Goal: Information Seeking & Learning: Learn about a topic

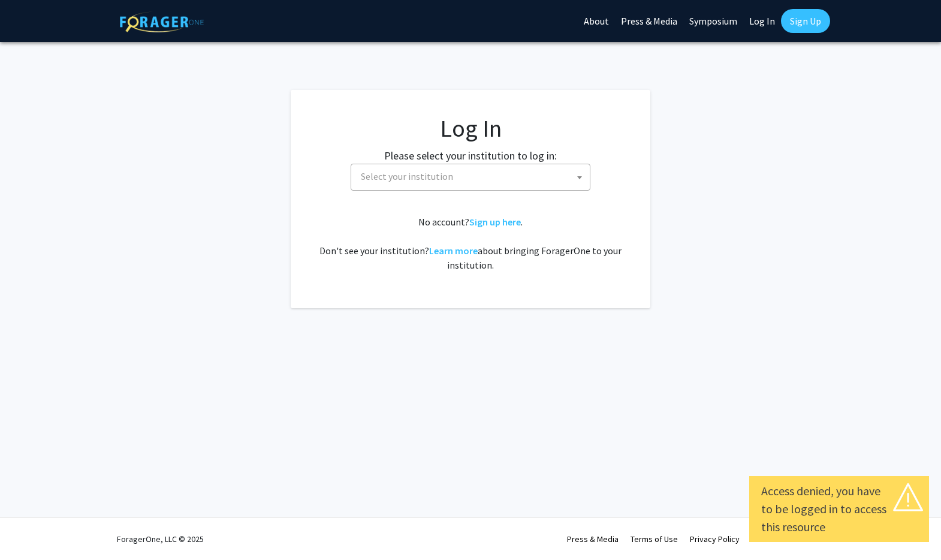
select select
click at [427, 203] on fg-card-body "Log In Please select your institution to log in: Baylor University Brandeis Uni…" at bounding box center [471, 199] width 312 height 170
click at [429, 182] on span "Select your institution" at bounding box center [473, 176] width 234 height 25
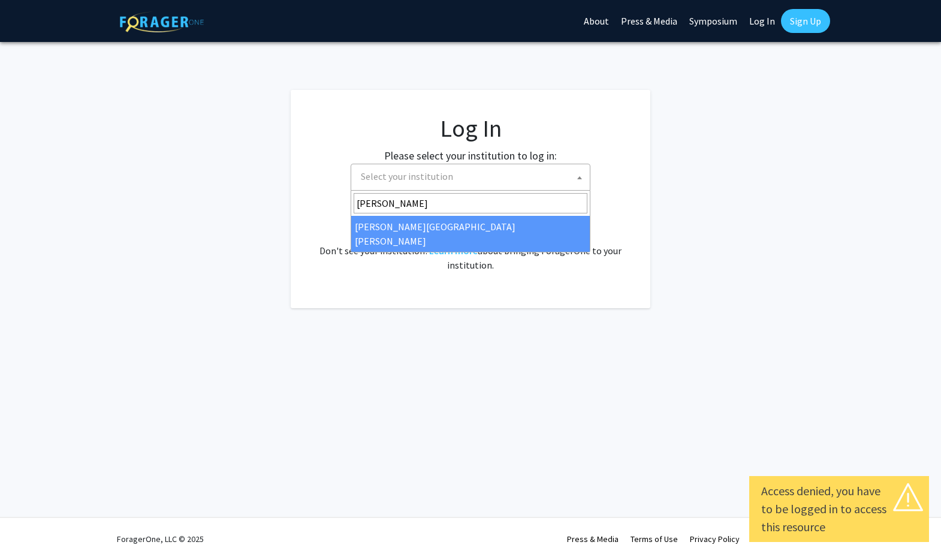
type input "johns"
select select "1"
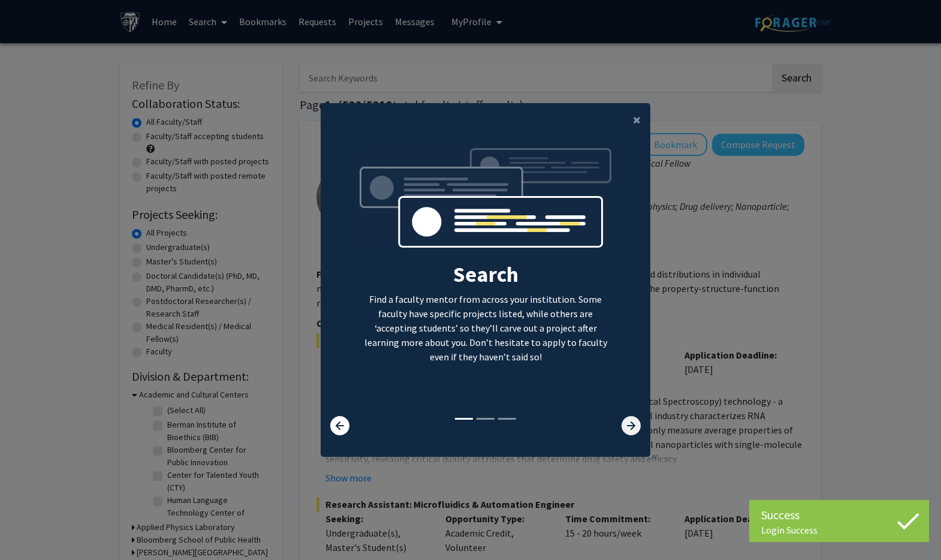
click at [640, 429] on icon at bounding box center [631, 425] width 19 height 19
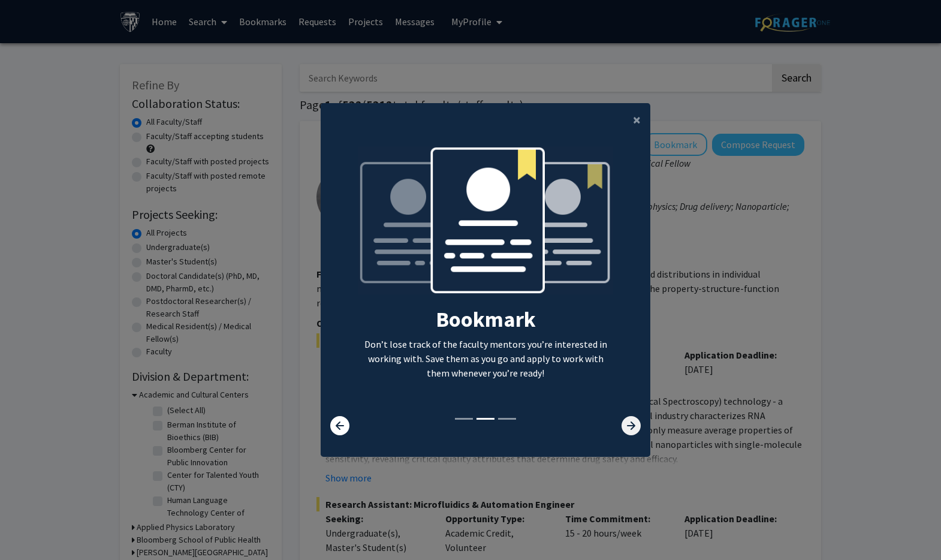
click at [640, 429] on icon at bounding box center [631, 425] width 19 height 19
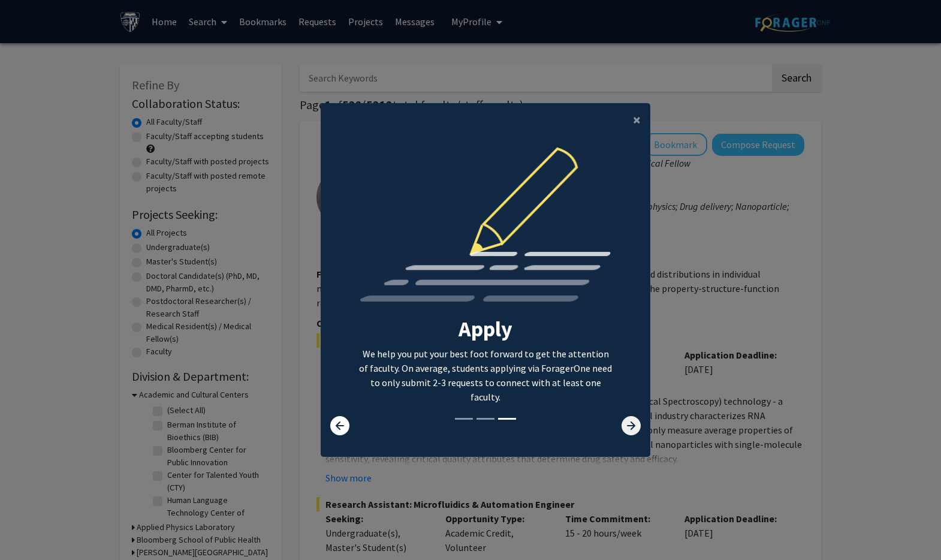
click at [640, 429] on icon at bounding box center [631, 425] width 19 height 19
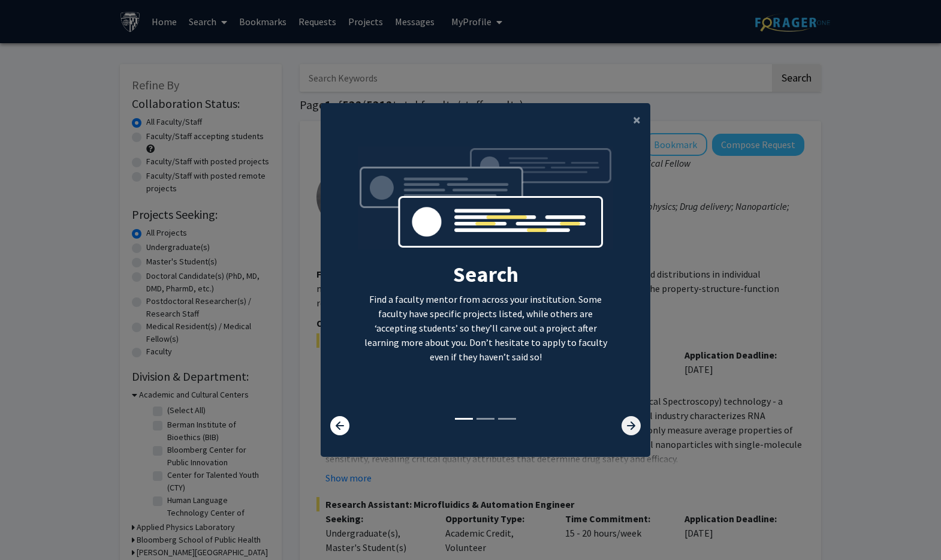
click at [640, 429] on icon at bounding box center [631, 425] width 19 height 19
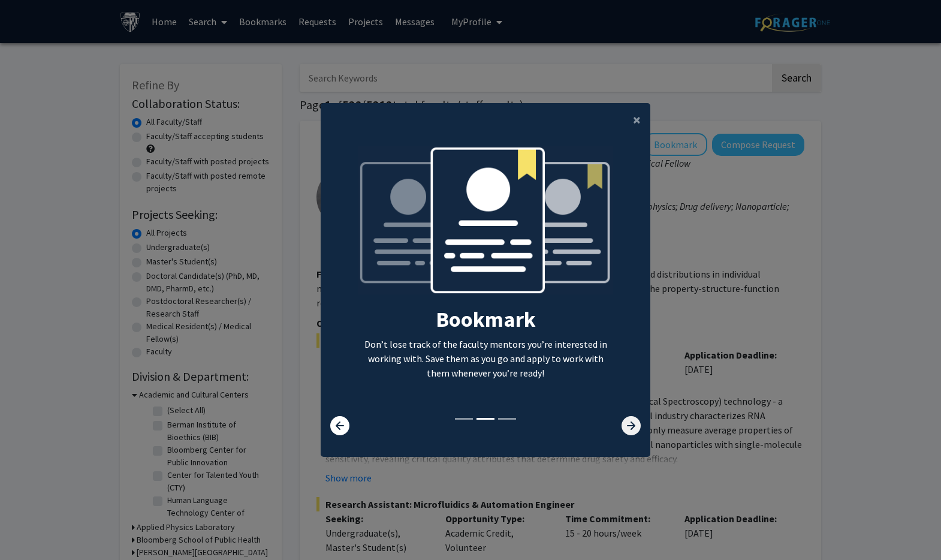
click at [640, 429] on icon at bounding box center [631, 425] width 19 height 19
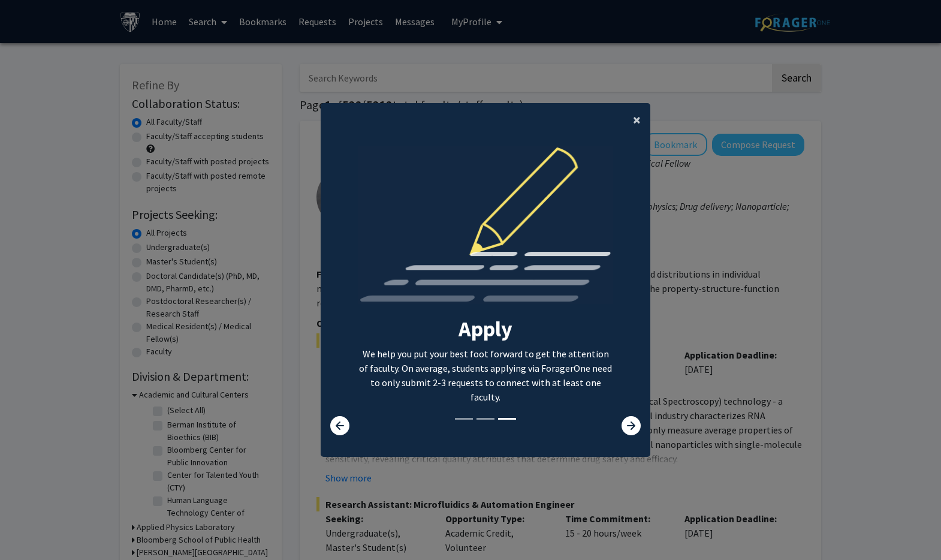
click at [634, 120] on span "×" at bounding box center [637, 119] width 8 height 19
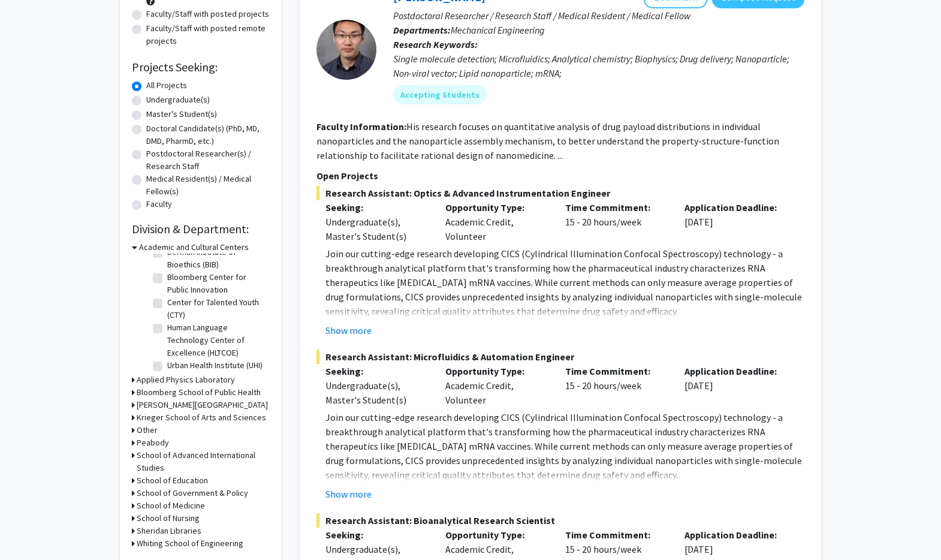
scroll to position [28, 0]
click at [167, 323] on label "Human Language Technology Center of Excellence (HLTCOE)" at bounding box center [217, 337] width 100 height 38
click at [167, 323] on input "Human Language Technology Center of Excellence (HLTCOE)" at bounding box center [171, 322] width 8 height 8
checkbox input "true"
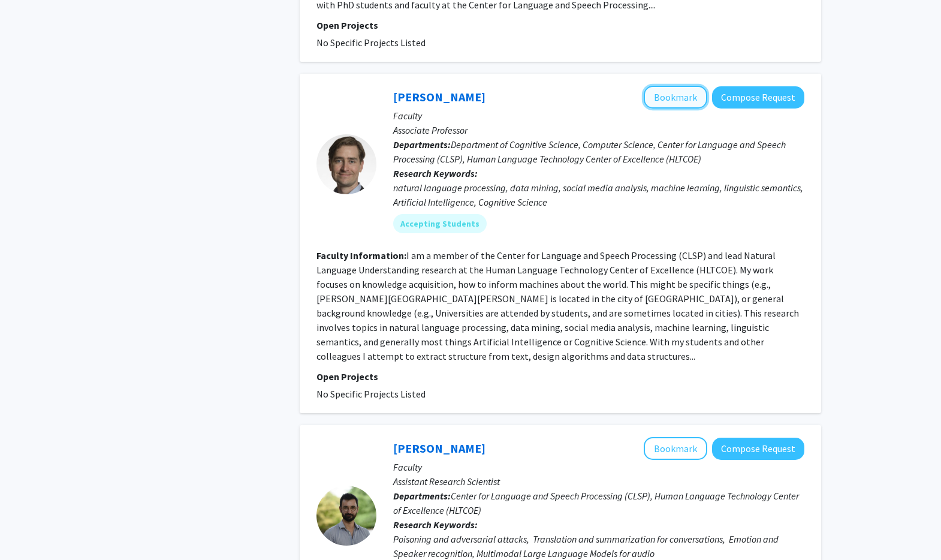
scroll to position [636, 0]
click at [672, 85] on button "Bookmark" at bounding box center [676, 96] width 64 height 23
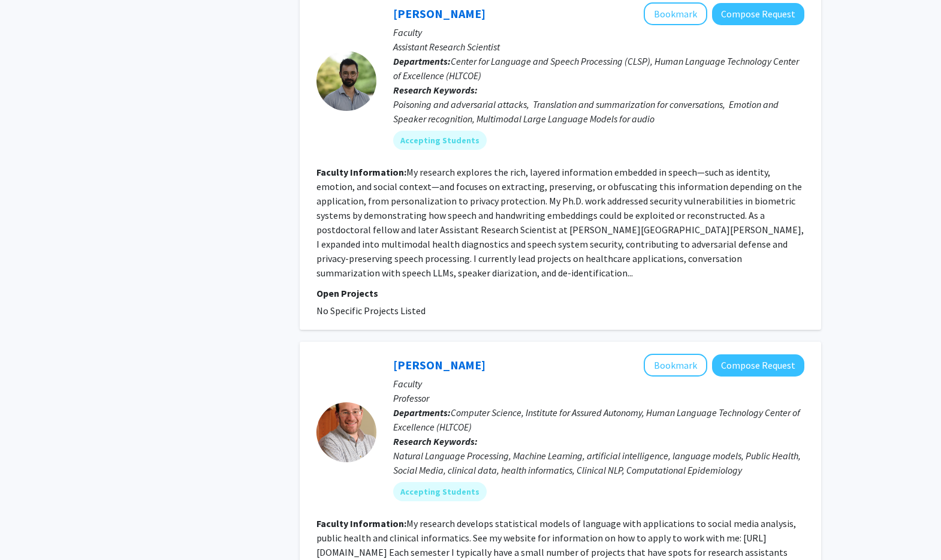
scroll to position [1075, 0]
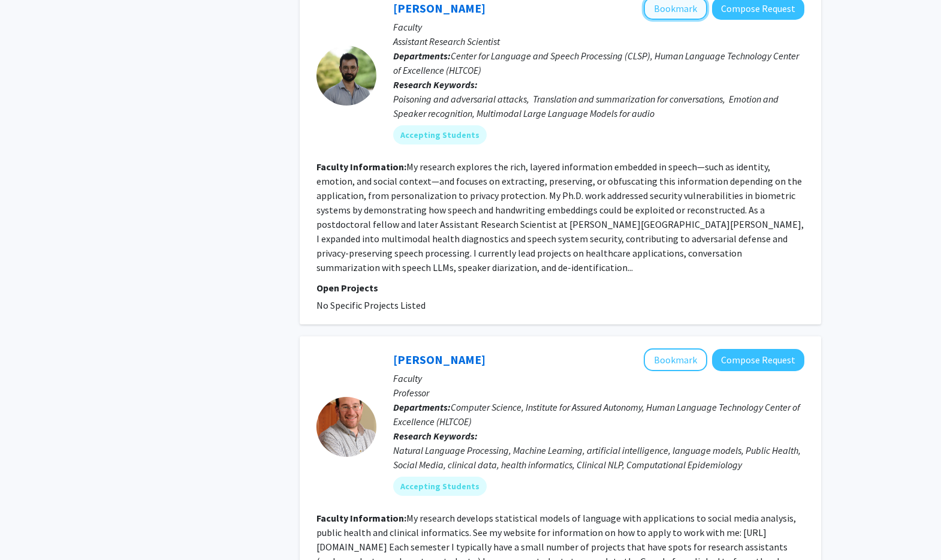
click at [658, 4] on button "Bookmark" at bounding box center [676, 8] width 64 height 23
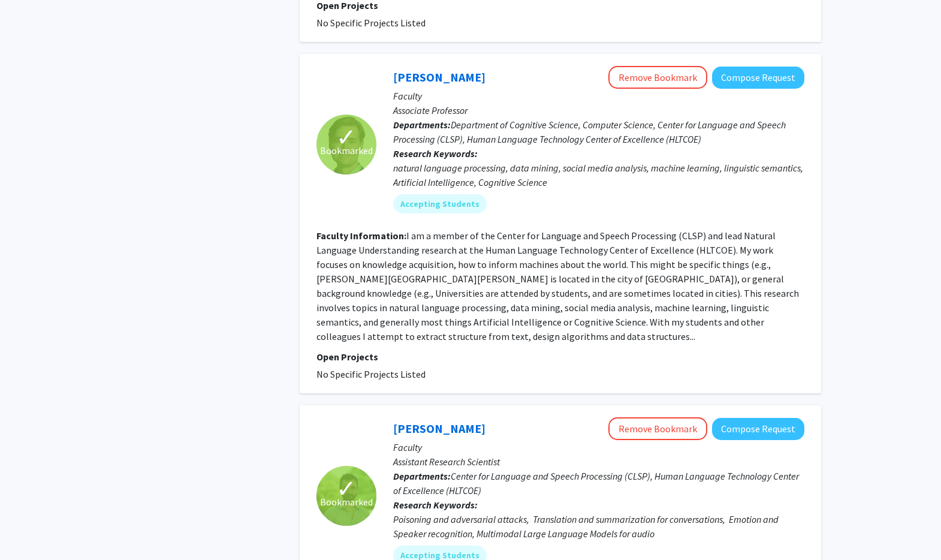
scroll to position [0, 0]
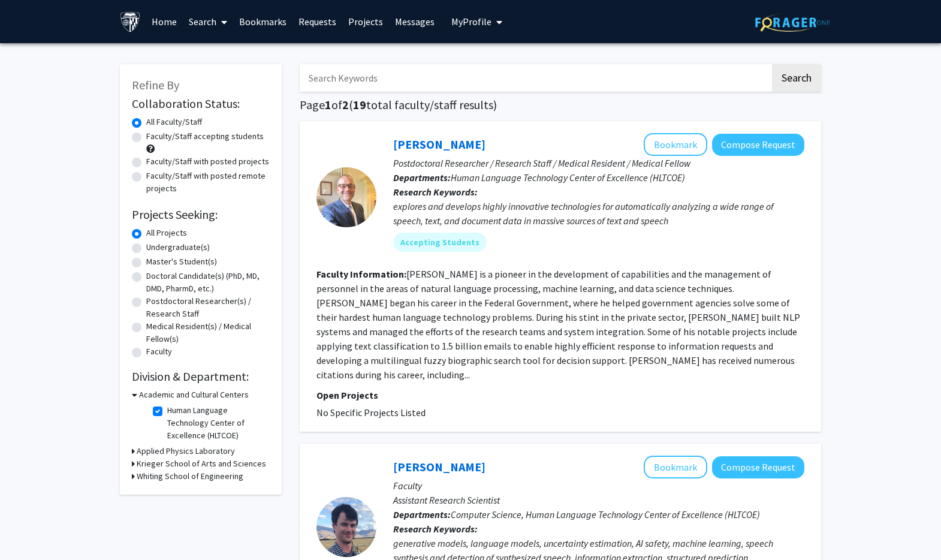
click at [167, 408] on label "Human Language Technology Center of Excellence (HLTCOE)" at bounding box center [217, 423] width 100 height 38
click at [167, 408] on input "Human Language Technology Center of Excellence (HLTCOE)" at bounding box center [171, 408] width 8 height 8
checkbox input "false"
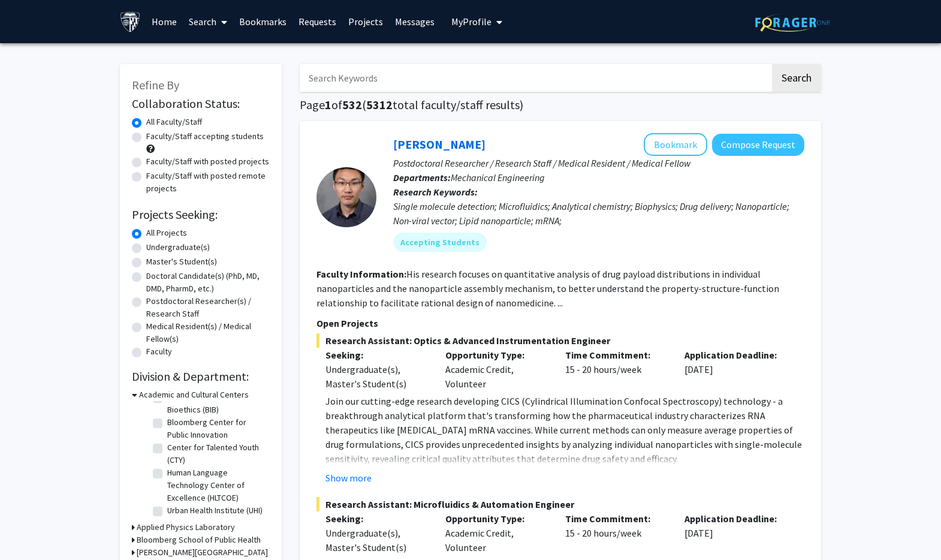
scroll to position [28, 0]
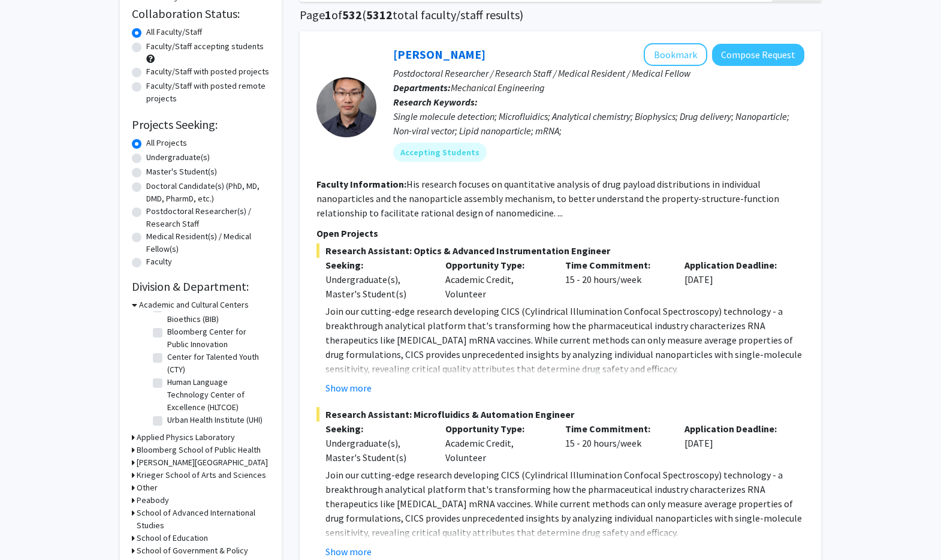
click at [136, 303] on icon at bounding box center [134, 305] width 5 height 13
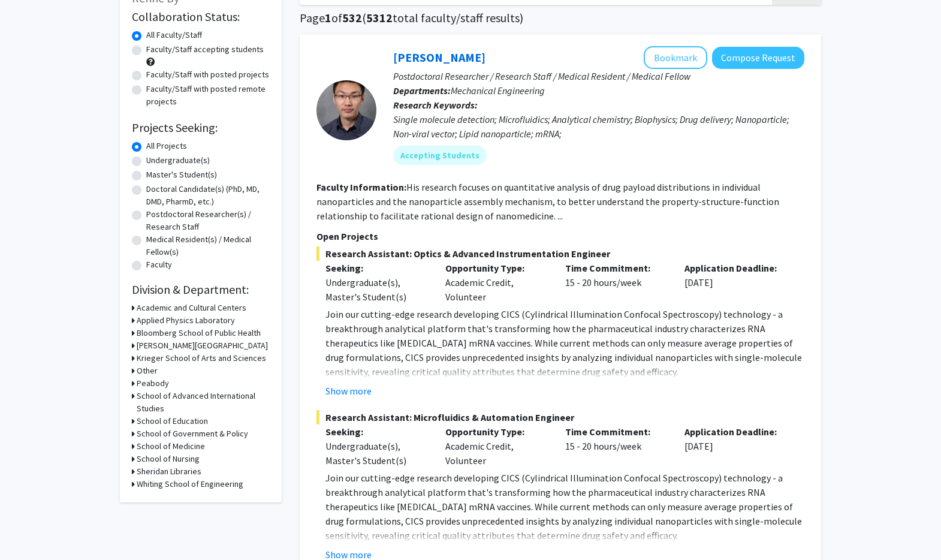
scroll to position [86, 0]
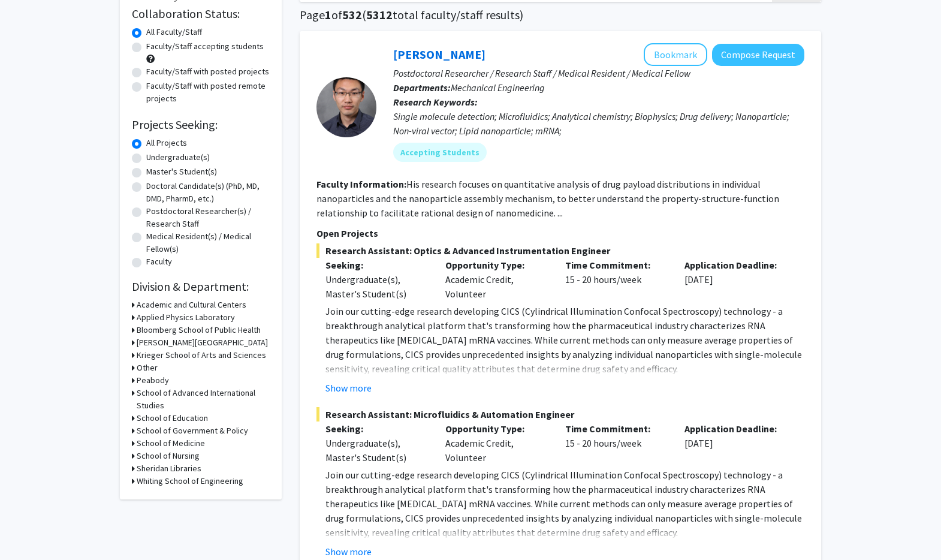
click at [161, 345] on h3 "Carey Business School" at bounding box center [202, 342] width 131 height 13
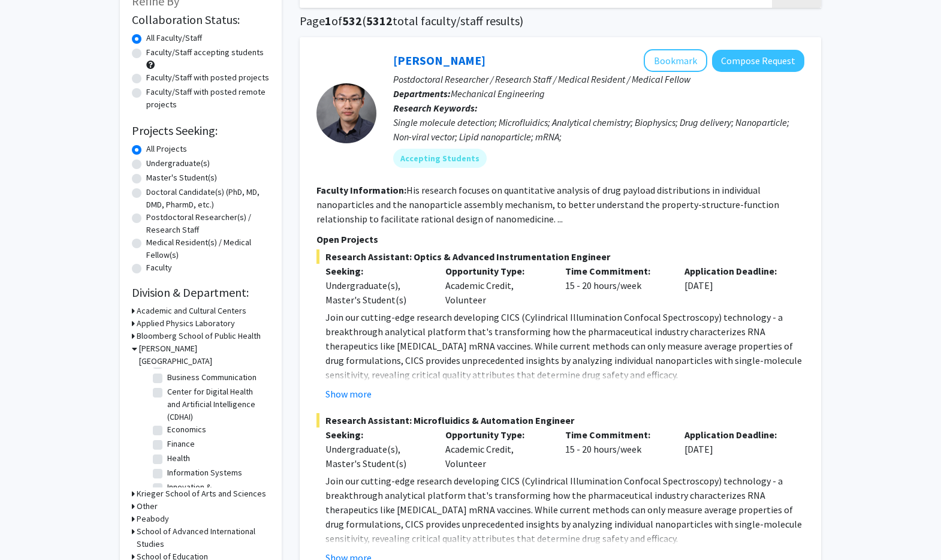
scroll to position [46, 0]
click at [163, 383] on fg-checkbox "Center for Digital Health and Artificial Intelligence (CDHAI) Center for Digita…" at bounding box center [210, 402] width 114 height 38
click at [167, 383] on label "Center for Digital Health and Artificial Intelligence (CDHAI)" at bounding box center [217, 402] width 100 height 38
click at [167, 383] on input "Center for Digital Health and Artificial Intelligence (CDHAI)" at bounding box center [171, 387] width 8 height 8
checkbox input "true"
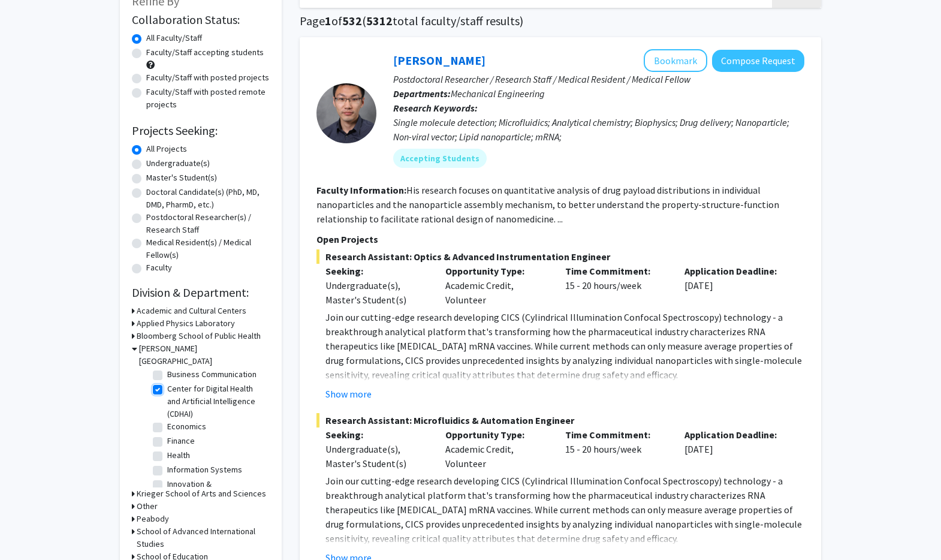
checkbox input "true"
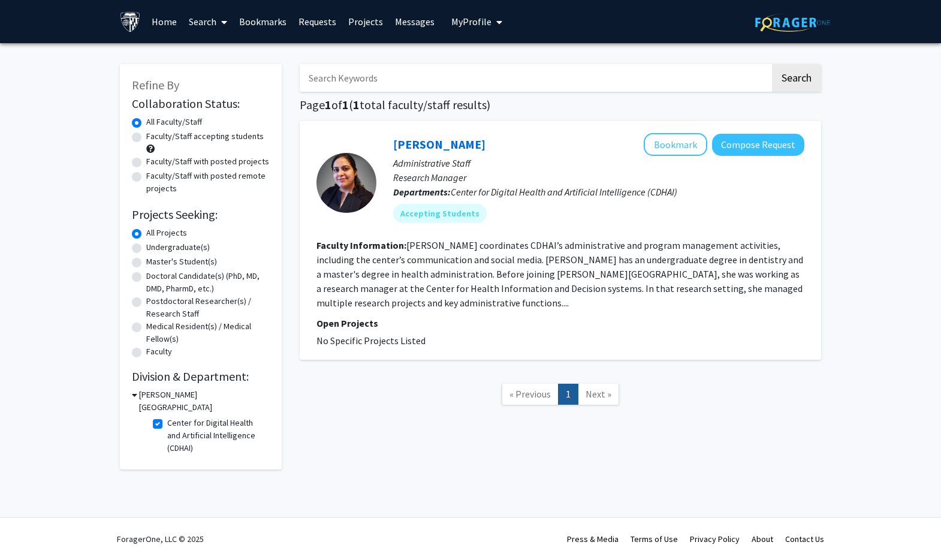
click at [463, 288] on fg-read-more "Upasna Sagar coordinates CDHAI’s administrative and program management activiti…" at bounding box center [560, 274] width 487 height 70
click at [356, 297] on fg-read-more "Upasna Sagar coordinates CDHAI’s administrative and program management activiti…" at bounding box center [560, 274] width 487 height 70
click at [434, 147] on link "Upasna Sagar" at bounding box center [439, 144] width 92 height 15
click at [167, 417] on label "Center for Digital Health and Artificial Intelligence (CDHAI)" at bounding box center [217, 436] width 100 height 38
click at [167, 417] on input "Center for Digital Health and Artificial Intelligence (CDHAI)" at bounding box center [171, 421] width 8 height 8
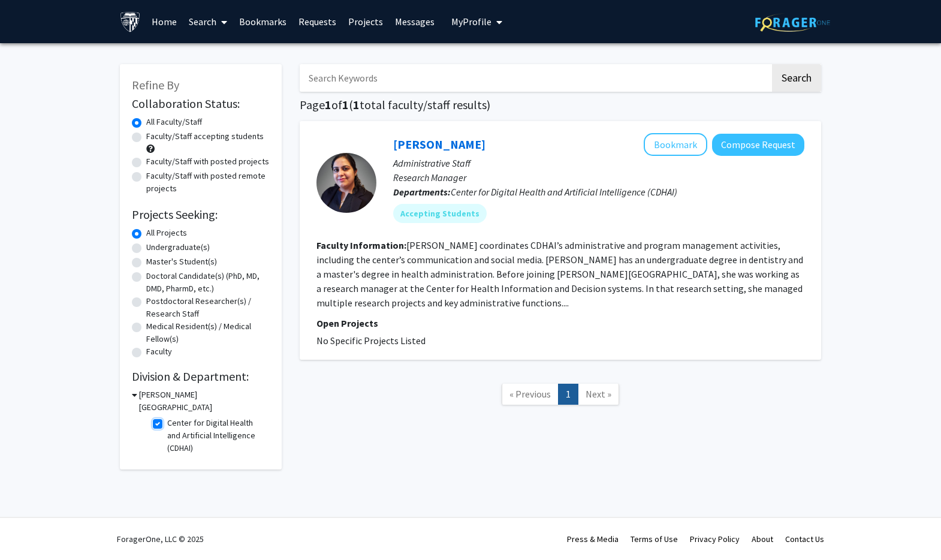
checkbox input "false"
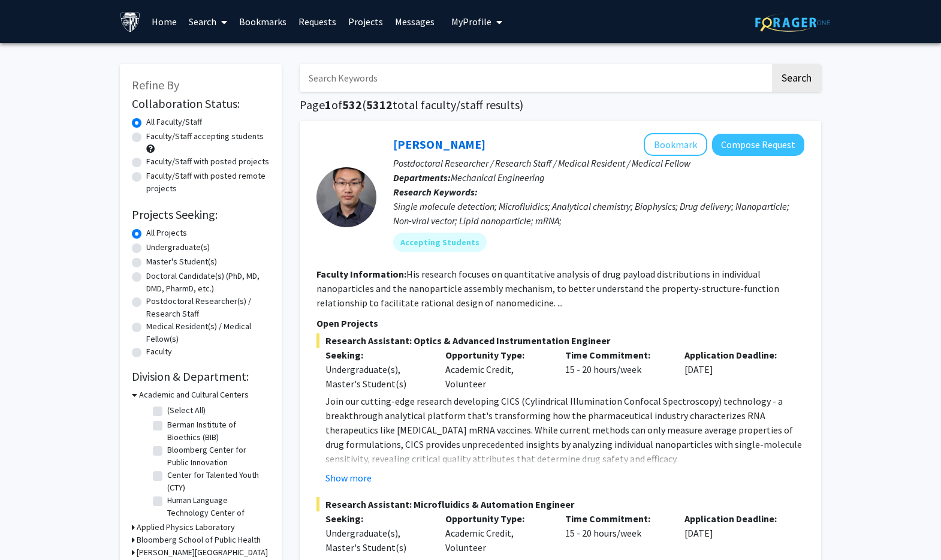
click at [133, 391] on icon at bounding box center [134, 395] width 5 height 13
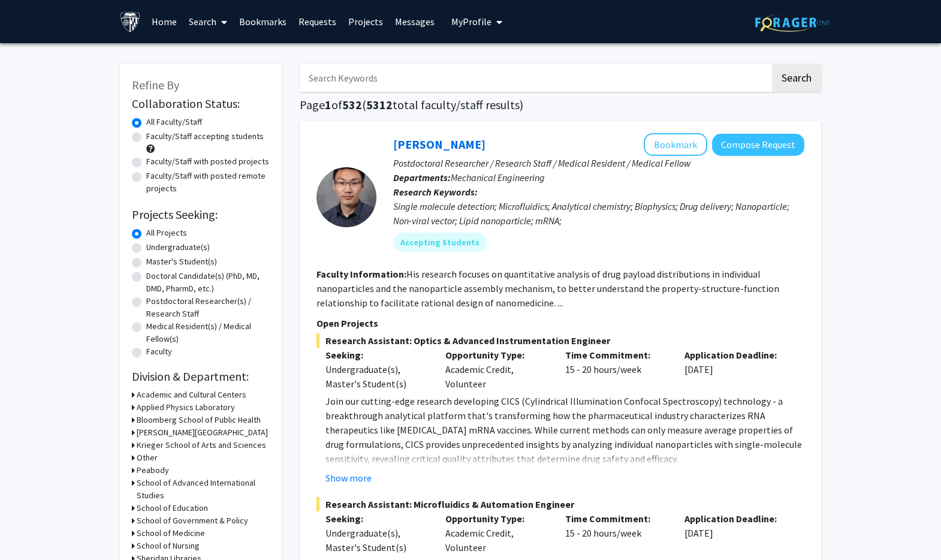
click at [145, 432] on h3 "Carey Business School" at bounding box center [202, 432] width 131 height 13
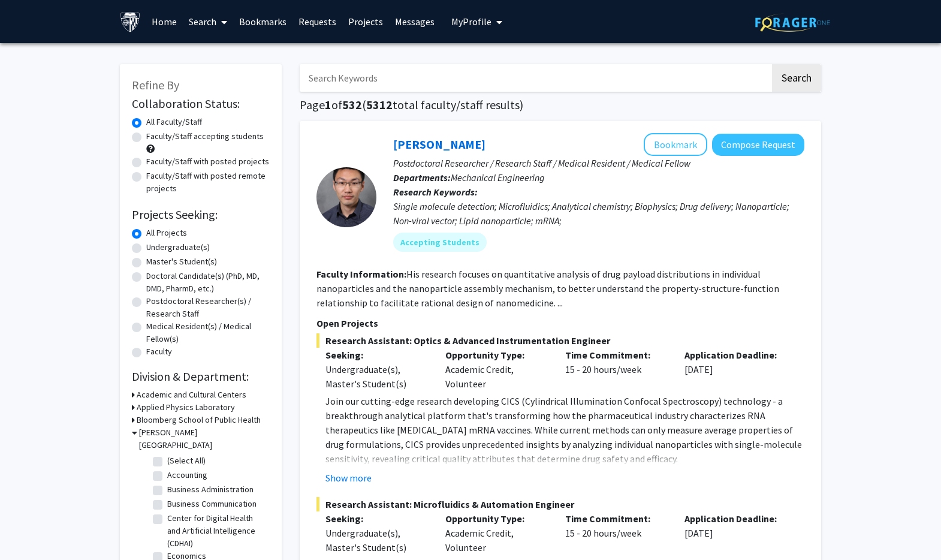
click at [167, 455] on label "(Select All)" at bounding box center [186, 461] width 38 height 13
click at [167, 455] on input "(Select All)" at bounding box center [171, 459] width 8 height 8
checkbox input "true"
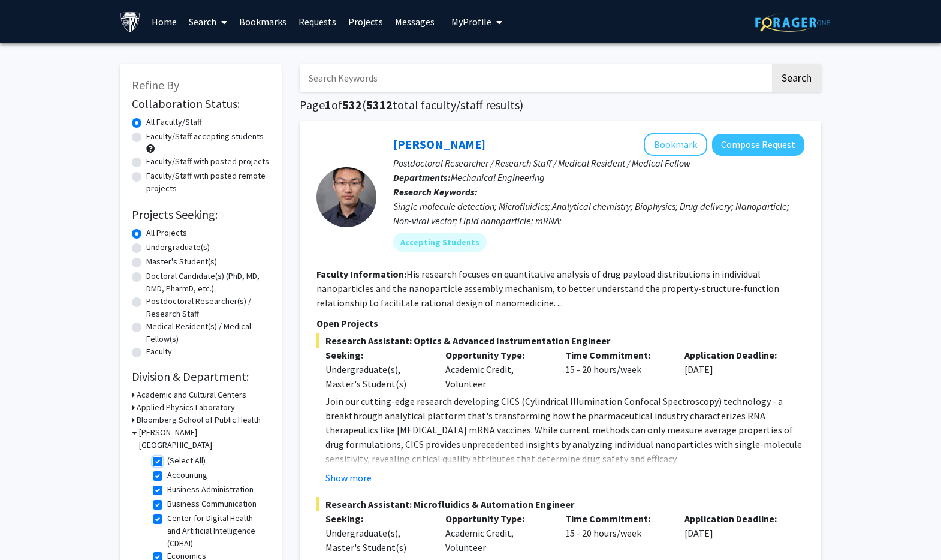
checkbox input "true"
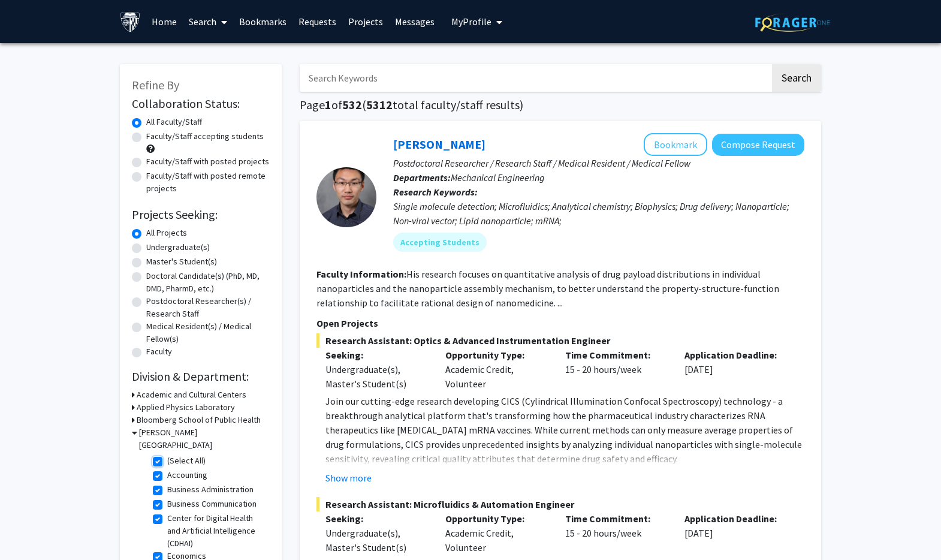
checkbox input "true"
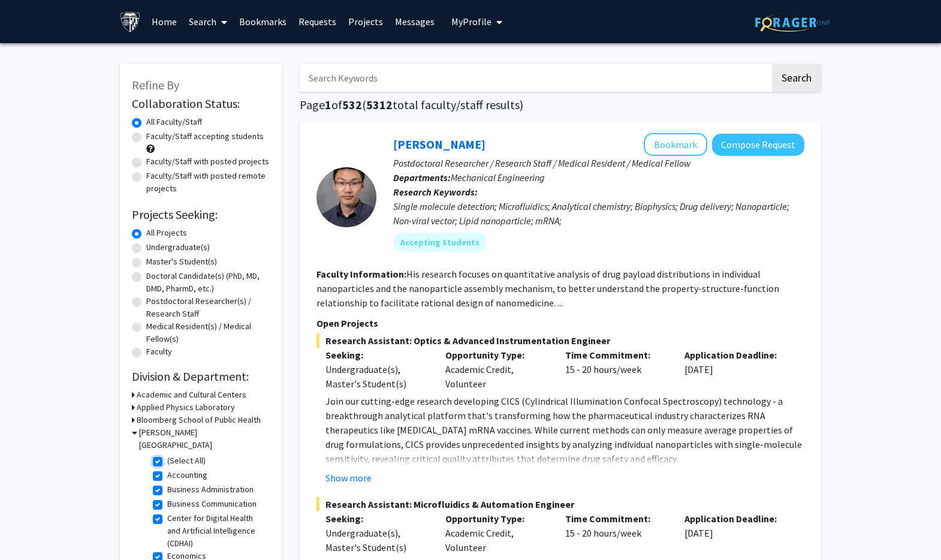
checkbox input "true"
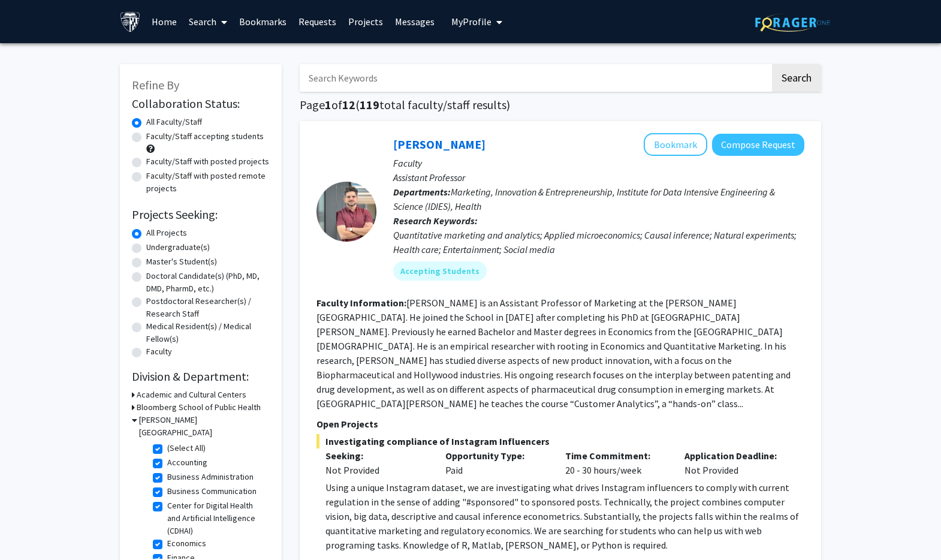
click at [167, 456] on label "Accounting" at bounding box center [187, 462] width 40 height 13
click at [167, 456] on input "Accounting" at bounding box center [171, 460] width 8 height 8
checkbox input "false"
checkbox input "true"
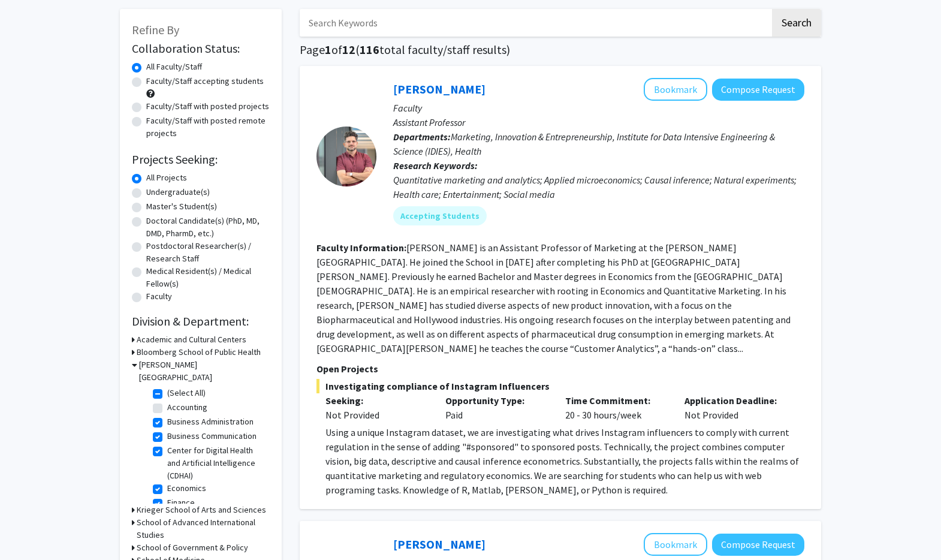
scroll to position [1, 0]
click at [167, 414] on label "Business Administration" at bounding box center [210, 420] width 86 height 13
click at [167, 414] on input "Business Administration" at bounding box center [171, 418] width 8 height 8
checkbox input "false"
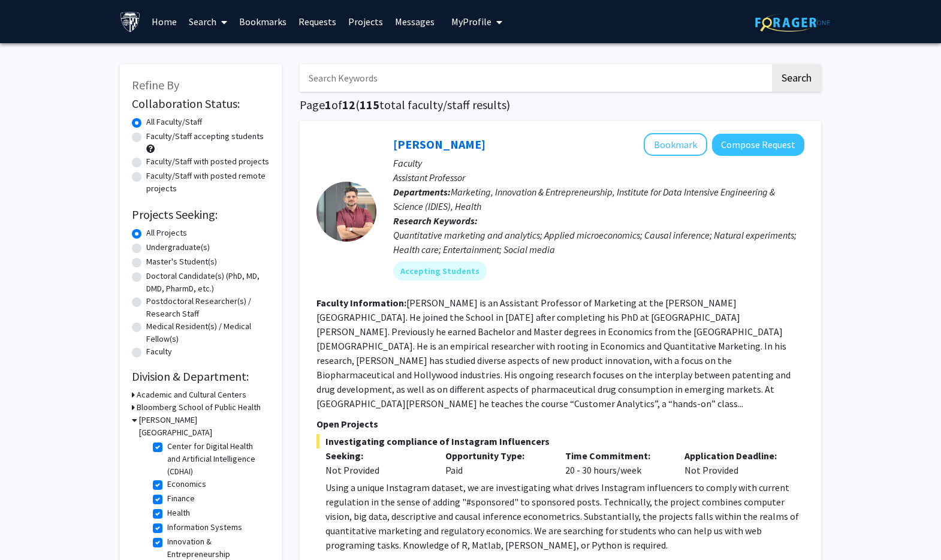
click at [167, 440] on label "Center for Digital Health and Artificial Intelligence (CDHAI)" at bounding box center [217, 459] width 100 height 38
click at [167, 440] on input "Center for Digital Health and Artificial Intelligence (CDHAI)" at bounding box center [171, 444] width 8 height 8
checkbox input "false"
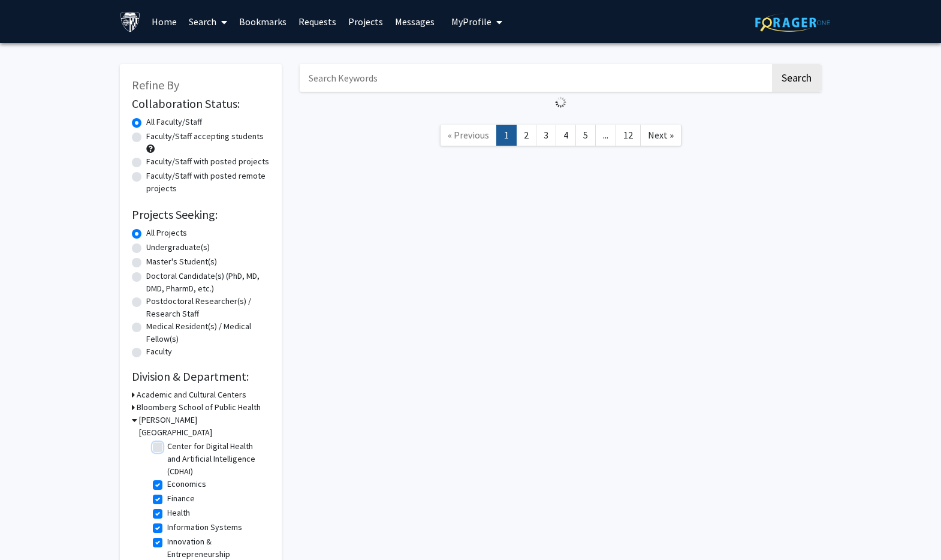
scroll to position [44, 0]
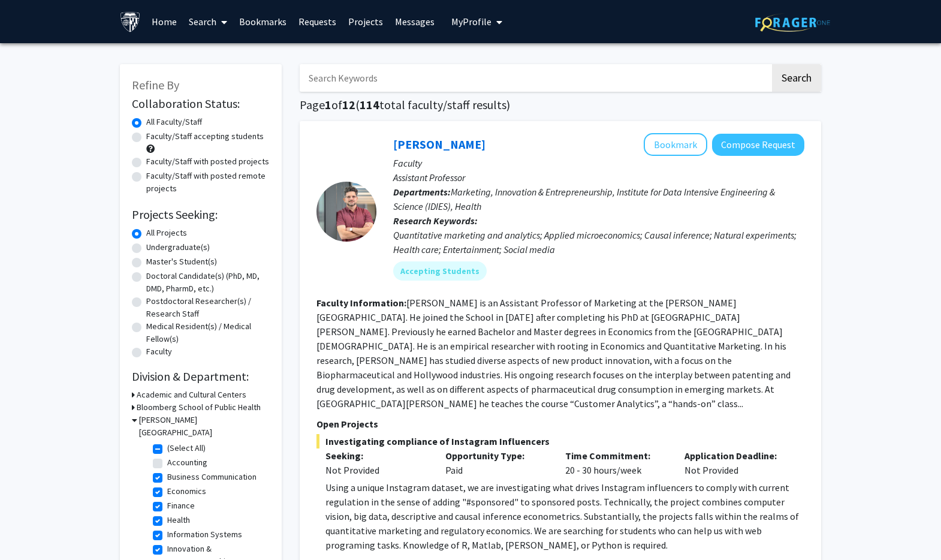
click at [167, 485] on label "Economics" at bounding box center [186, 491] width 39 height 13
click at [167, 485] on input "Economics" at bounding box center [171, 489] width 8 height 8
checkbox input "false"
click at [167, 500] on label "Finance" at bounding box center [181, 506] width 28 height 13
click at [167, 500] on input "Finance" at bounding box center [171, 504] width 8 height 8
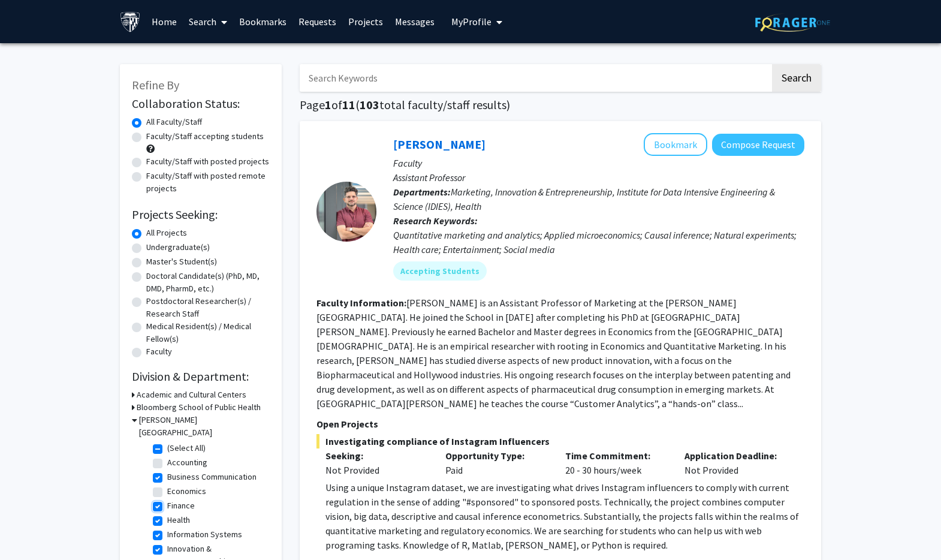
checkbox input "false"
click at [167, 482] on label "Management & Organization" at bounding box center [217, 494] width 100 height 25
click at [167, 482] on input "Management & Organization" at bounding box center [171, 486] width 8 height 8
checkbox input "false"
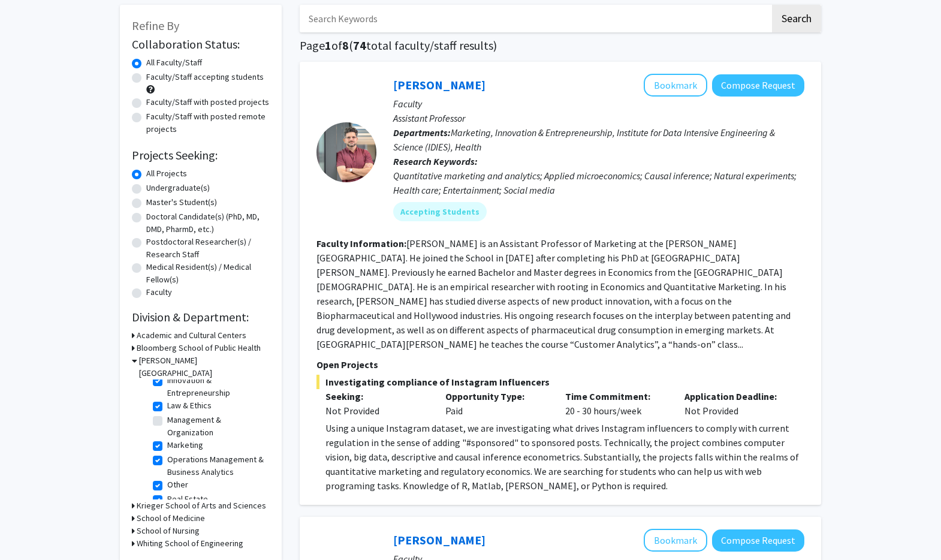
scroll to position [63, 0]
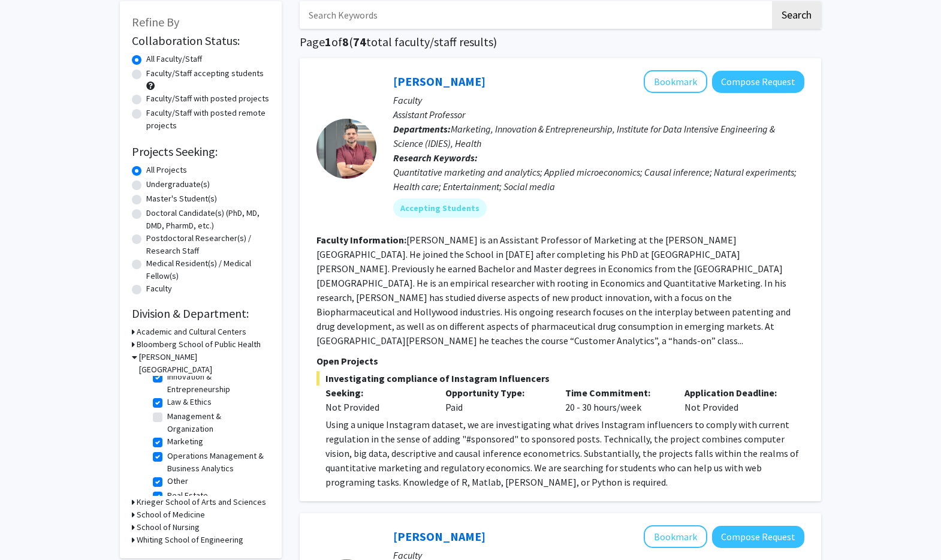
click at [167, 475] on label "Other" at bounding box center [177, 481] width 21 height 13
click at [167, 475] on input "Other" at bounding box center [171, 479] width 8 height 8
checkbox input "false"
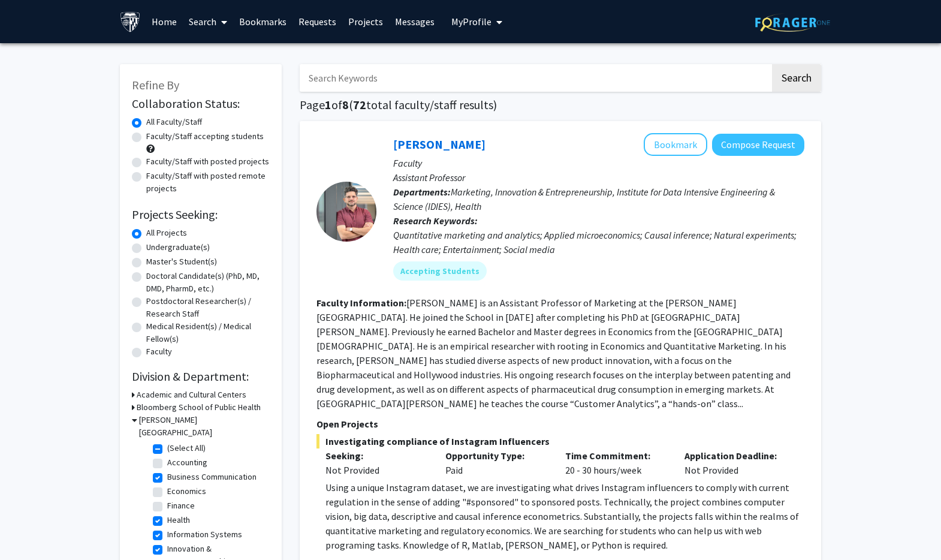
scroll to position [95, 0]
click at [167, 552] on label "Real Estate" at bounding box center [187, 558] width 41 height 13
click at [167, 552] on input "Real Estate" at bounding box center [171, 556] width 8 height 8
checkbox input "false"
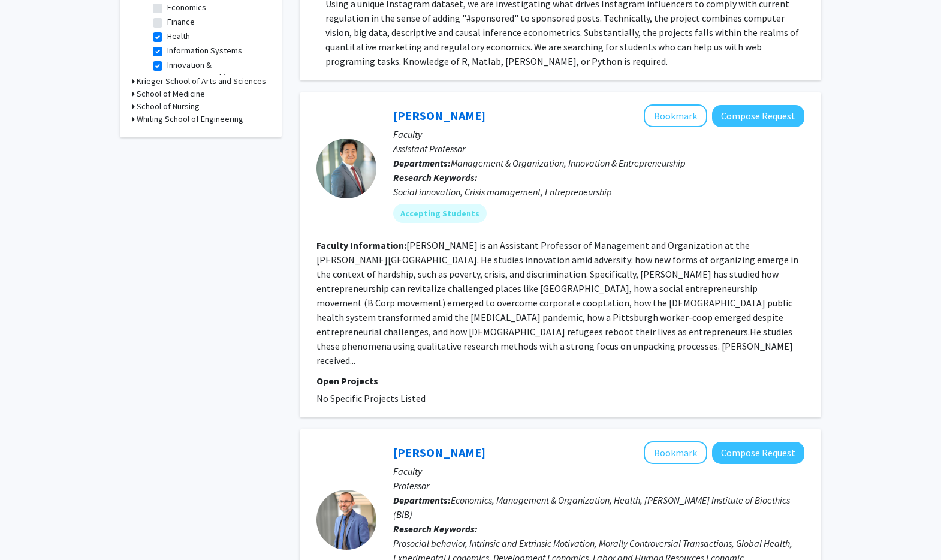
scroll to position [486, 0]
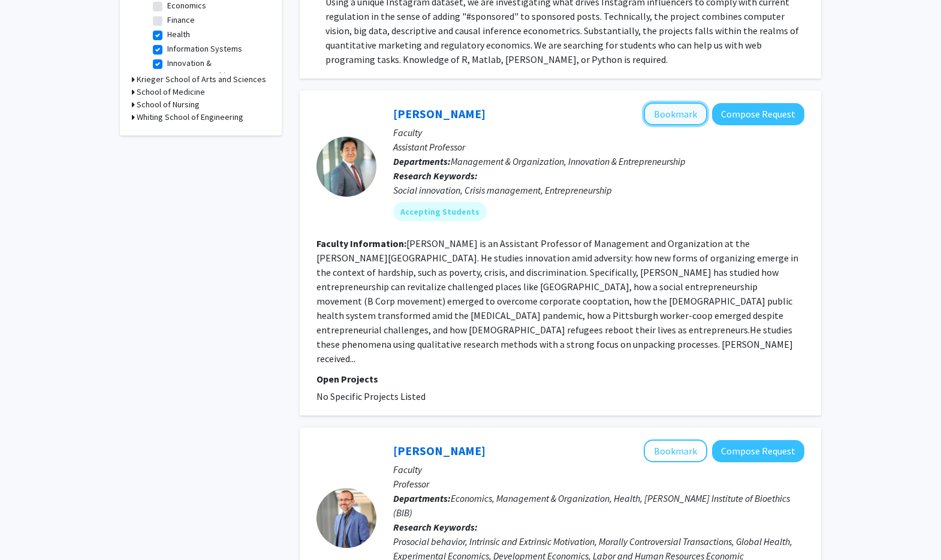
click at [684, 103] on button "Bookmark" at bounding box center [676, 114] width 64 height 23
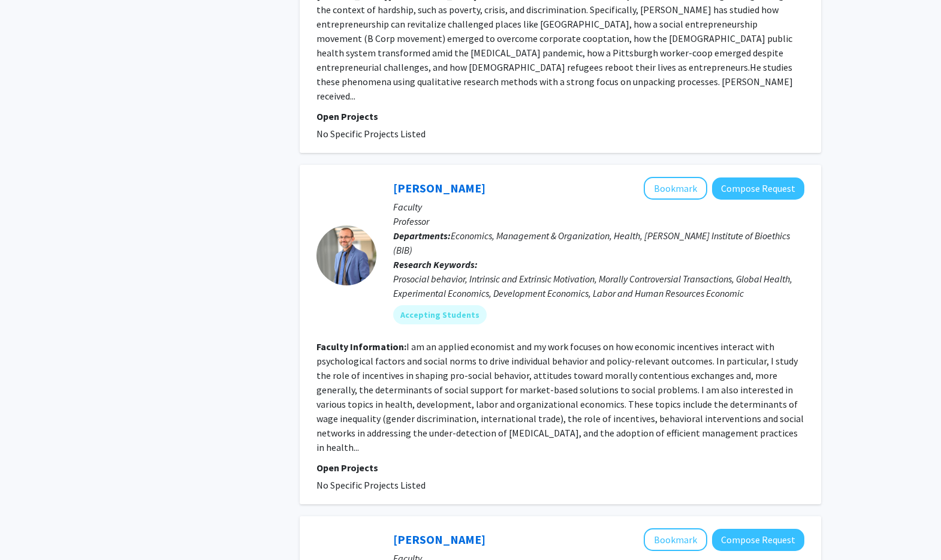
scroll to position [752, 0]
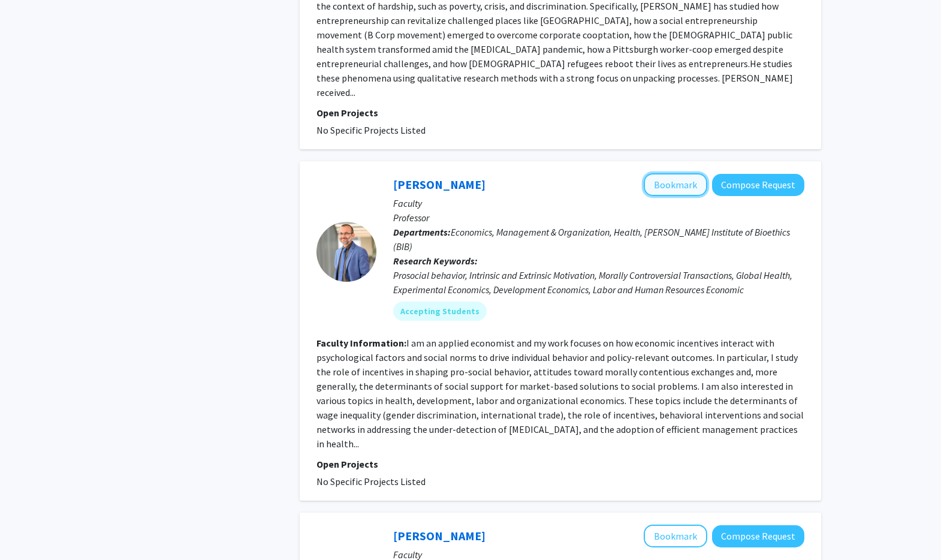
click at [677, 173] on button "Bookmark" at bounding box center [676, 184] width 64 height 23
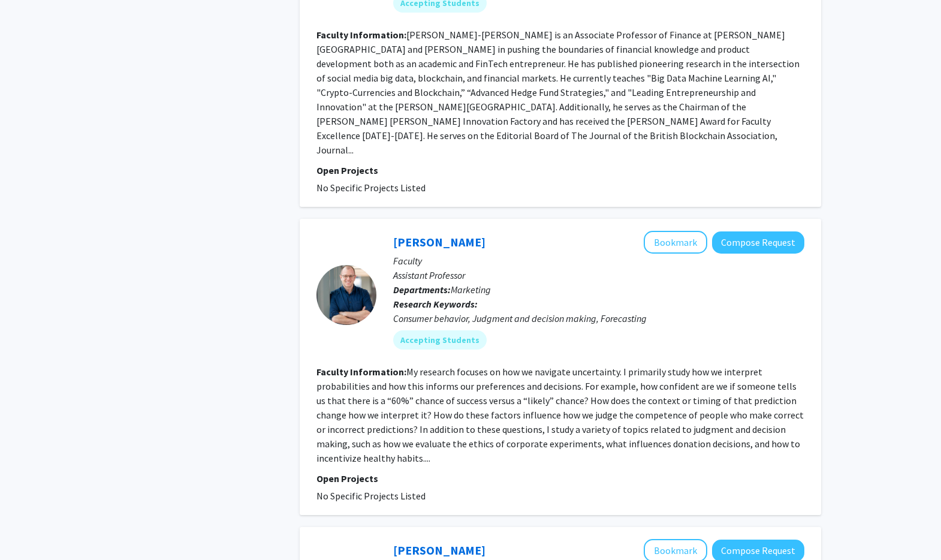
scroll to position [2102, 0]
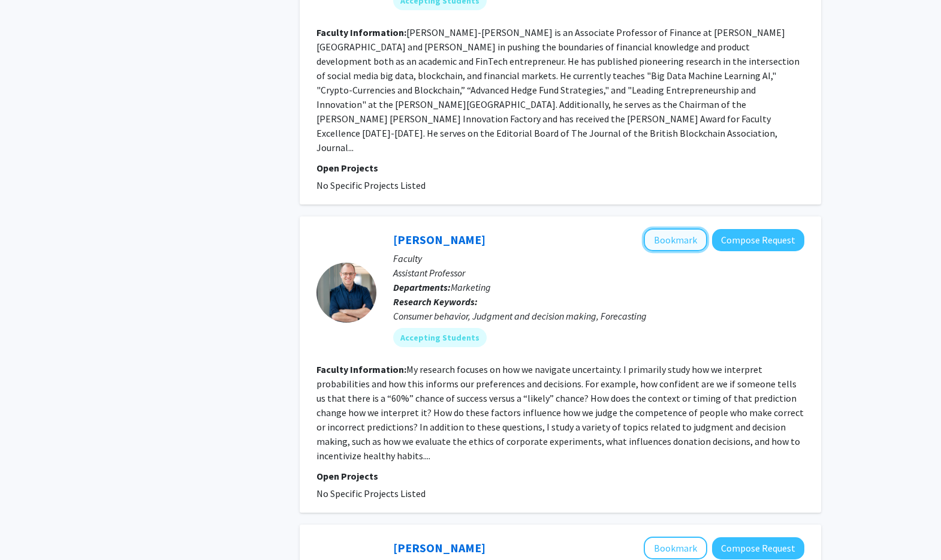
click at [660, 228] on button "Bookmark" at bounding box center [676, 239] width 64 height 23
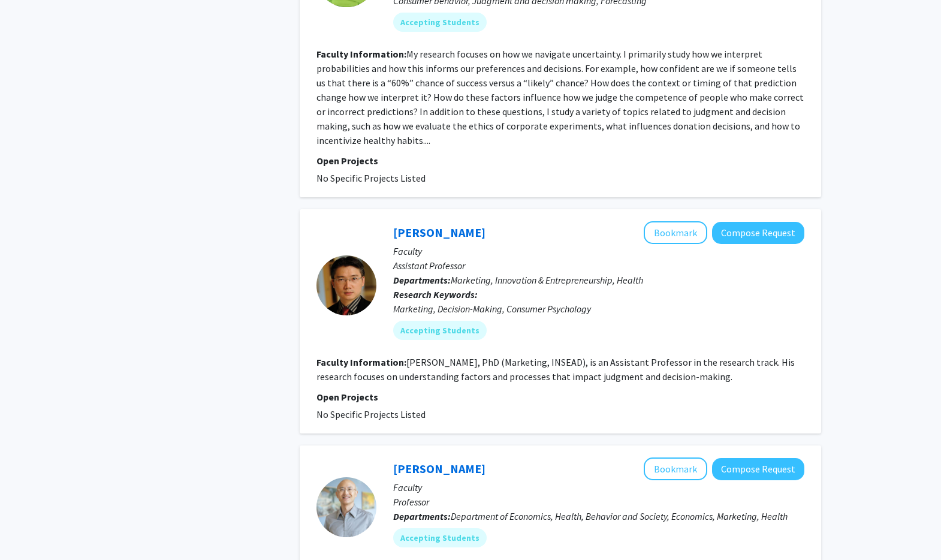
scroll to position [2421, 0]
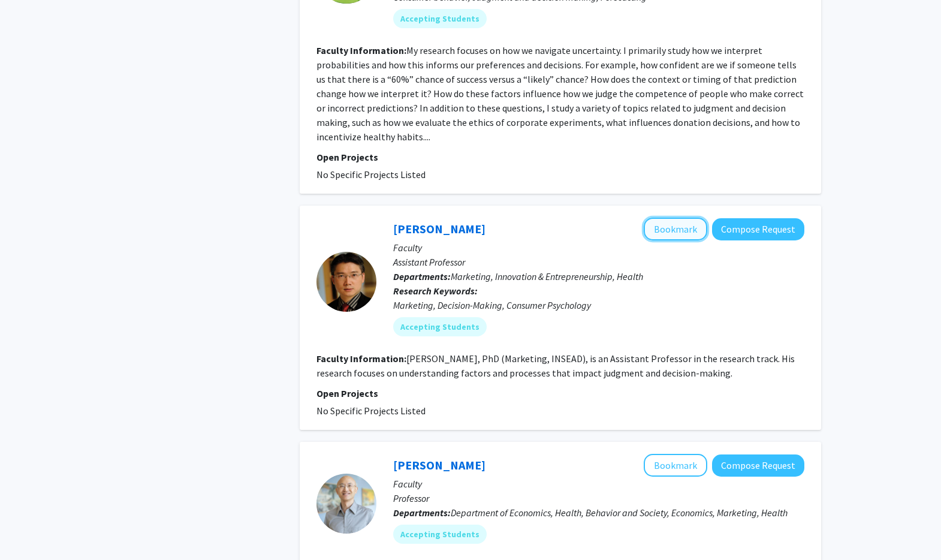
click at [669, 218] on button "Bookmark" at bounding box center [676, 229] width 64 height 23
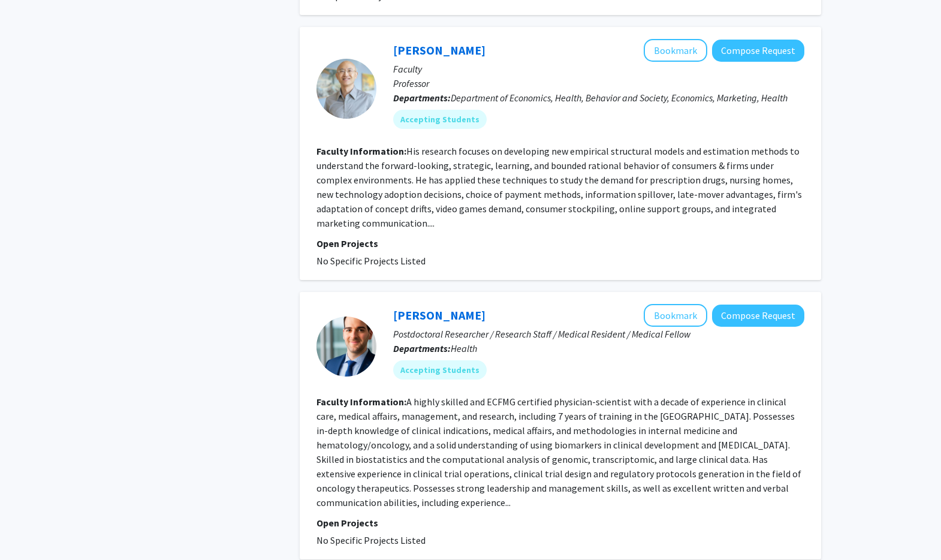
scroll to position [2839, 0]
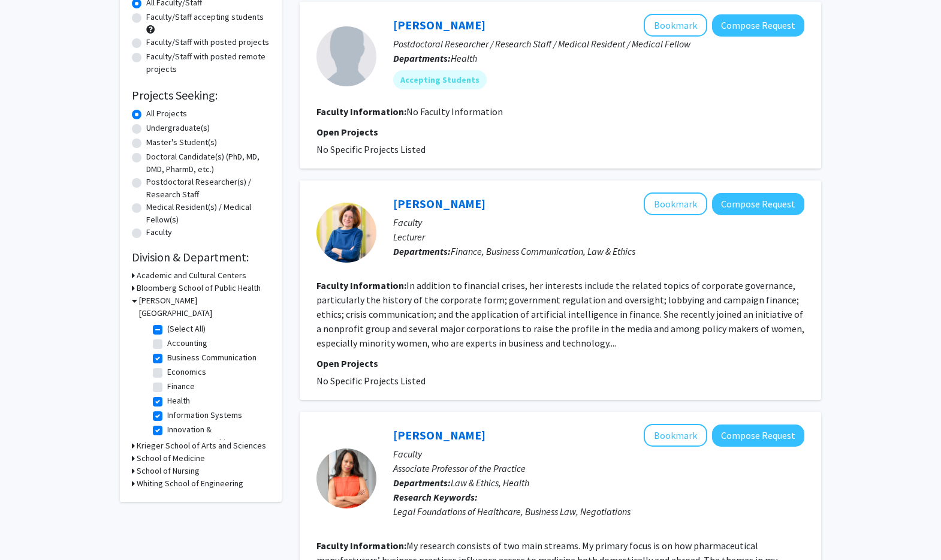
scroll to position [127, 0]
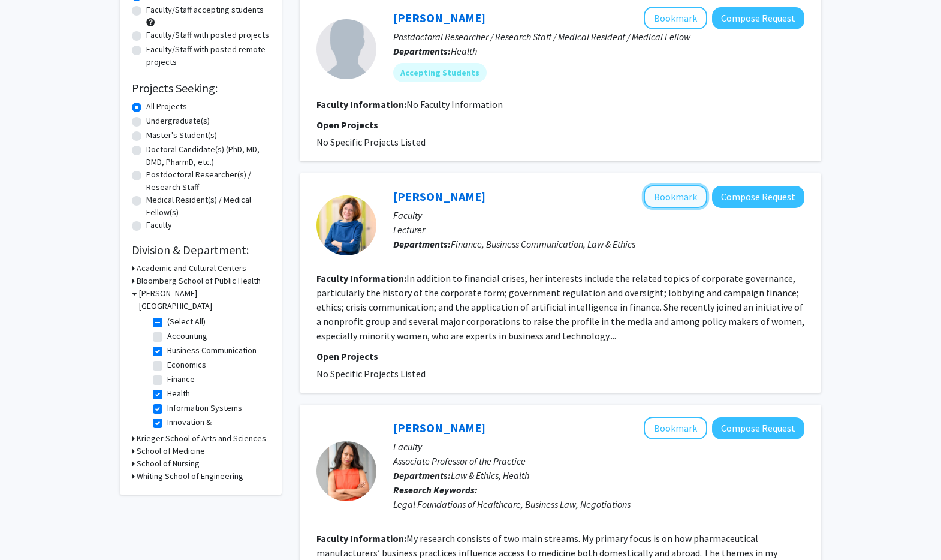
click at [689, 200] on button "Bookmark" at bounding box center [676, 196] width 64 height 23
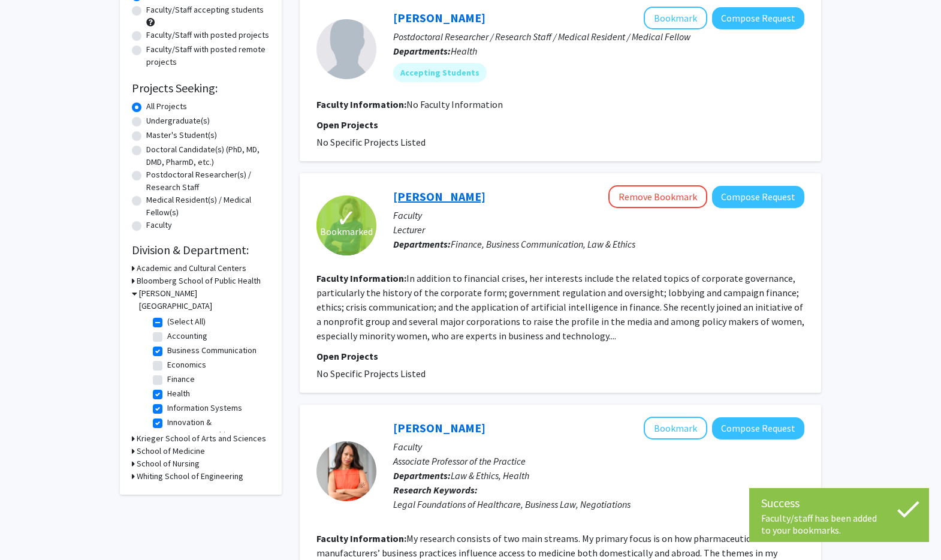
click at [403, 198] on link "[PERSON_NAME]" at bounding box center [439, 196] width 92 height 15
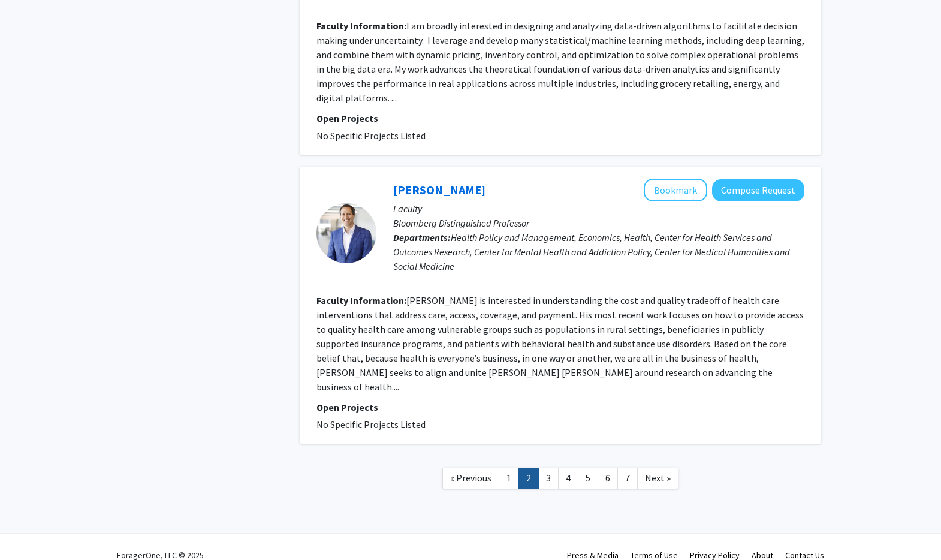
scroll to position [2231, 0]
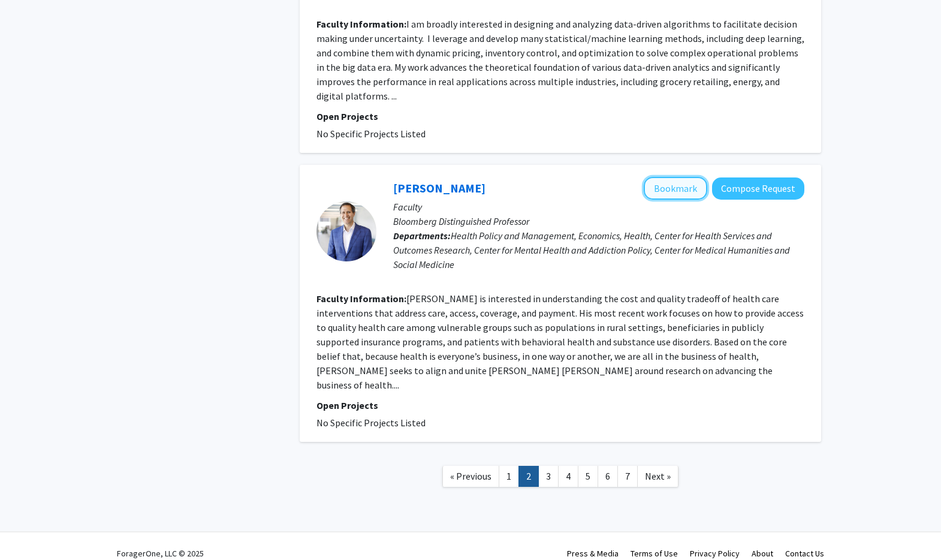
click at [662, 188] on button "Bookmark" at bounding box center [676, 188] width 64 height 23
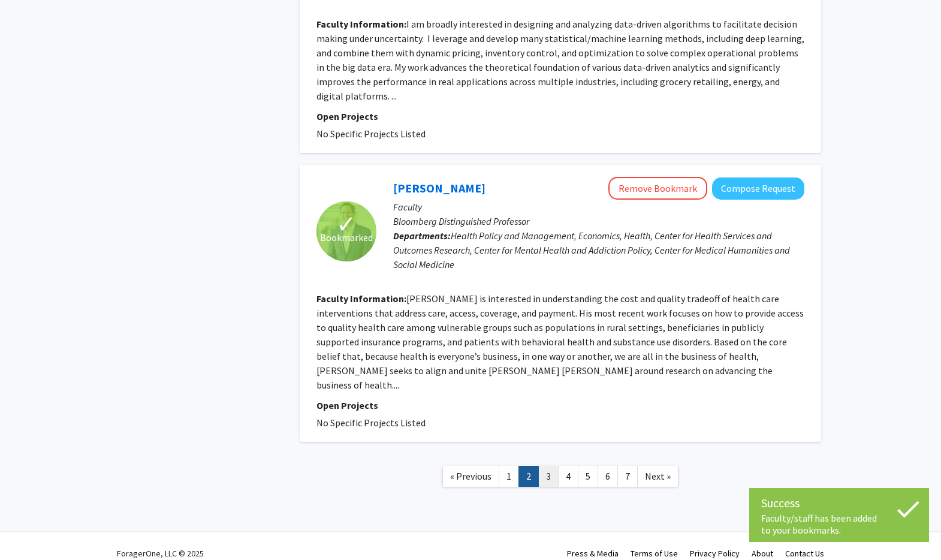
click at [549, 466] on link "3" at bounding box center [548, 476] width 20 height 21
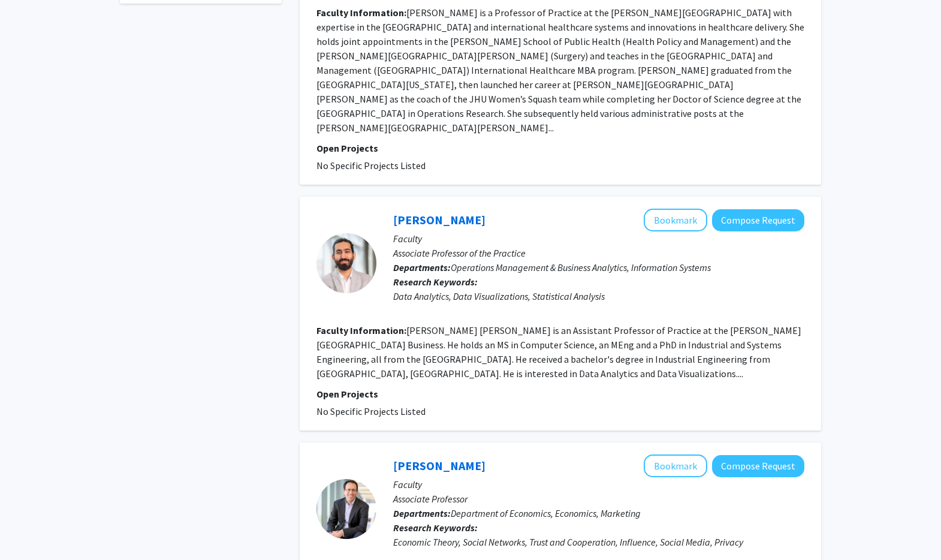
scroll to position [615, 0]
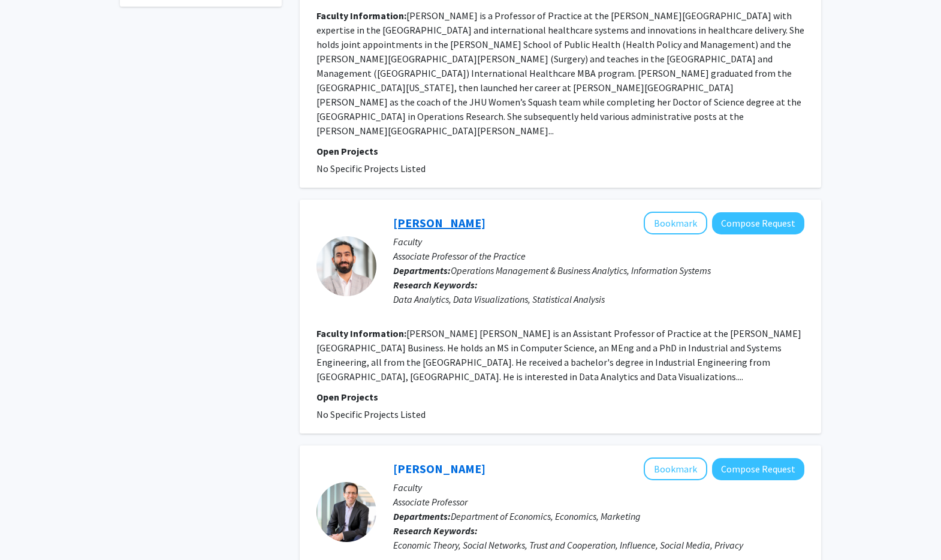
click at [420, 215] on link "[PERSON_NAME]" at bounding box center [439, 222] width 92 height 15
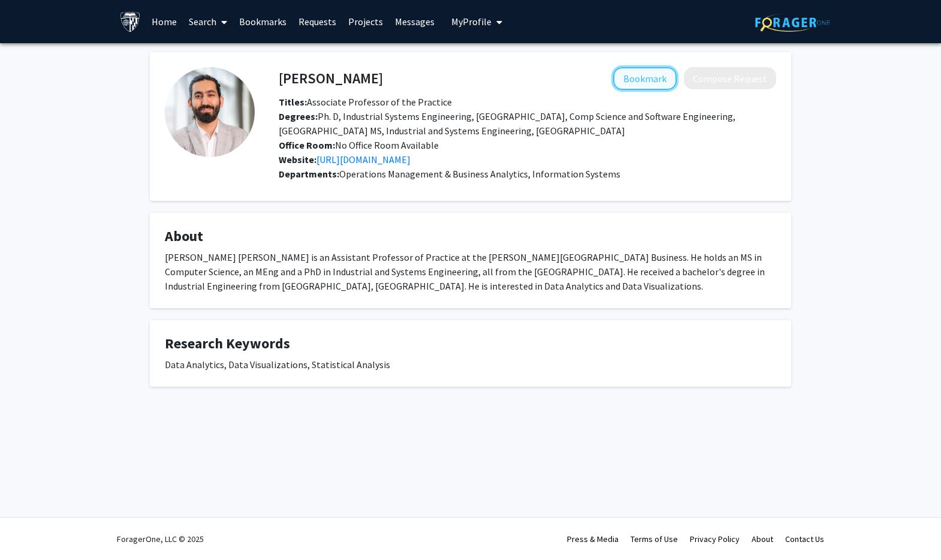
click at [629, 76] on button "Bookmark" at bounding box center [645, 78] width 64 height 23
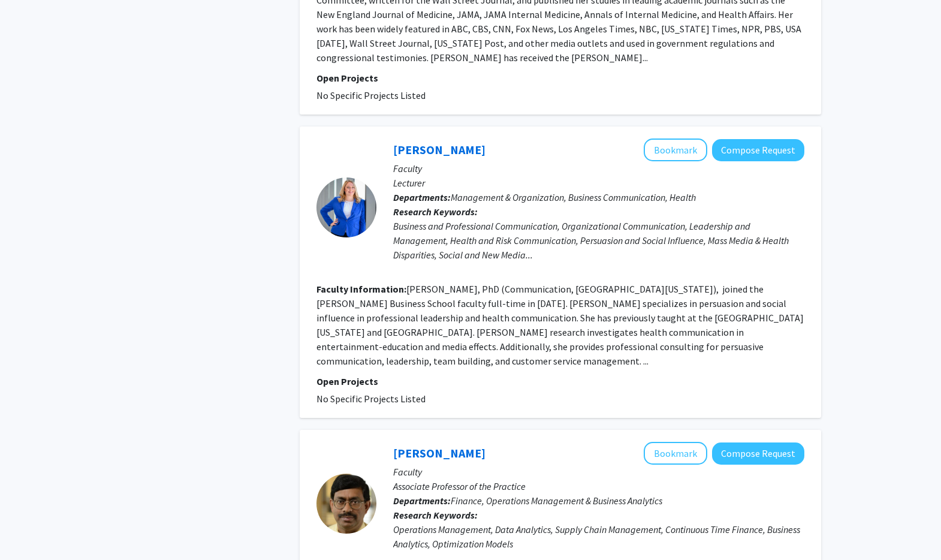
scroll to position [2048, 0]
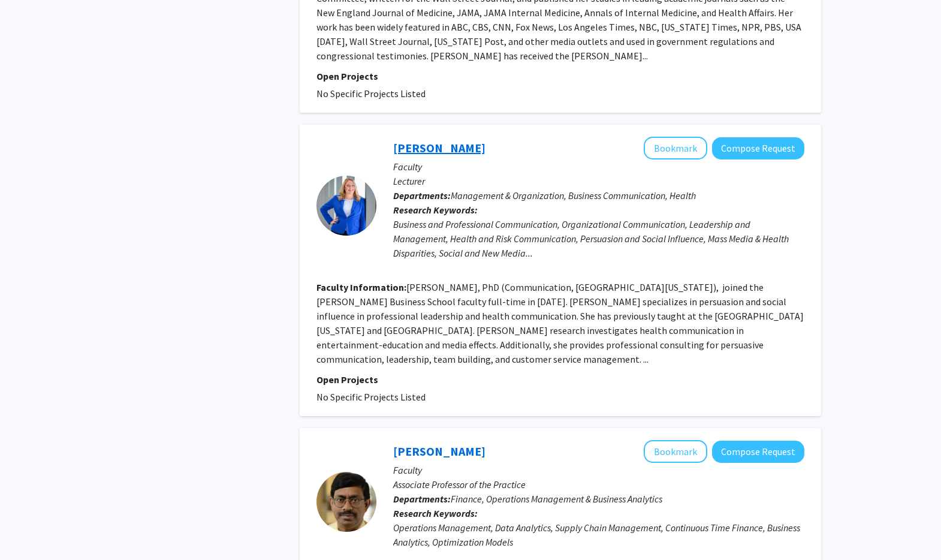
click at [450, 140] on link "[PERSON_NAME]" at bounding box center [439, 147] width 92 height 15
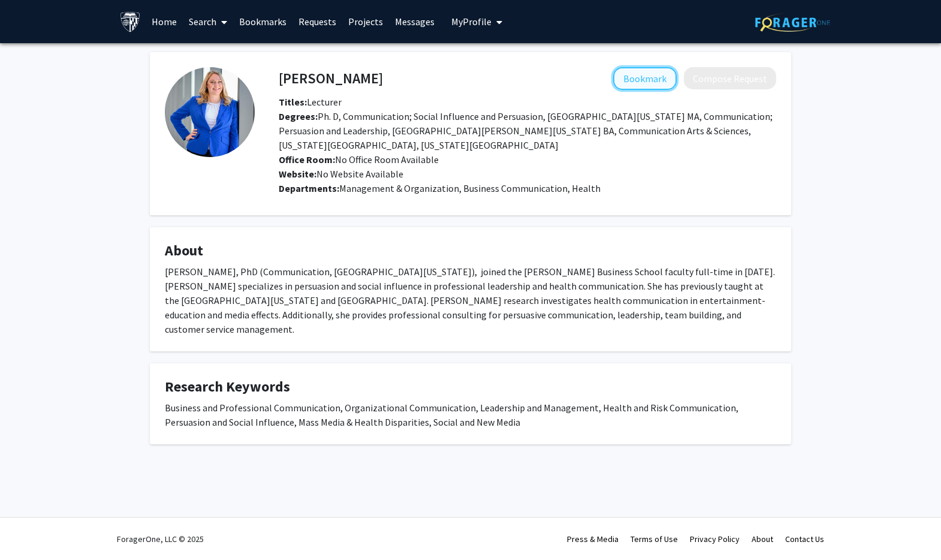
click at [649, 83] on button "Bookmark" at bounding box center [645, 78] width 64 height 23
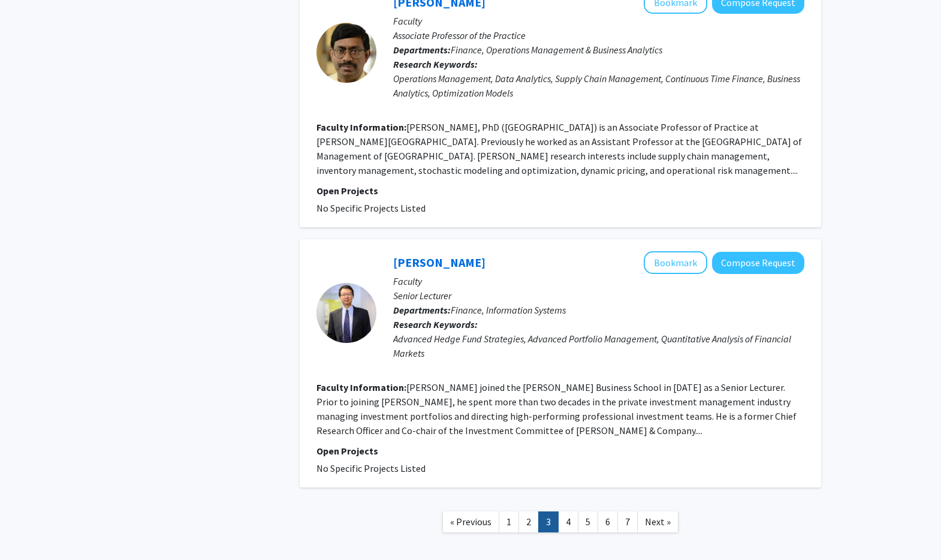
scroll to position [2499, 0]
click at [571, 510] on link "4" at bounding box center [568, 520] width 20 height 21
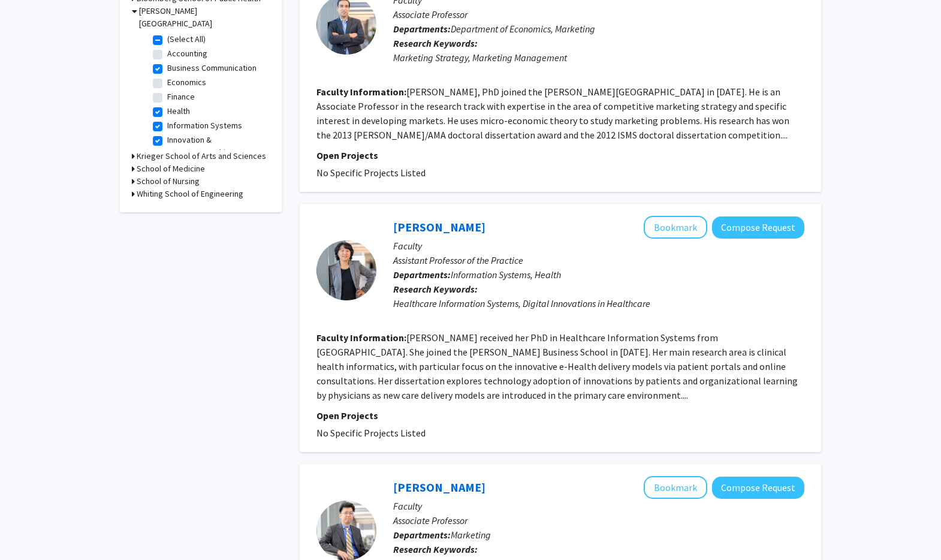
scroll to position [405, 0]
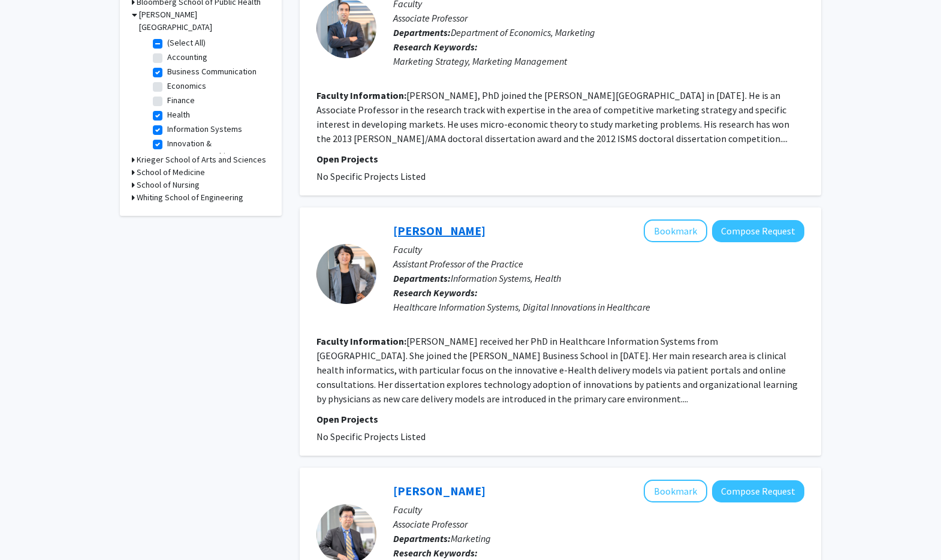
click at [434, 229] on link "Changmi Jung" at bounding box center [439, 230] width 92 height 15
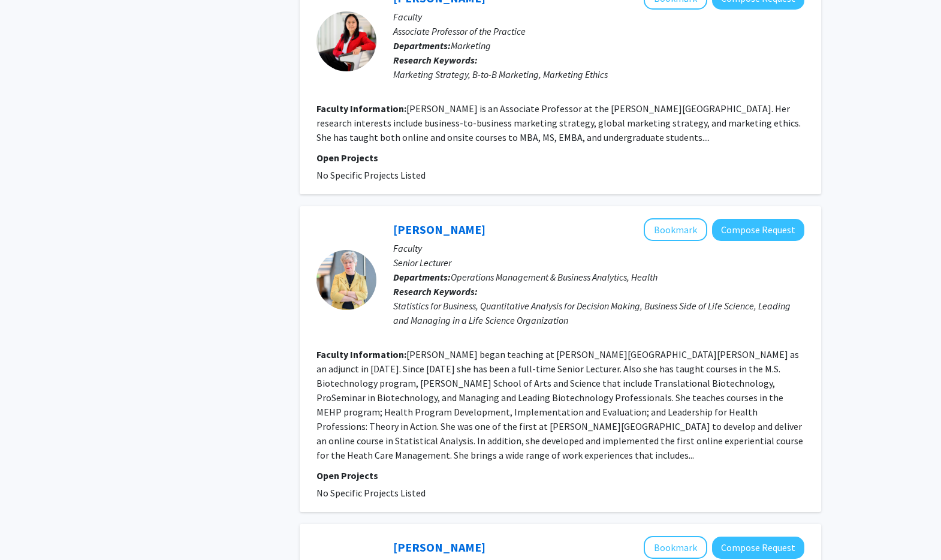
scroll to position [1805, 0]
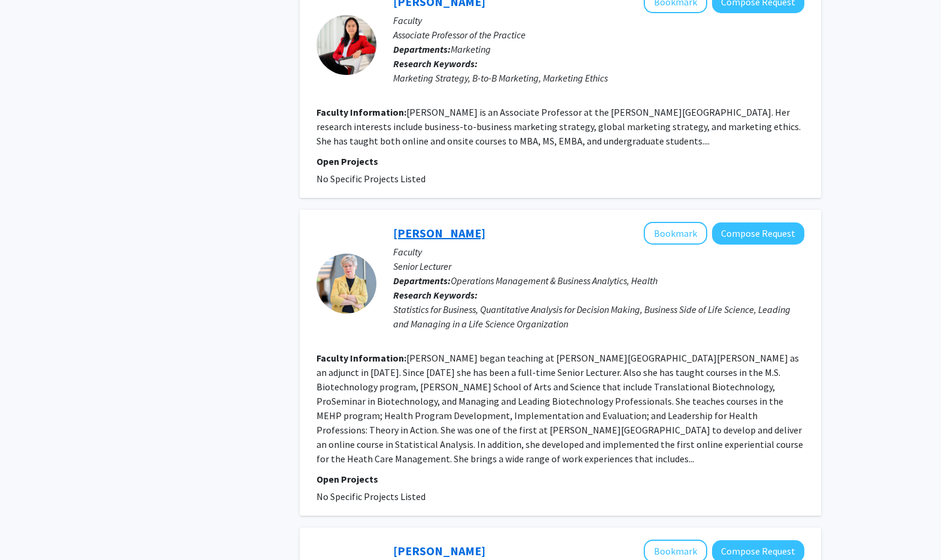
click at [440, 225] on link "Bonnie Robeson" at bounding box center [439, 232] width 92 height 15
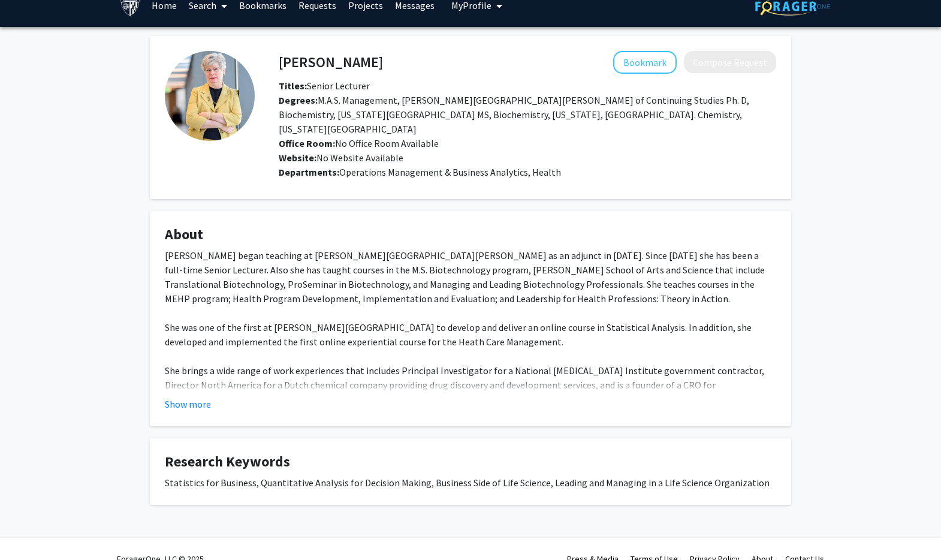
scroll to position [22, 0]
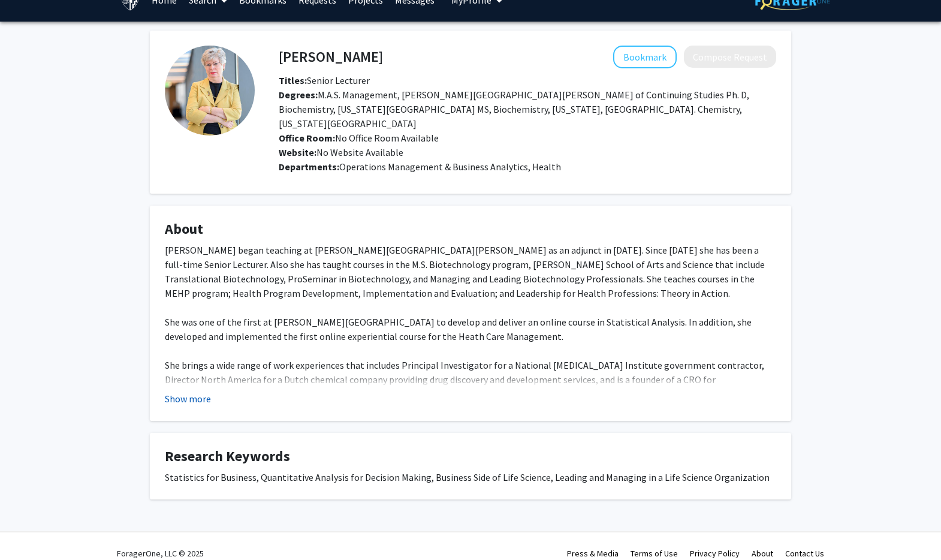
click at [177, 392] on button "Show more" at bounding box center [188, 399] width 46 height 14
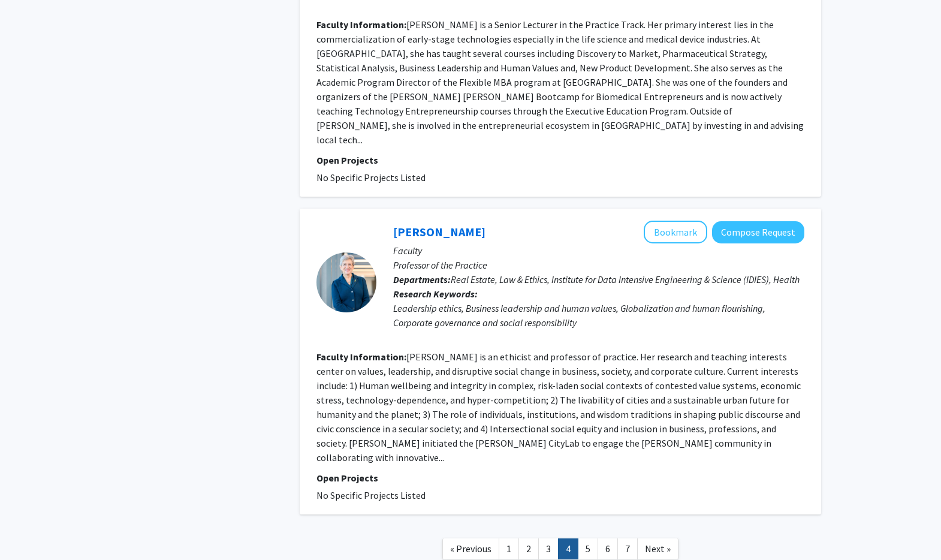
scroll to position [2442, 0]
click at [684, 220] on button "Bookmark" at bounding box center [676, 231] width 64 height 23
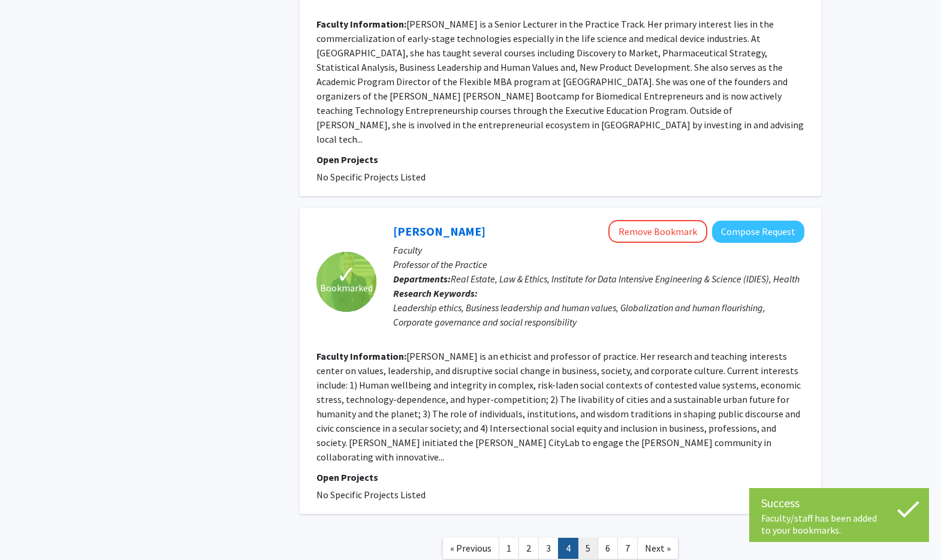
click at [582, 538] on link "5" at bounding box center [588, 548] width 20 height 21
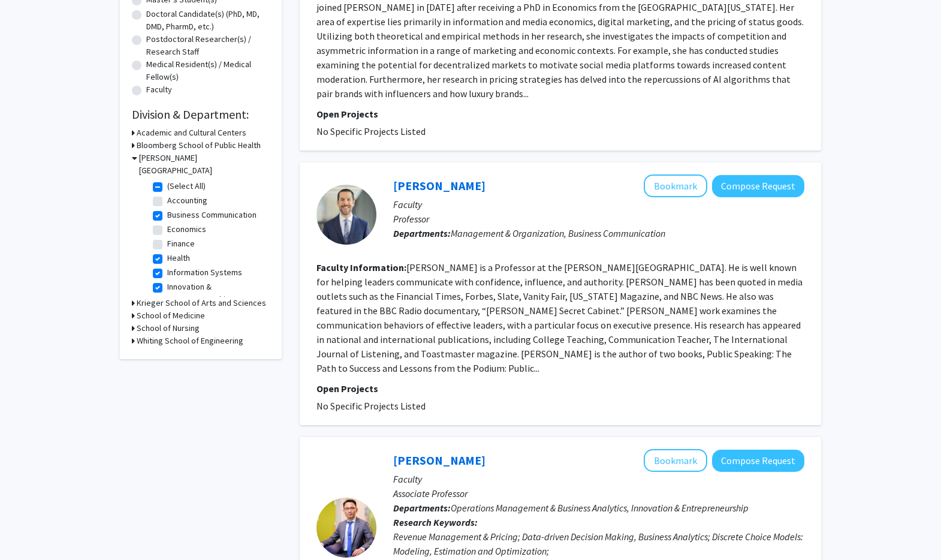
scroll to position [260, 0]
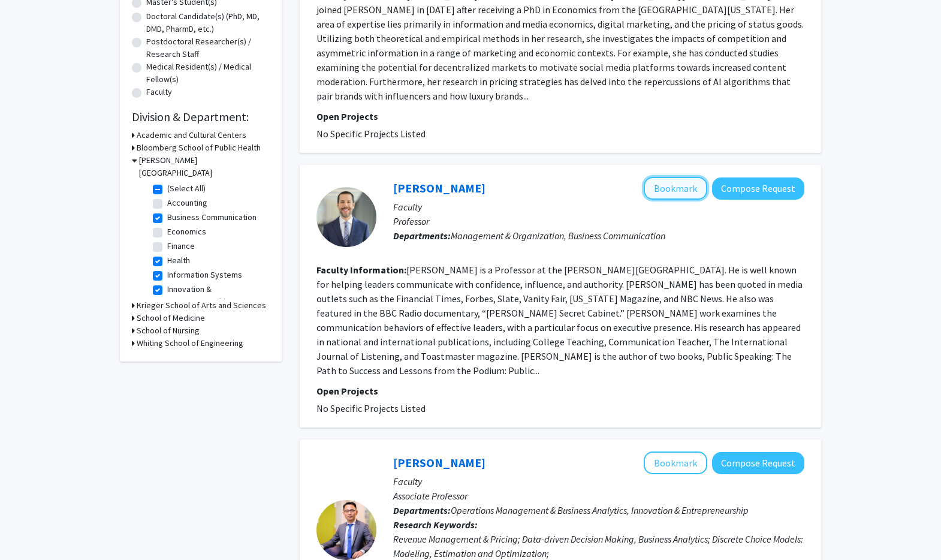
click at [658, 177] on button "Bookmark" at bounding box center [676, 188] width 64 height 23
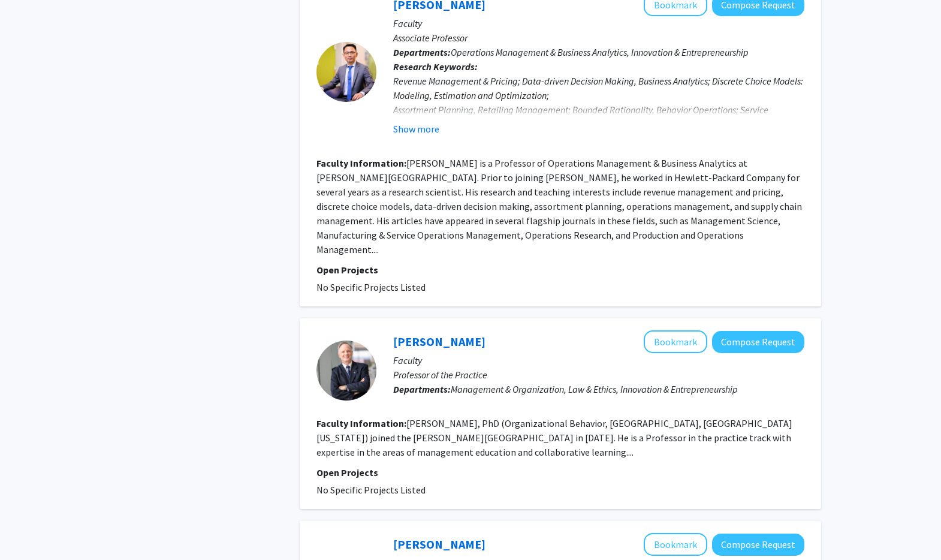
scroll to position [719, 0]
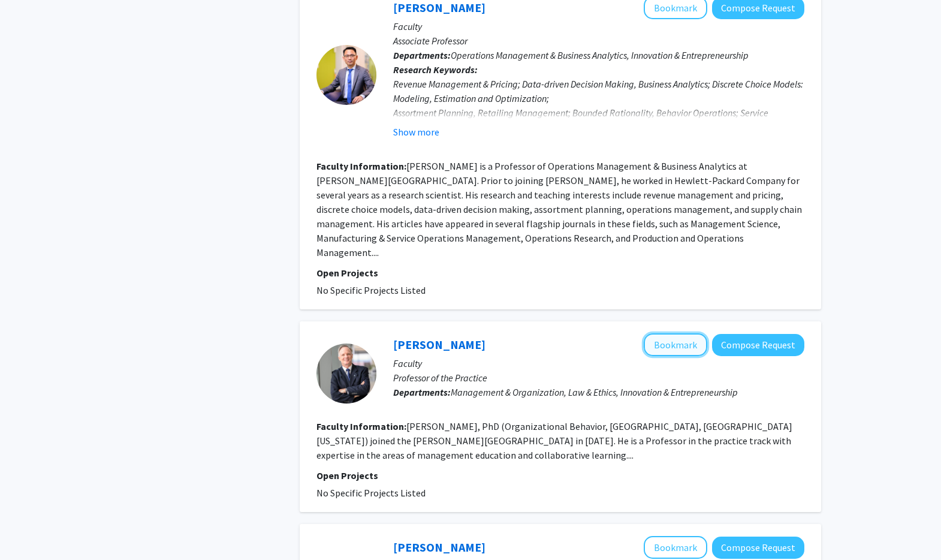
click at [688, 333] on button "Bookmark" at bounding box center [676, 344] width 64 height 23
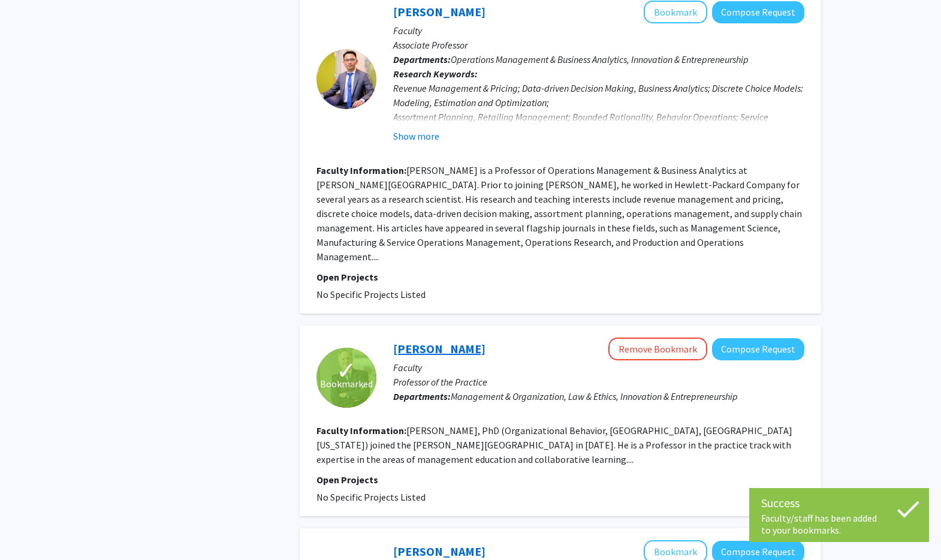
click at [420, 341] on link "[PERSON_NAME]" at bounding box center [439, 348] width 92 height 15
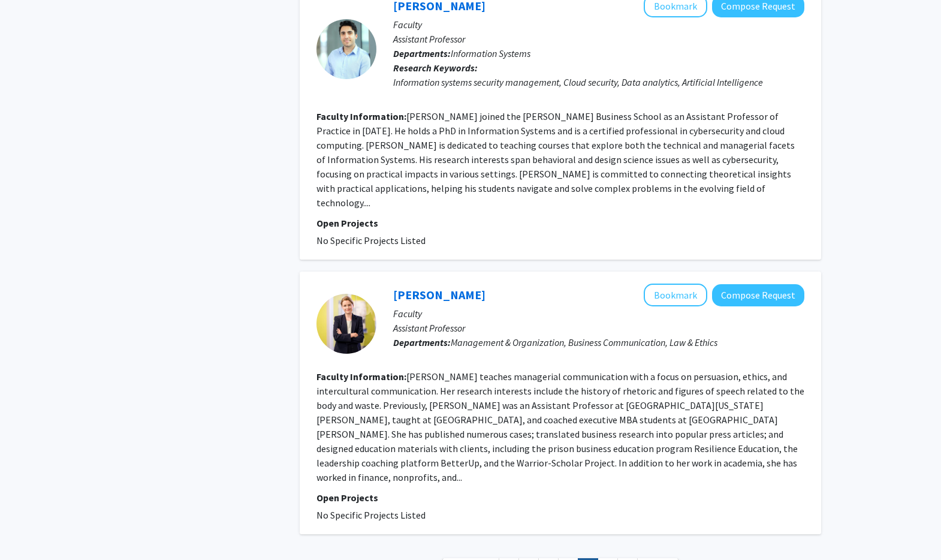
scroll to position [2346, 0]
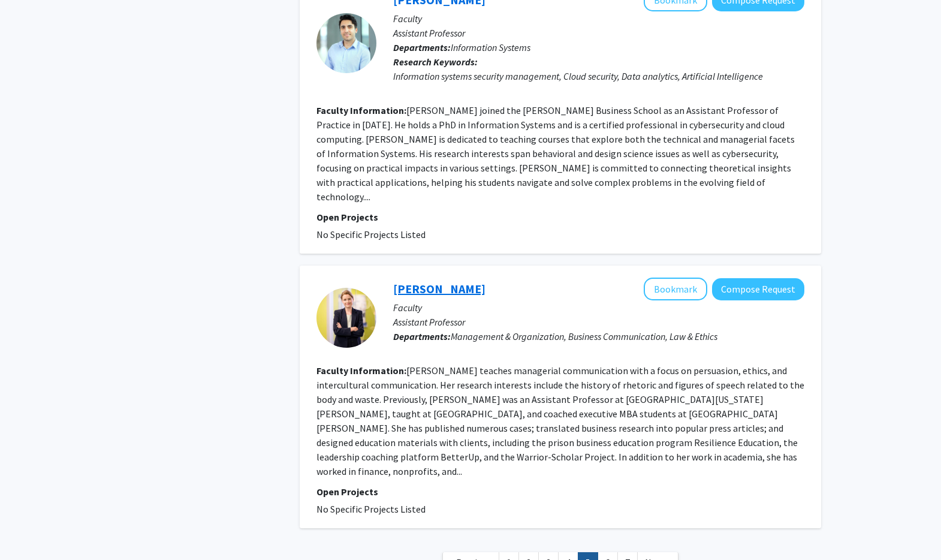
click at [426, 281] on link "[PERSON_NAME]" at bounding box center [439, 288] width 92 height 15
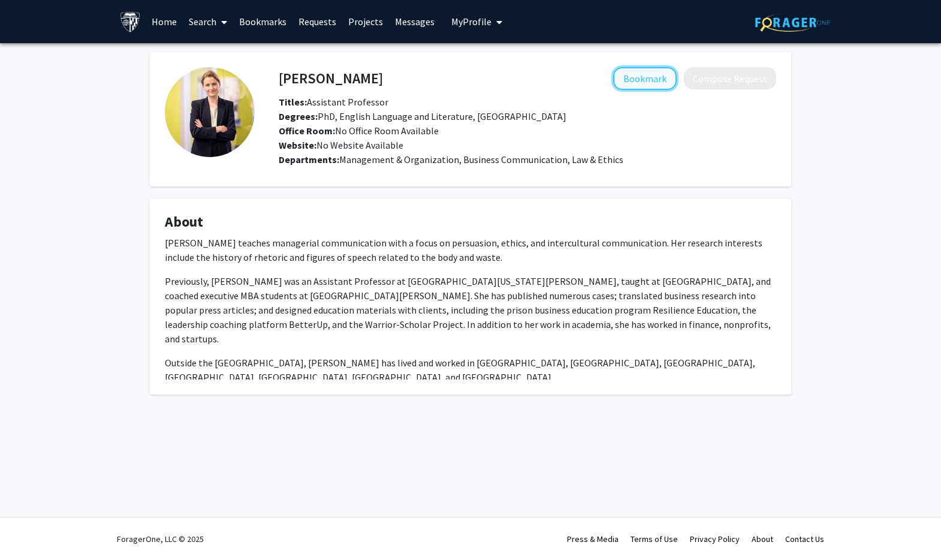
click at [657, 80] on button "Bookmark" at bounding box center [645, 78] width 64 height 23
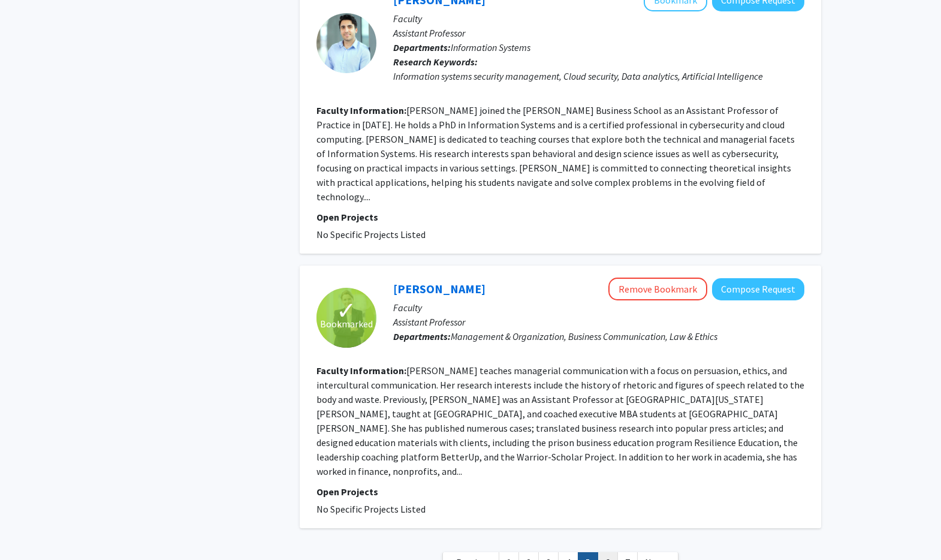
scroll to position [2346, 0]
click at [610, 553] on link "6" at bounding box center [608, 563] width 20 height 21
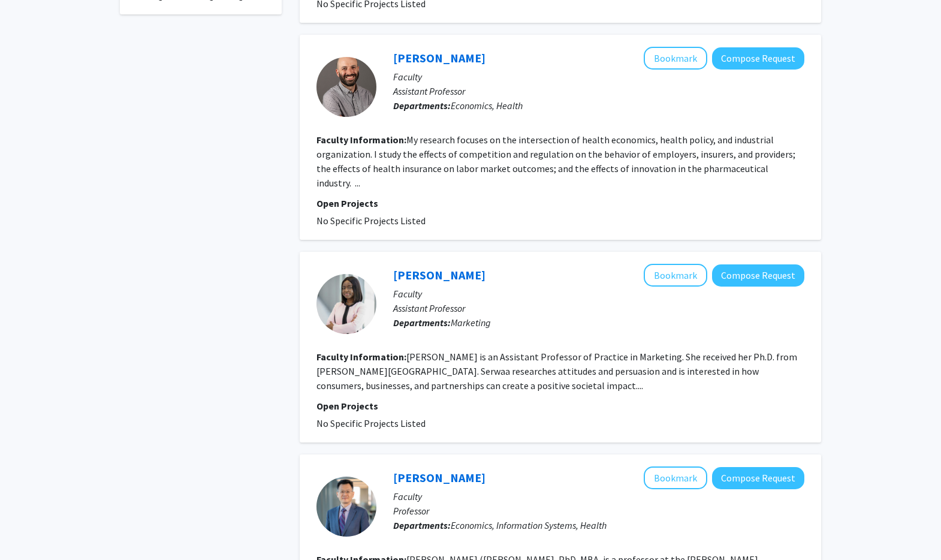
scroll to position [610, 0]
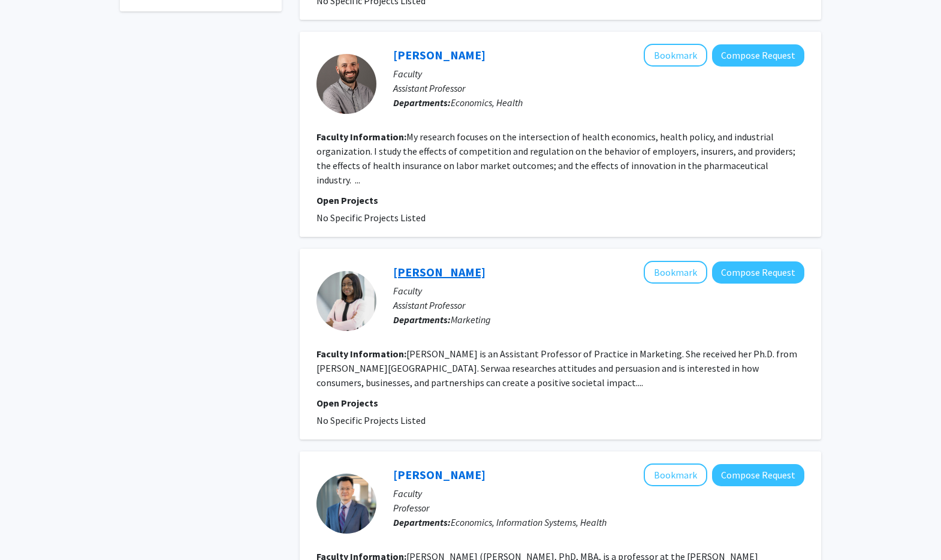
click at [468, 264] on link "[PERSON_NAME]" at bounding box center [439, 271] width 92 height 15
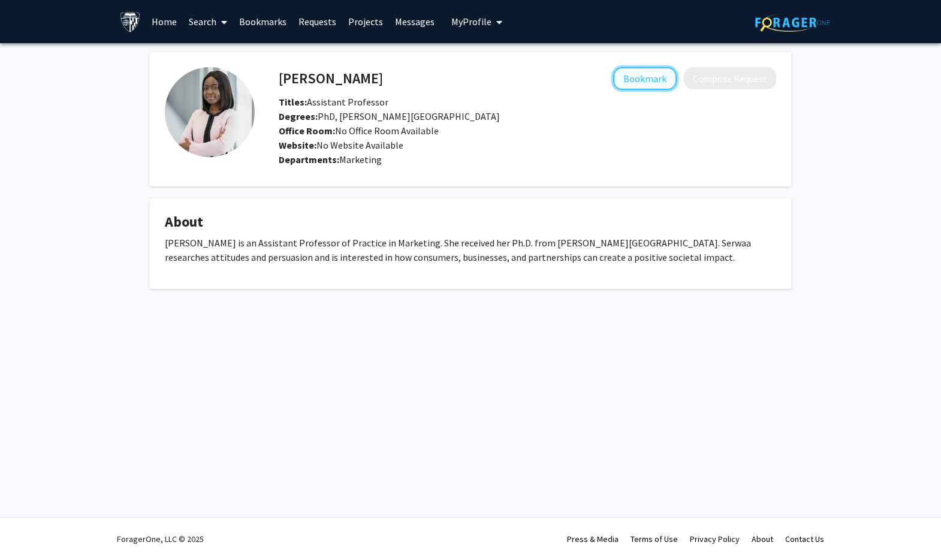
click at [649, 77] on button "Bookmark" at bounding box center [645, 78] width 64 height 23
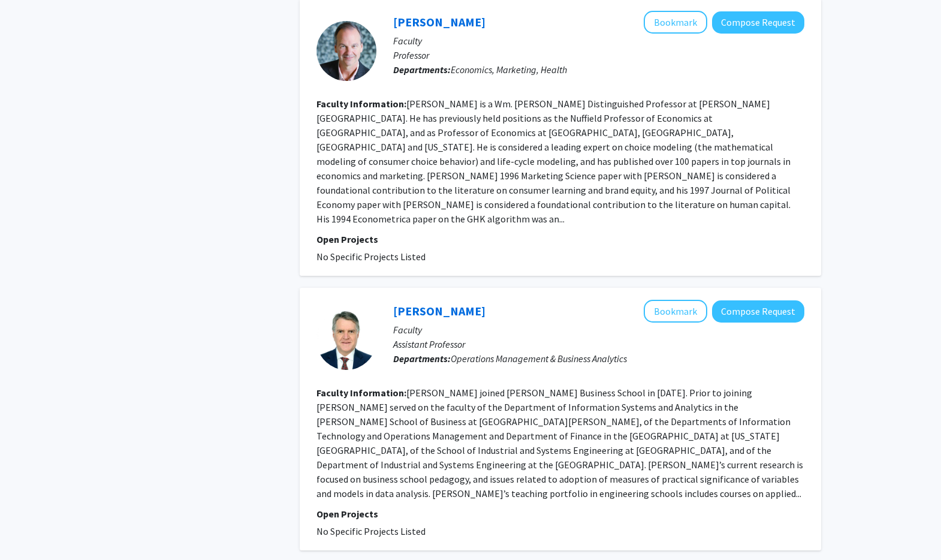
scroll to position [2074, 0]
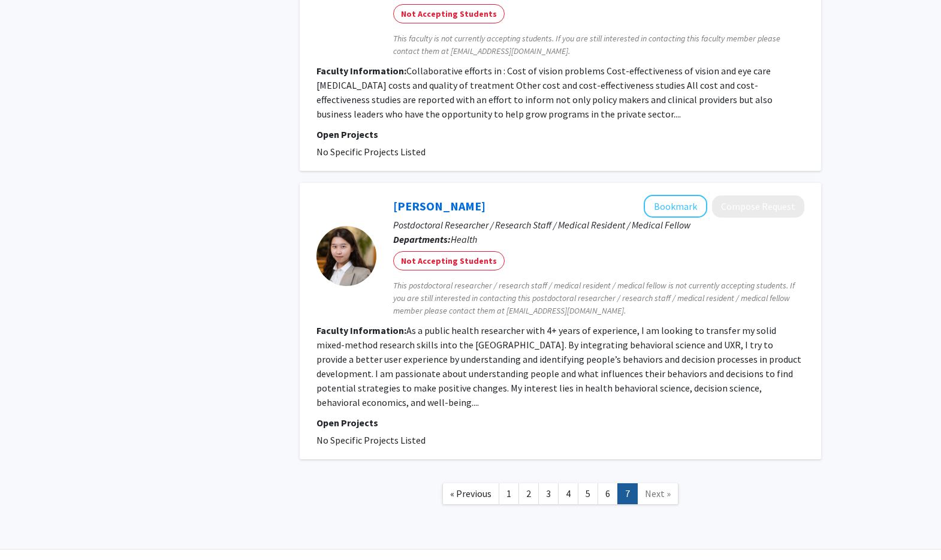
scroll to position [2275, 0]
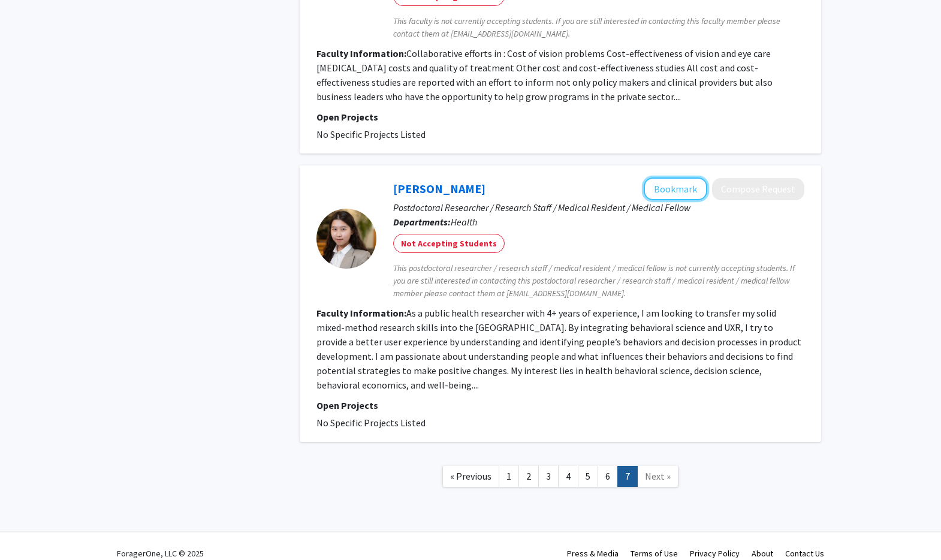
drag, startPoint x: 658, startPoint y: 178, endPoint x: 619, endPoint y: 293, distance: 121.2
click at [618, 296] on fg-search-faculty "Esther Huang Bookmark Compose Request Postdoctoral Researcher / Research Staff …" at bounding box center [561, 303] width 488 height 252
click at [679, 177] on button "Bookmark" at bounding box center [676, 188] width 64 height 23
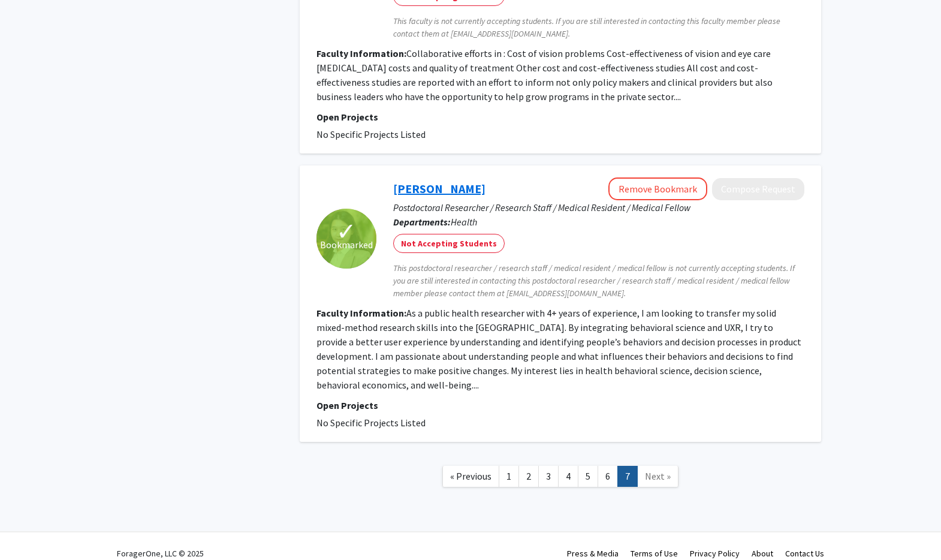
click at [431, 181] on link "[PERSON_NAME]" at bounding box center [439, 188] width 92 height 15
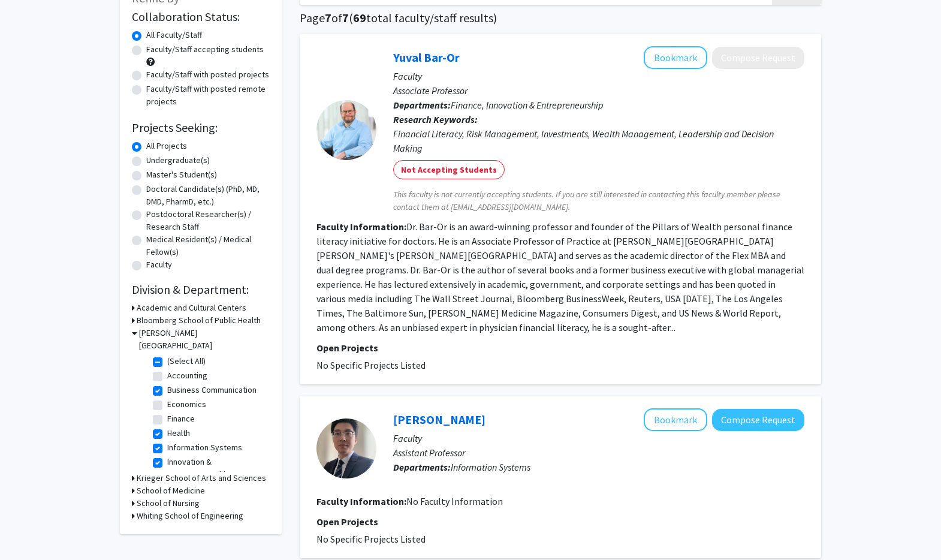
scroll to position [89, 0]
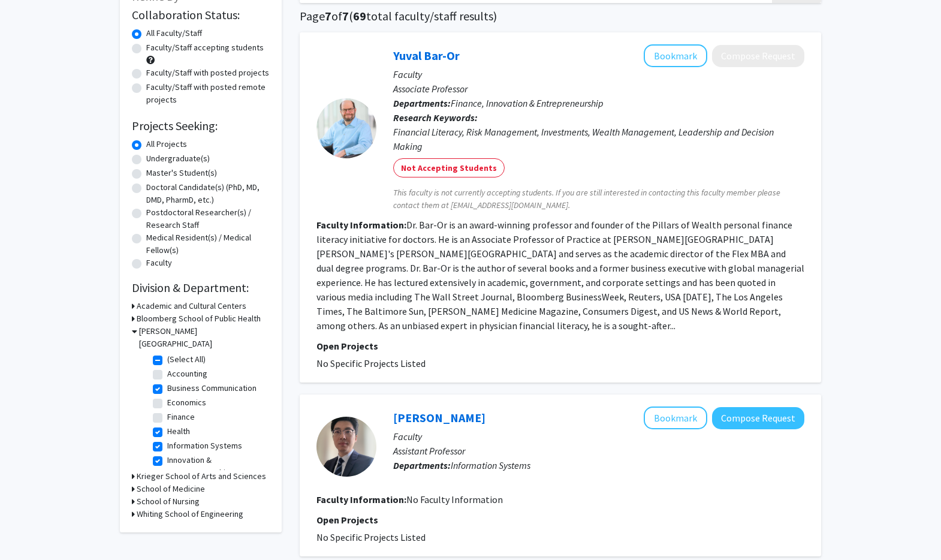
click at [167, 353] on label "(Select All)" at bounding box center [186, 359] width 38 height 13
click at [167, 353] on input "(Select All)" at bounding box center [171, 357] width 8 height 8
checkbox input "false"
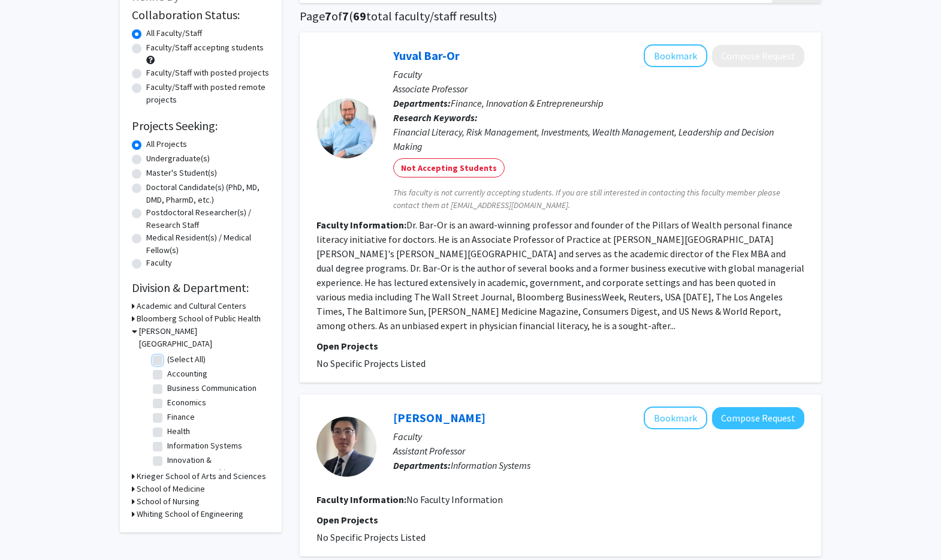
checkbox input "false"
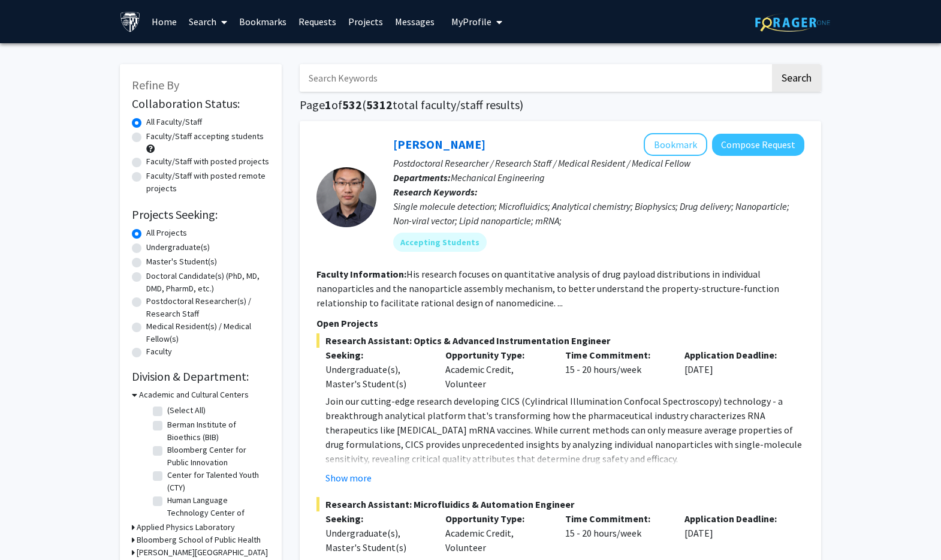
click at [135, 396] on icon at bounding box center [134, 395] width 5 height 13
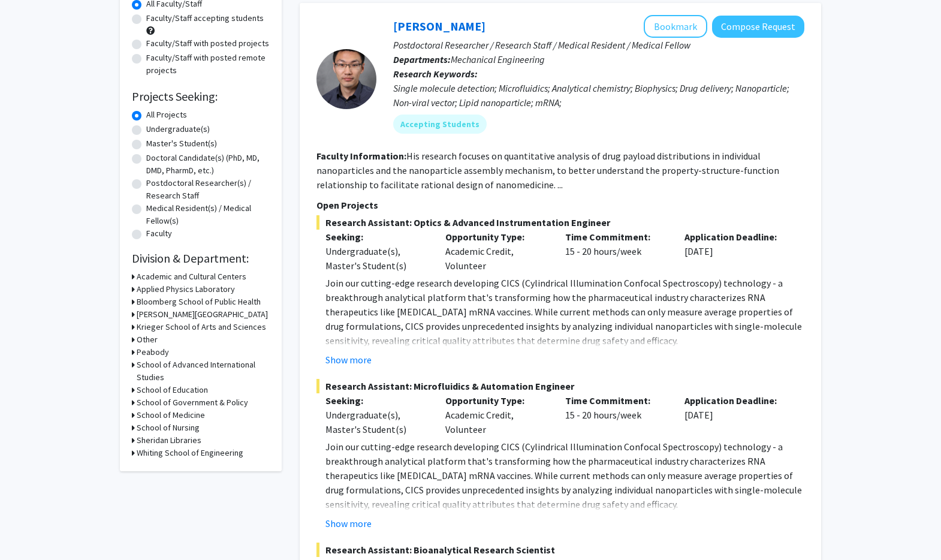
scroll to position [119, 0]
click at [143, 342] on h3 "Other" at bounding box center [147, 338] width 21 height 13
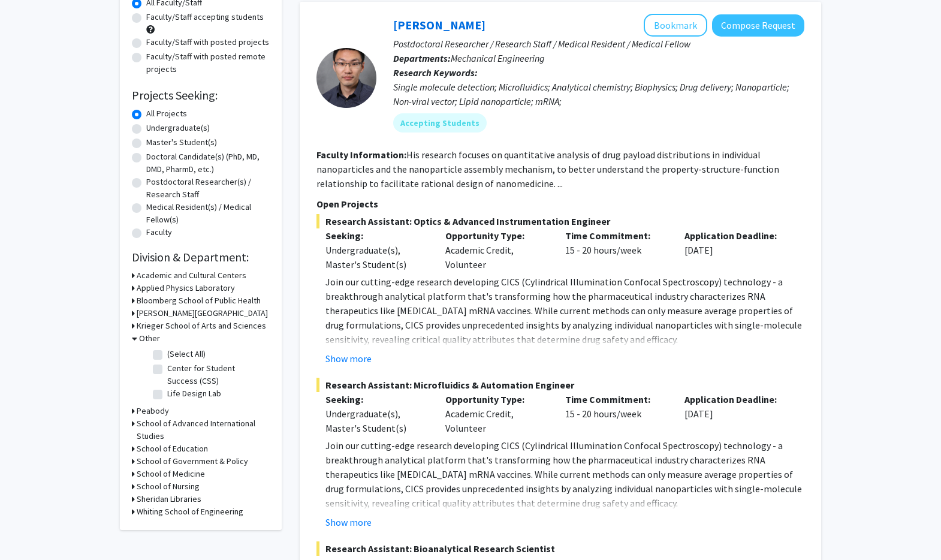
click at [143, 341] on h3 "Other" at bounding box center [149, 338] width 21 height 13
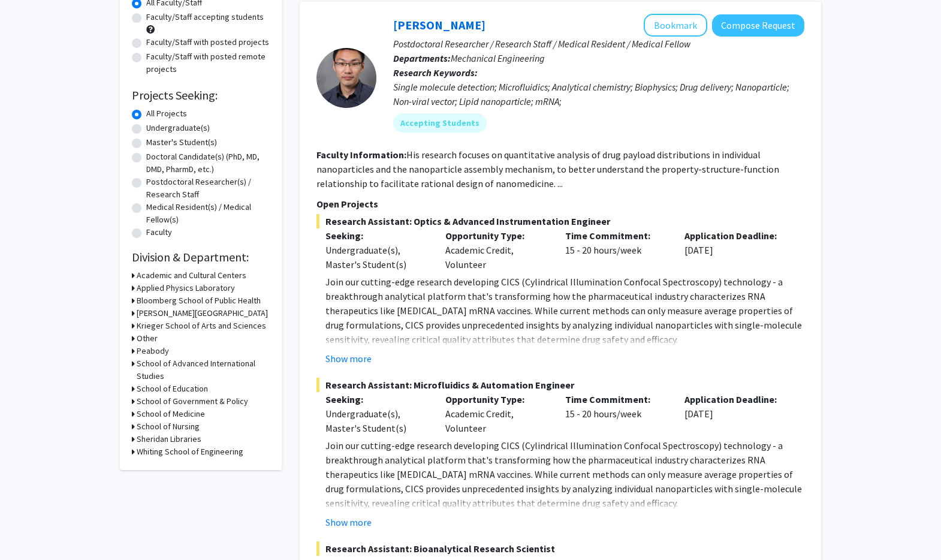
click at [184, 405] on h3 "School of Government & Policy" at bounding box center [193, 401] width 112 height 13
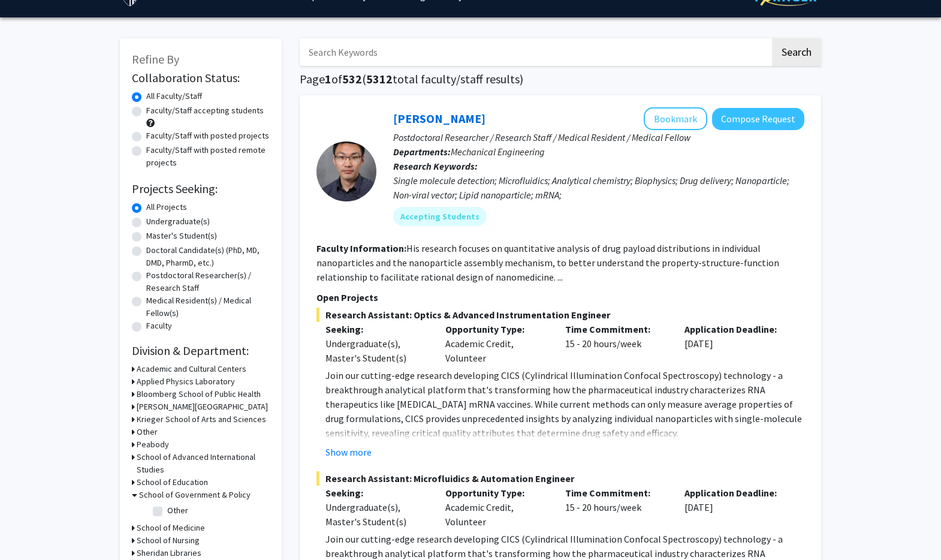
scroll to position [26, 0]
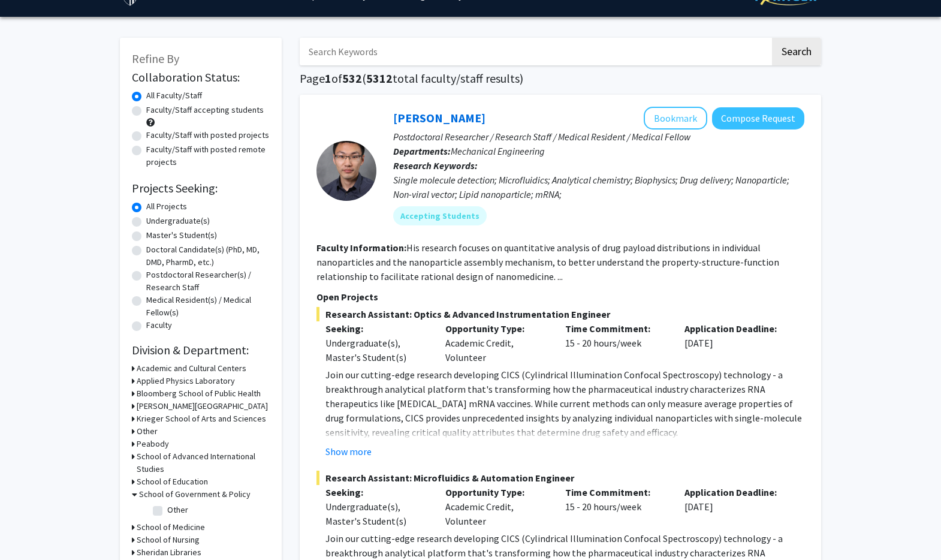
click at [146, 239] on label "Master's Student(s)" at bounding box center [181, 235] width 71 height 13
click at [146, 237] on input "Master's Student(s)" at bounding box center [150, 233] width 8 height 8
radio input "true"
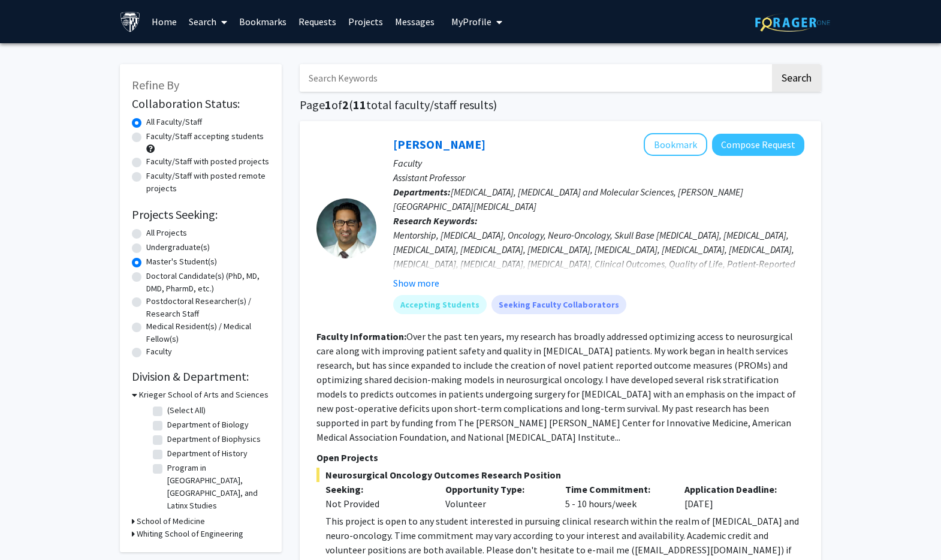
click at [133, 394] on icon at bounding box center [134, 395] width 5 height 13
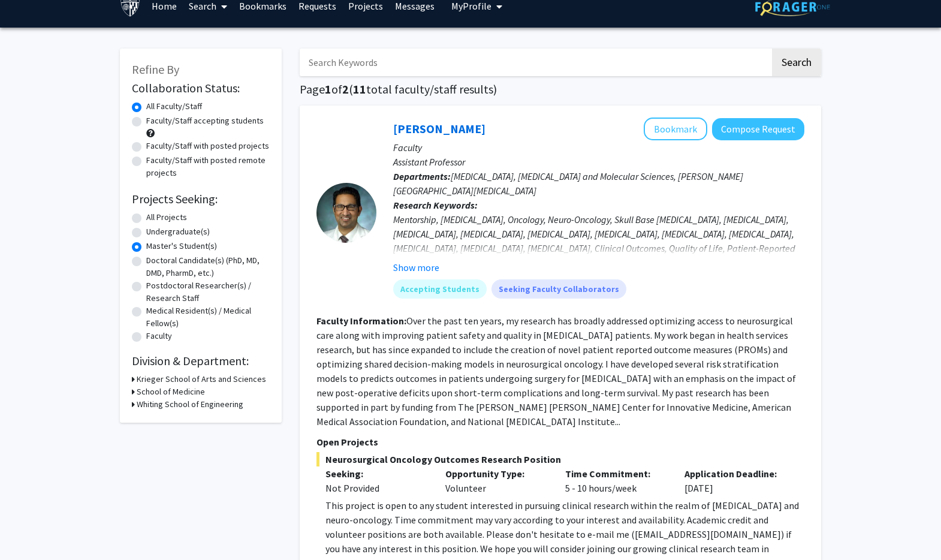
scroll to position [2, 0]
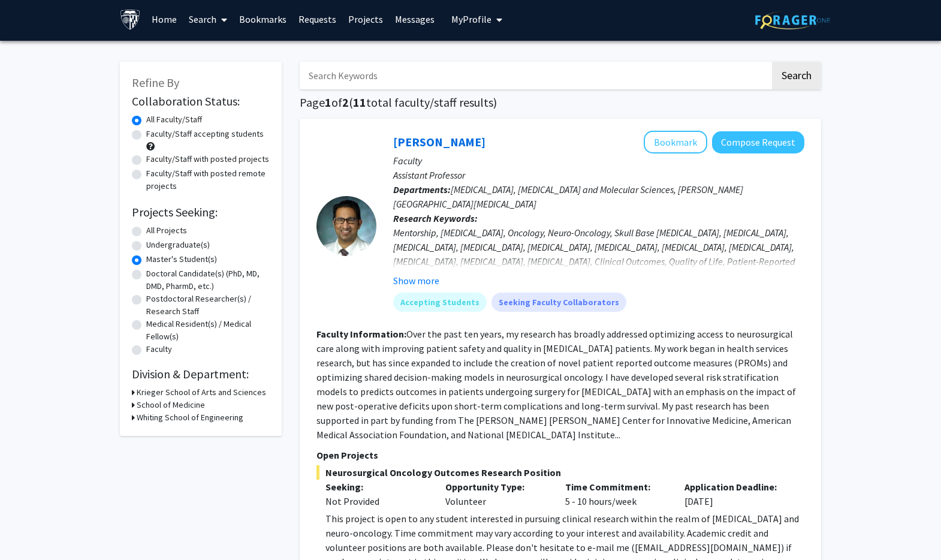
click at [167, 389] on h3 "Krieger School of Arts and Sciences" at bounding box center [202, 392] width 130 height 13
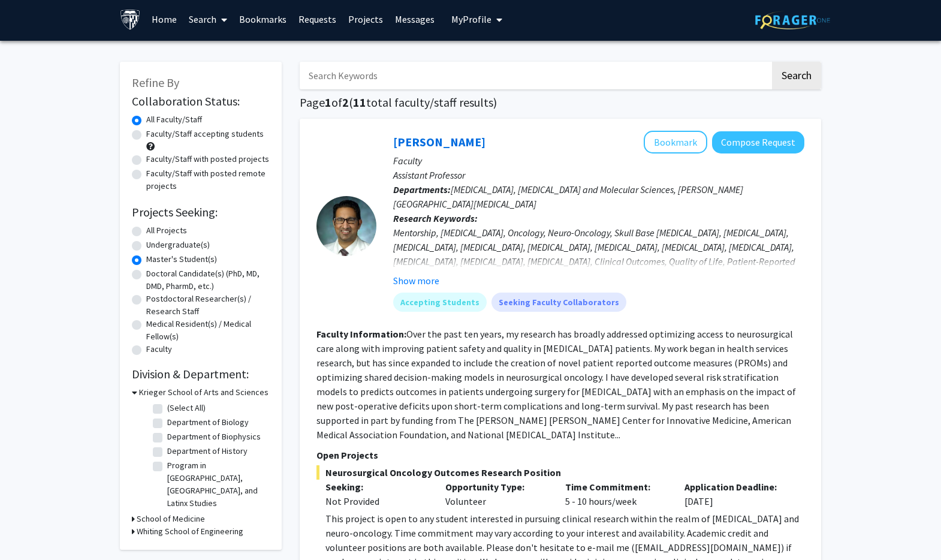
click at [149, 391] on h3 "Krieger School of Arts and Sciences" at bounding box center [204, 392] width 130 height 13
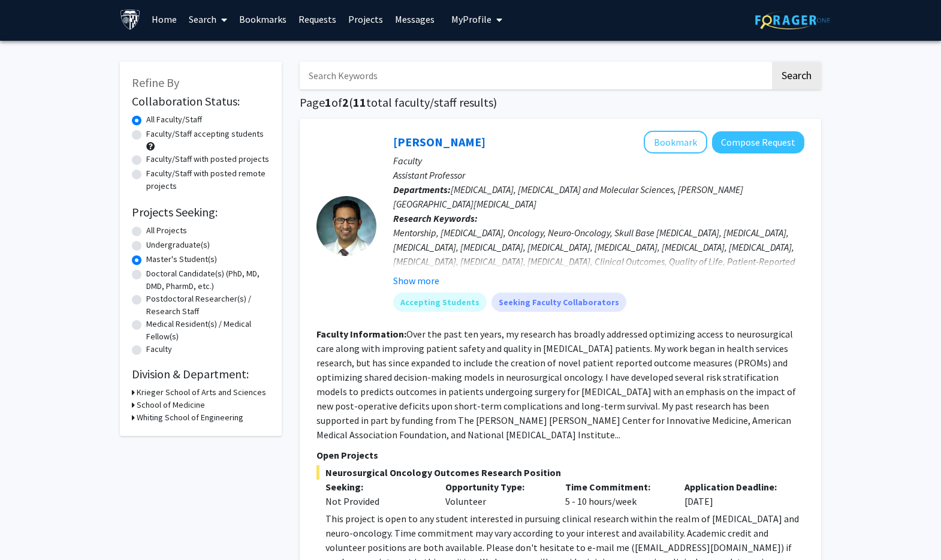
click at [146, 232] on label "All Projects" at bounding box center [166, 230] width 41 height 13
click at [146, 232] on input "All Projects" at bounding box center [150, 228] width 8 height 8
radio input "true"
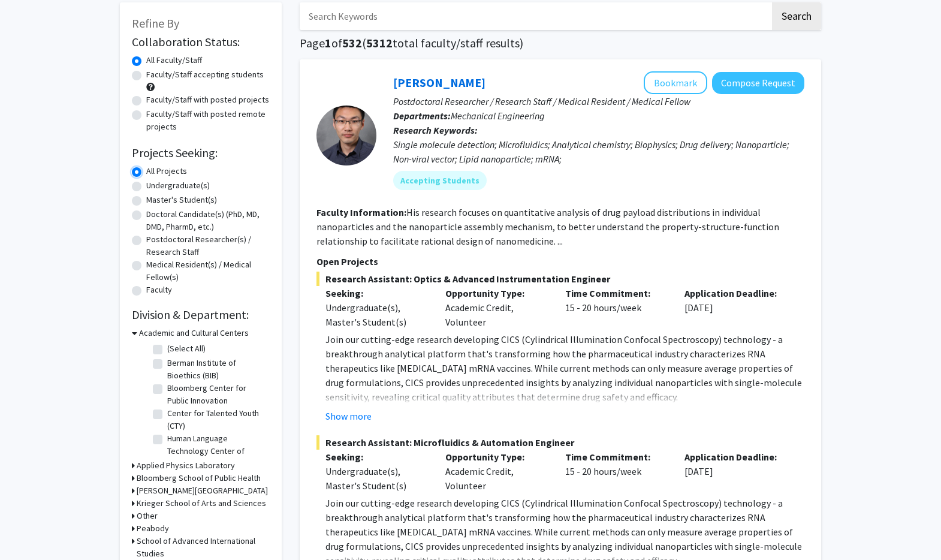
scroll to position [68, 0]
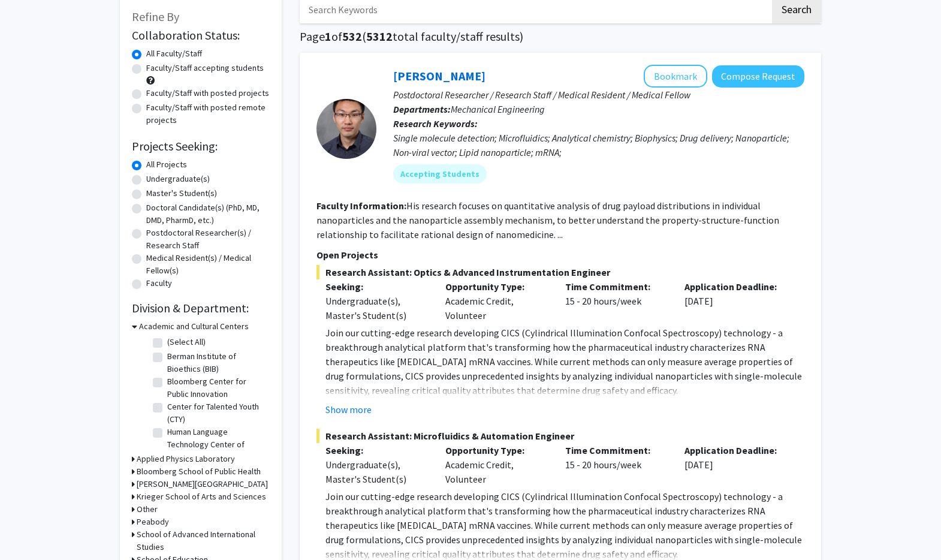
click at [170, 98] on label "Faculty/Staff with posted projects" at bounding box center [207, 93] width 123 height 13
click at [154, 95] on input "Faculty/Staff with posted projects" at bounding box center [150, 91] width 8 height 8
radio input "true"
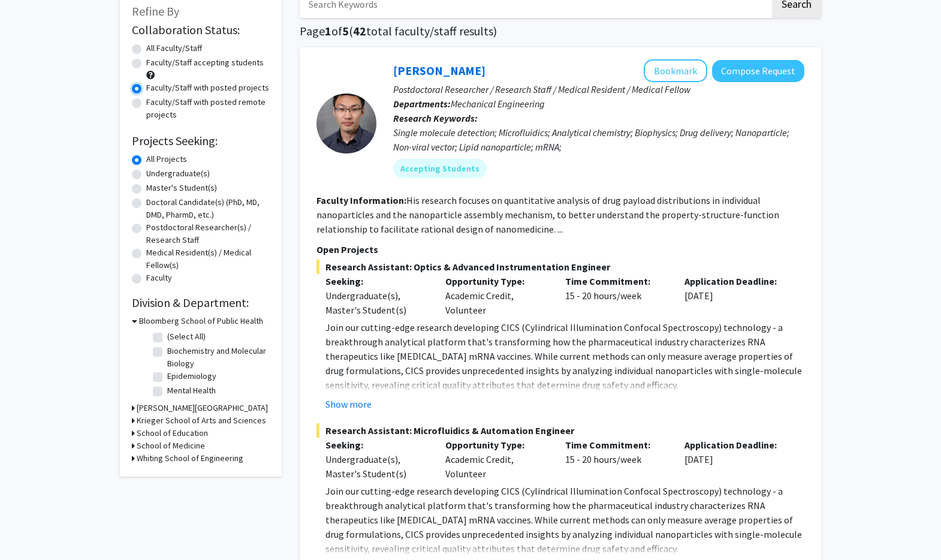
scroll to position [82, 0]
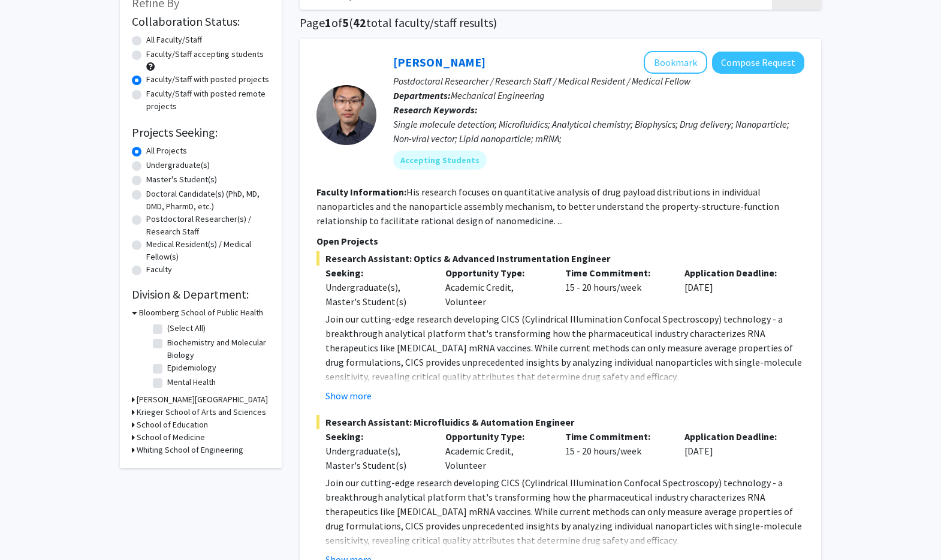
click at [195, 399] on h3 "Carey Business School" at bounding box center [202, 399] width 131 height 13
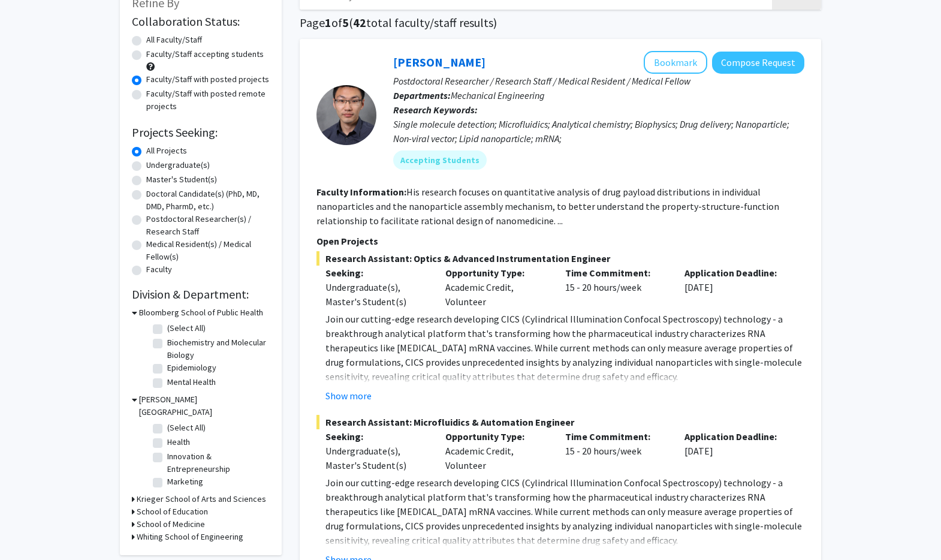
click at [167, 422] on label "(Select All)" at bounding box center [186, 428] width 38 height 13
click at [167, 422] on input "(Select All)" at bounding box center [171, 426] width 8 height 8
checkbox input "true"
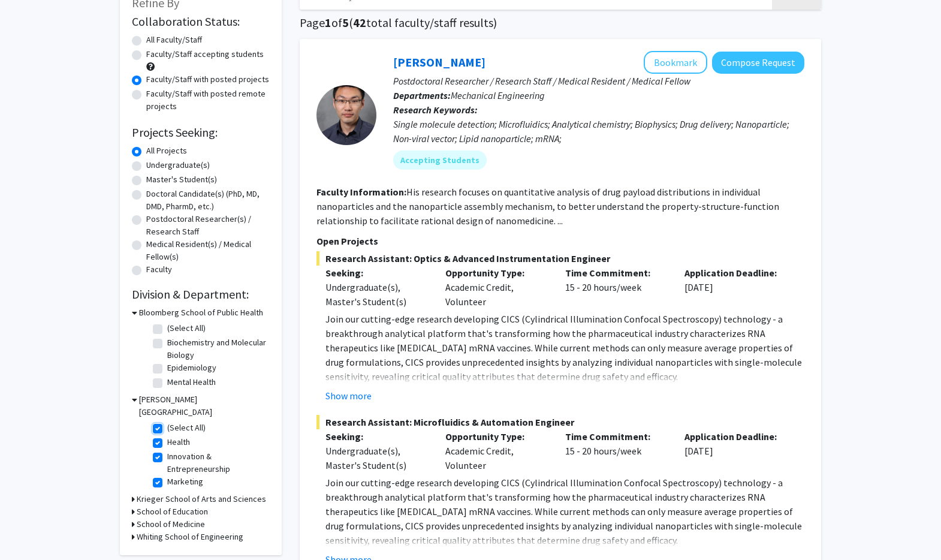
checkbox input "true"
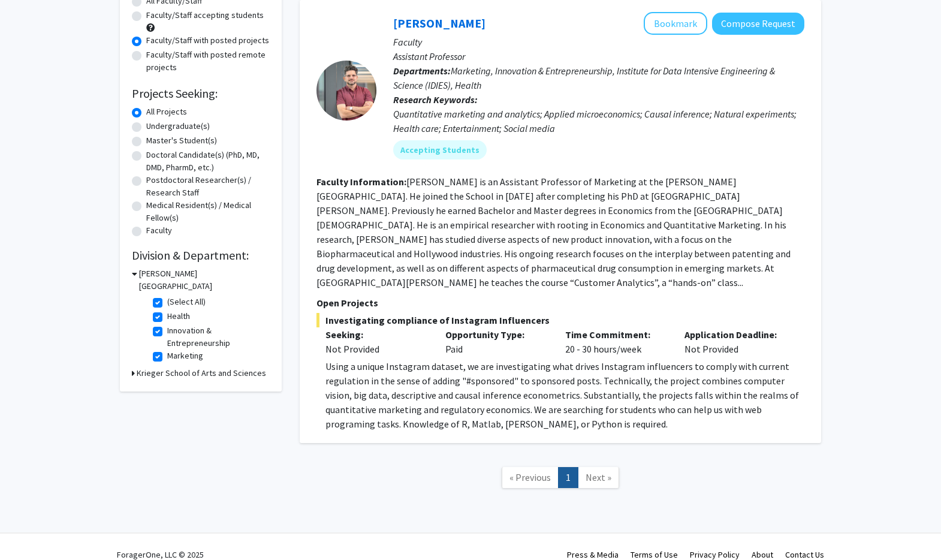
scroll to position [122, 0]
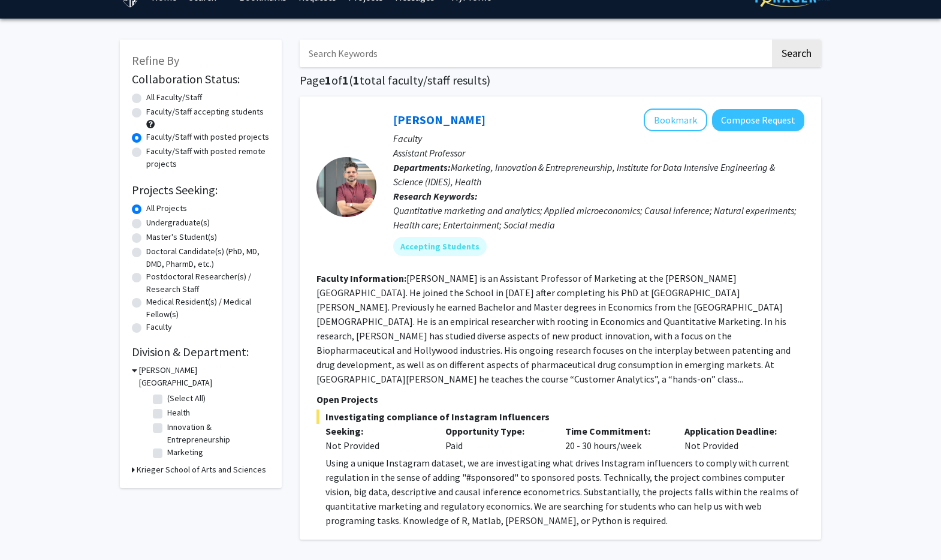
checkbox input "false"
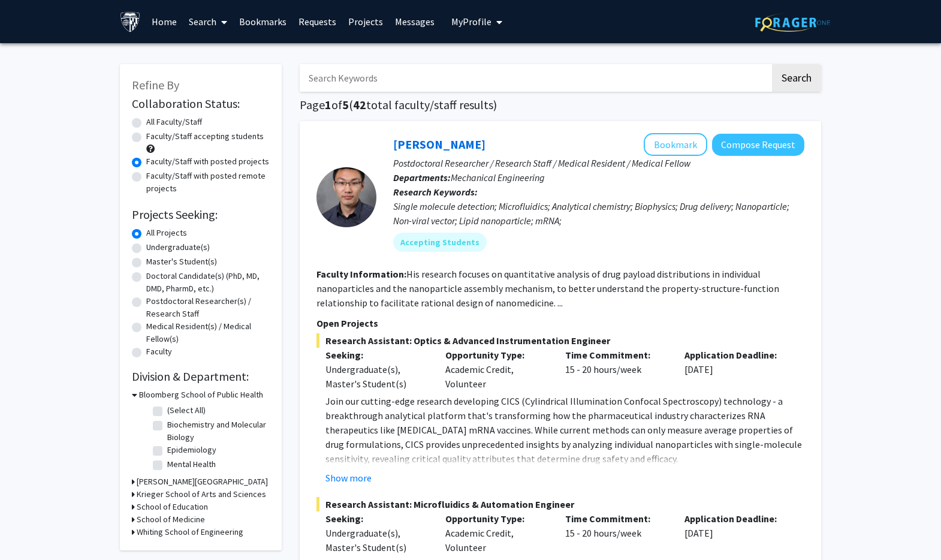
click at [265, 21] on link "Bookmarks" at bounding box center [262, 22] width 59 height 42
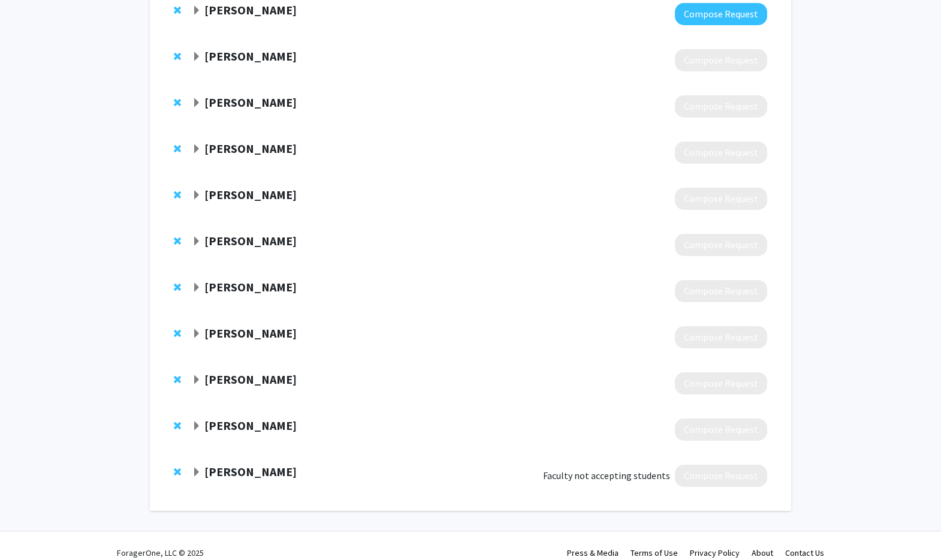
scroll to position [374, 0]
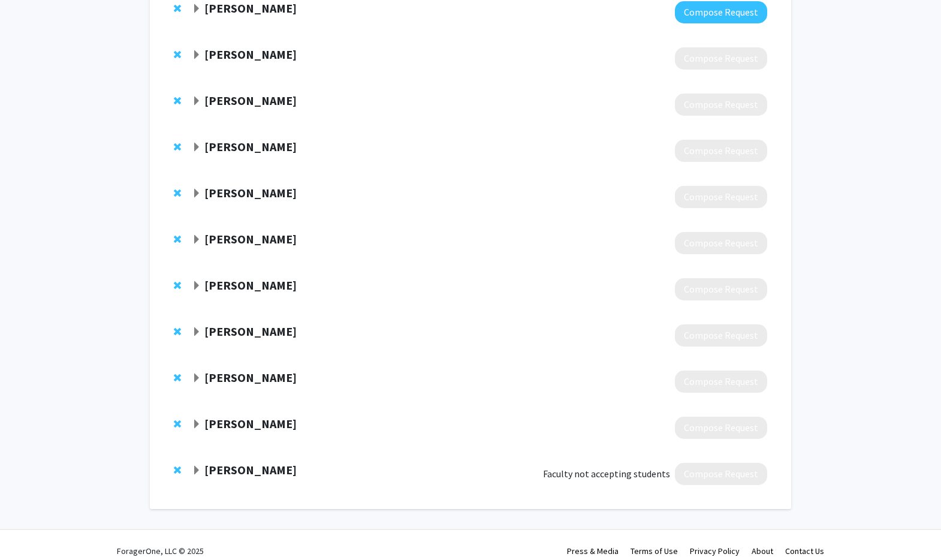
click at [196, 335] on span "Expand Rick Milter Bookmark" at bounding box center [197, 332] width 10 height 10
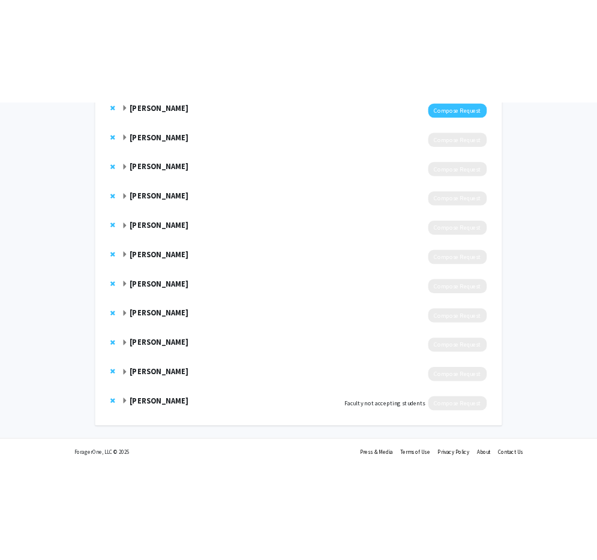
scroll to position [375, 0]
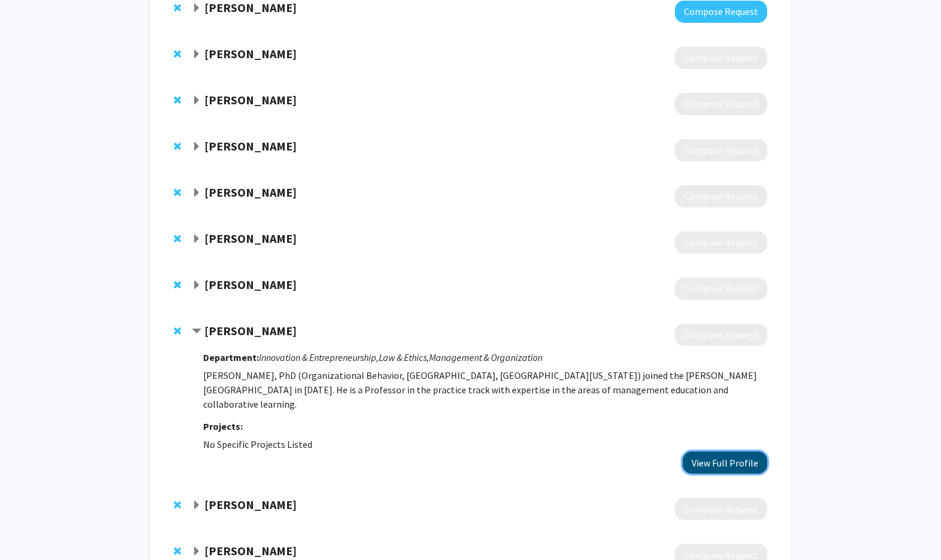
click at [730, 452] on button "View Full Profile" at bounding box center [725, 463] width 85 height 22
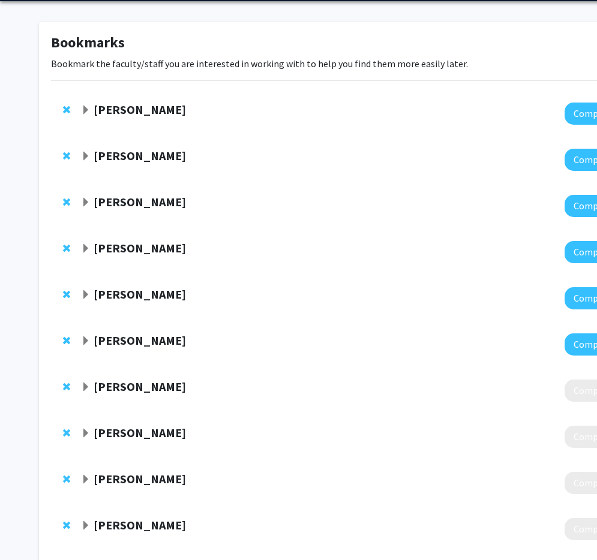
scroll to position [0, 0]
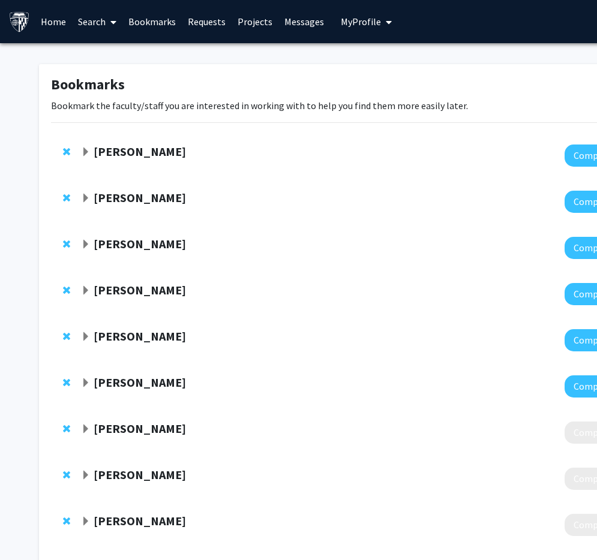
click at [129, 146] on strong "[PERSON_NAME]" at bounding box center [140, 151] width 92 height 15
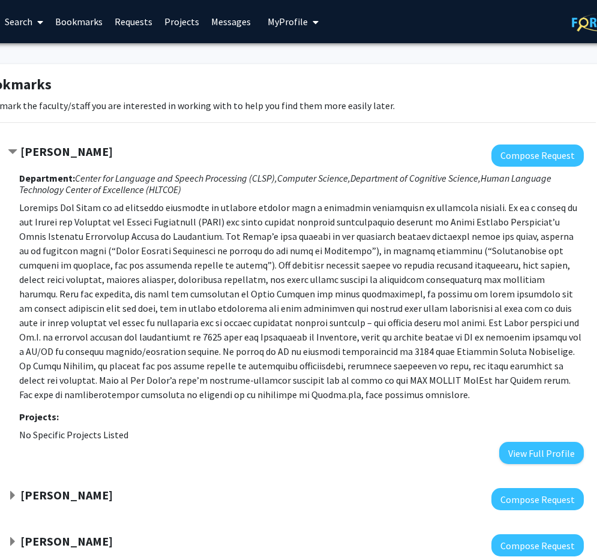
scroll to position [0, 74]
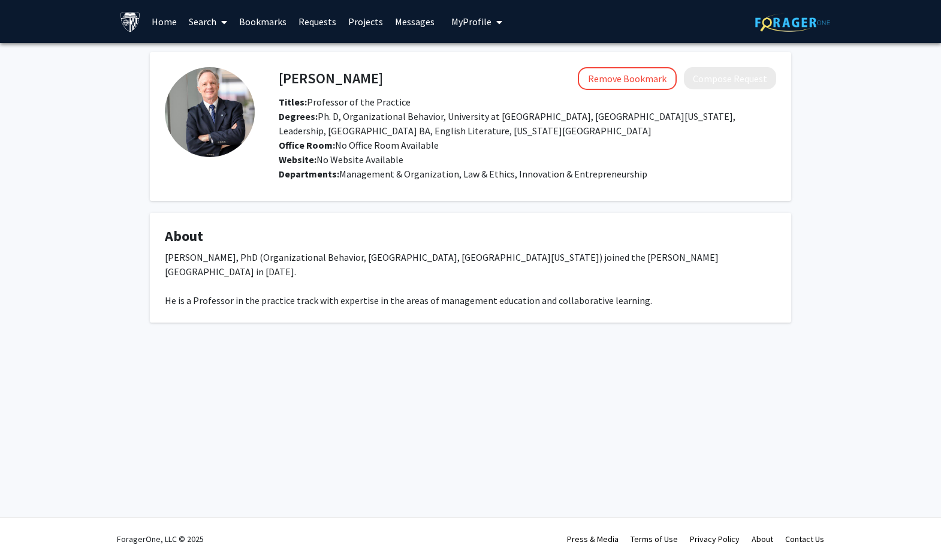
click at [307, 77] on h4 "[PERSON_NAME]" at bounding box center [331, 78] width 104 height 22
click at [276, 22] on link "Bookmarks" at bounding box center [262, 22] width 59 height 42
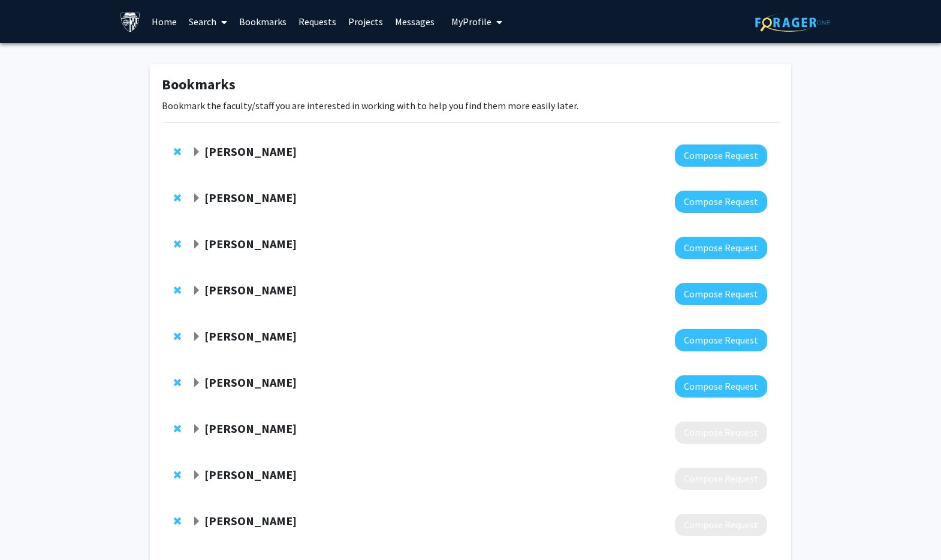
click at [235, 152] on strong "[PERSON_NAME]" at bounding box center [250, 151] width 92 height 15
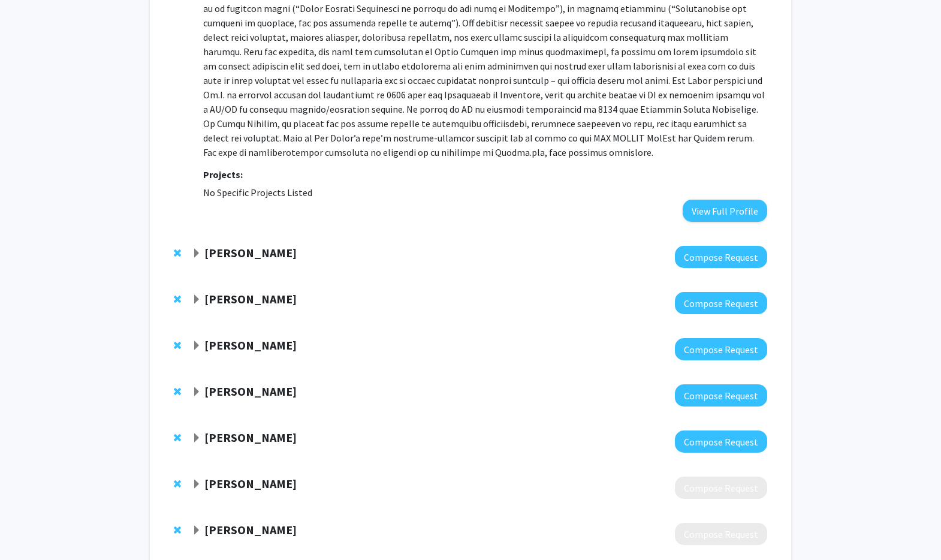
scroll to position [243, 0]
click at [224, 252] on strong "[PERSON_NAME]" at bounding box center [250, 252] width 92 height 15
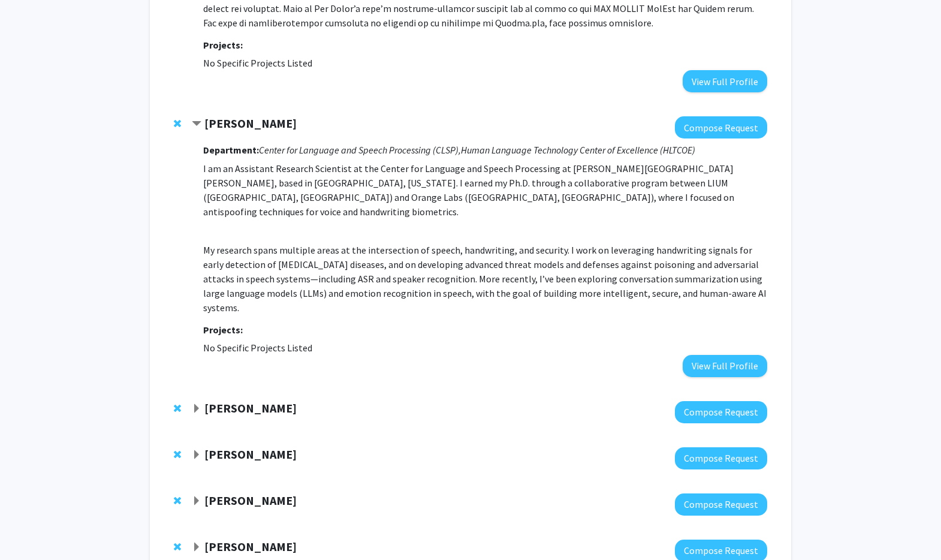
scroll to position [372, 0]
click at [275, 200] on p "I am an Assistant Research Scientist at the Center for Language and Speech Proc…" at bounding box center [485, 190] width 564 height 58
click at [346, 197] on p "I am an Assistant Research Scientist at the Center for Language and Speech Proc…" at bounding box center [485, 190] width 564 height 58
click at [281, 198] on p "I am an Assistant Research Scientist at the Center for Language and Speech Proc…" at bounding box center [485, 190] width 564 height 58
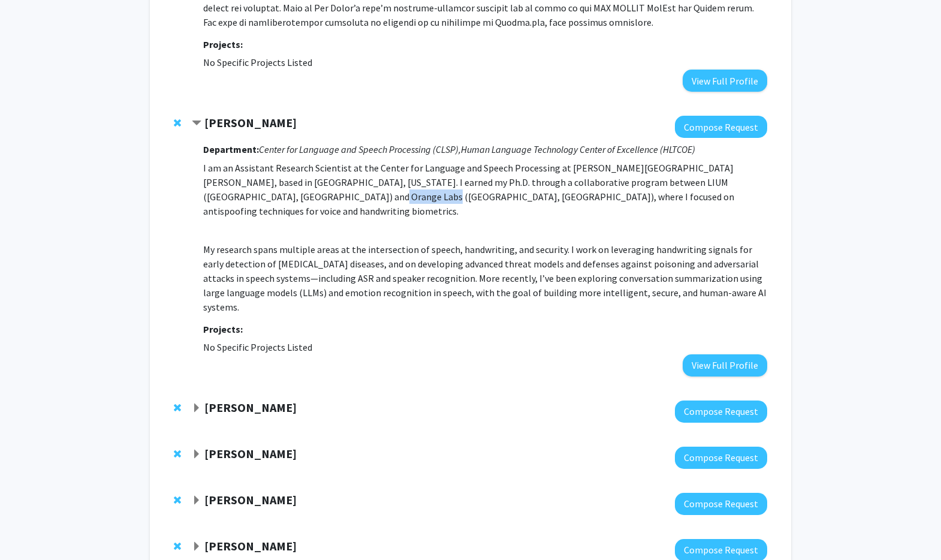
click at [281, 198] on p "I am an Assistant Research Scientist at the Center for Language and Speech Proc…" at bounding box center [485, 190] width 564 height 58
copy p "antispoofing"
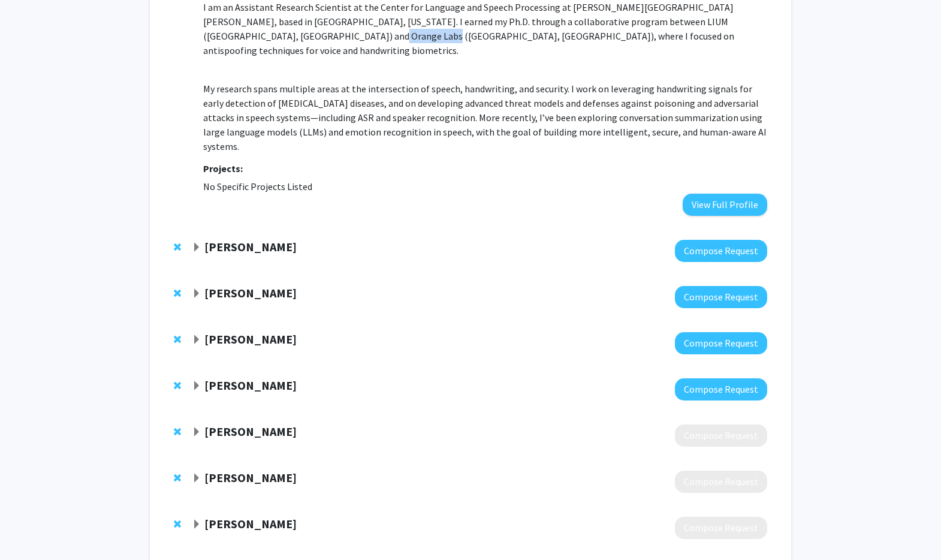
scroll to position [534, 0]
click at [214, 239] on strong "[PERSON_NAME]" at bounding box center [250, 246] width 92 height 15
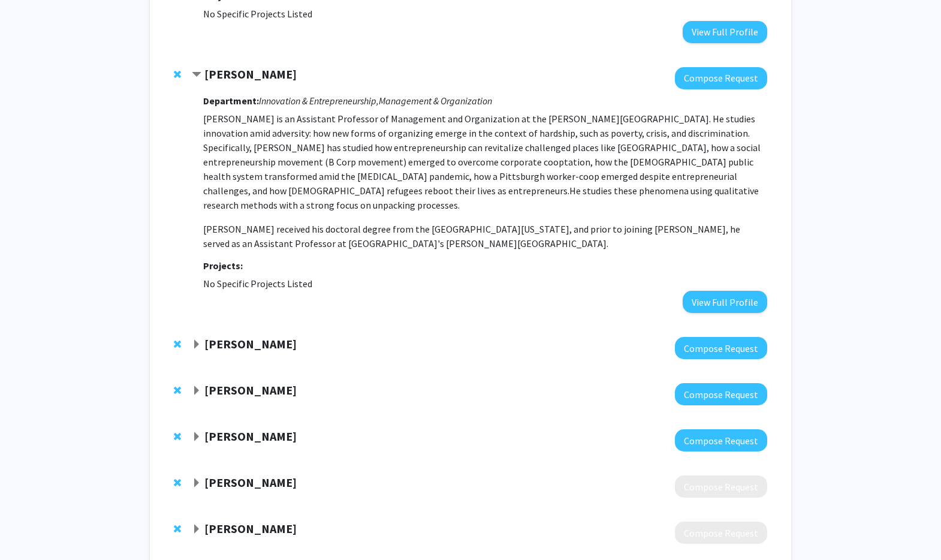
scroll to position [711, 0]
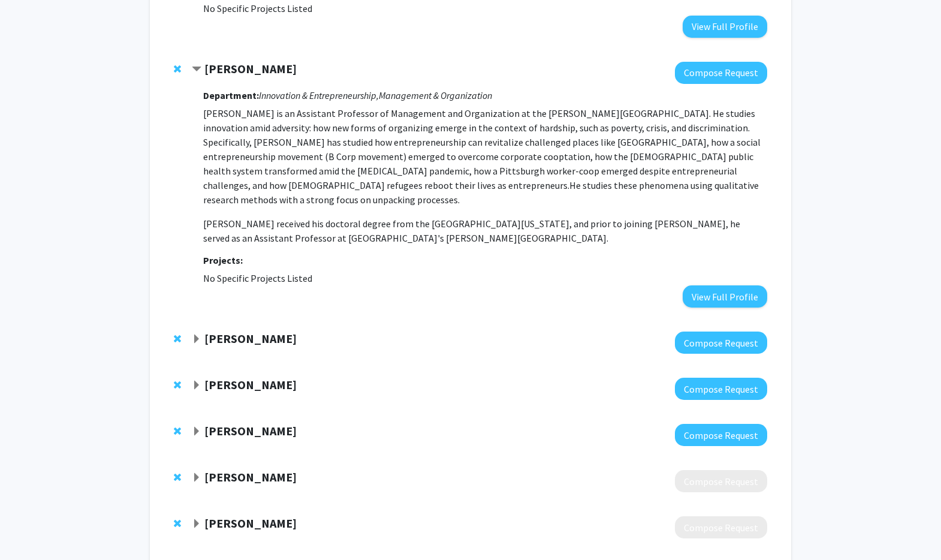
click at [221, 331] on strong "[PERSON_NAME]" at bounding box center [250, 338] width 92 height 15
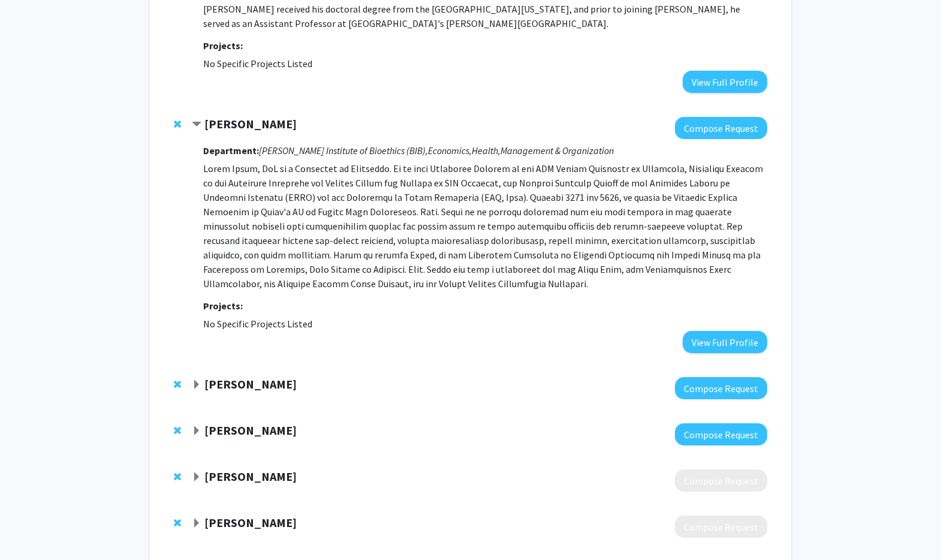
scroll to position [925, 0]
click at [251, 377] on strong "[PERSON_NAME]" at bounding box center [250, 384] width 92 height 15
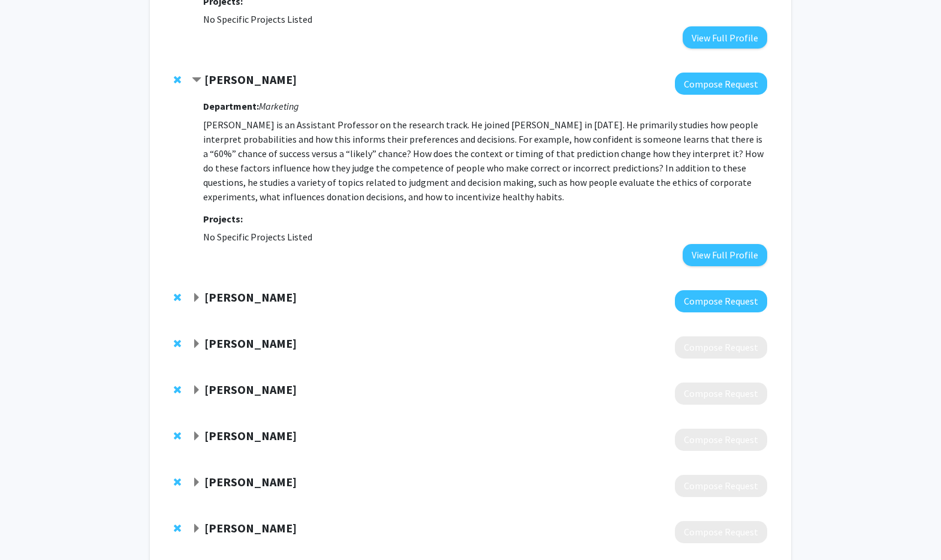
scroll to position [1234, 0]
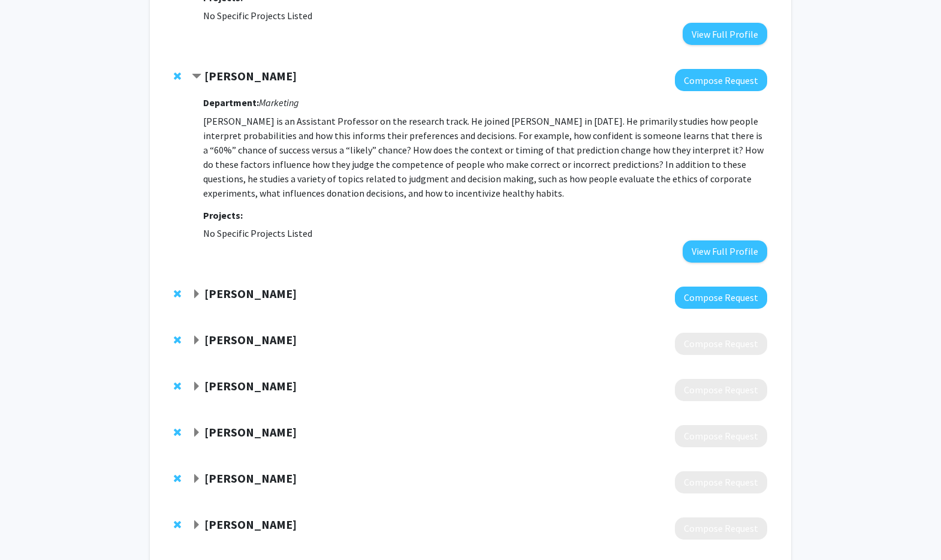
click at [214, 286] on strong "[PERSON_NAME]" at bounding box center [250, 293] width 92 height 15
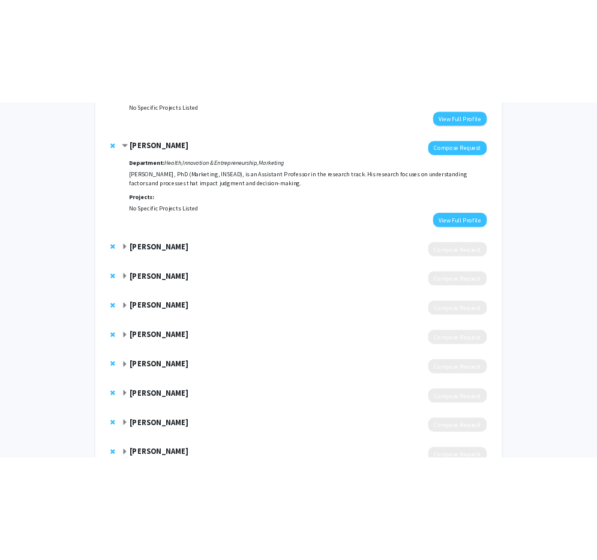
scroll to position [1457, 0]
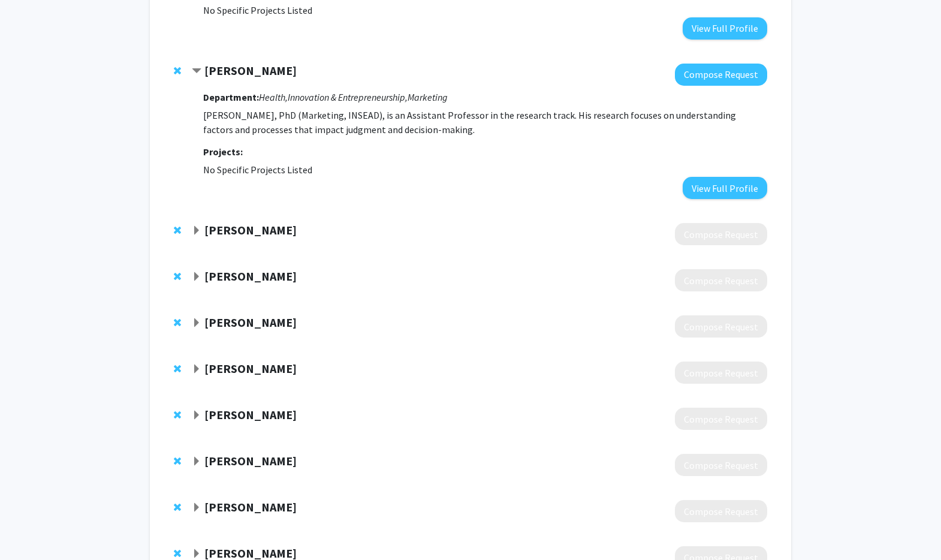
click at [242, 222] on strong "[PERSON_NAME]" at bounding box center [250, 229] width 92 height 15
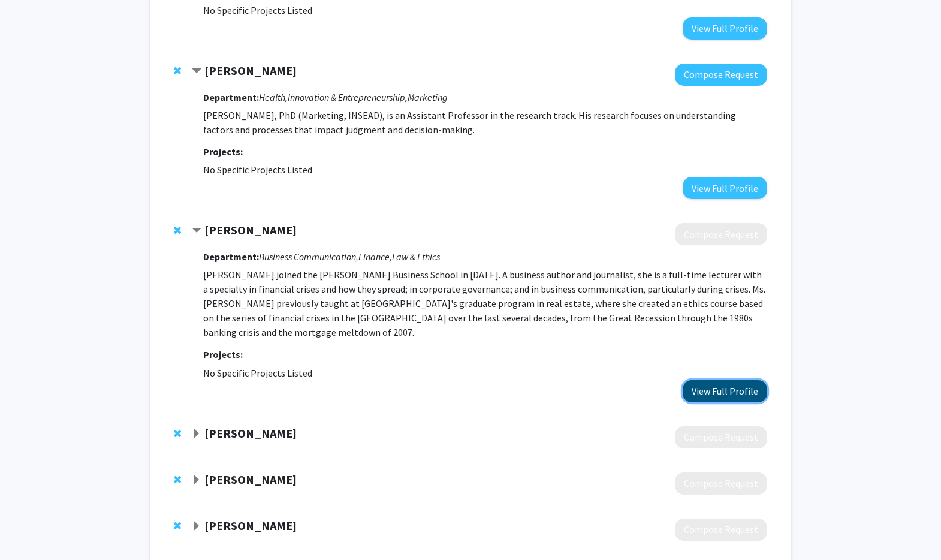
click at [734, 380] on button "View Full Profile" at bounding box center [725, 391] width 85 height 22
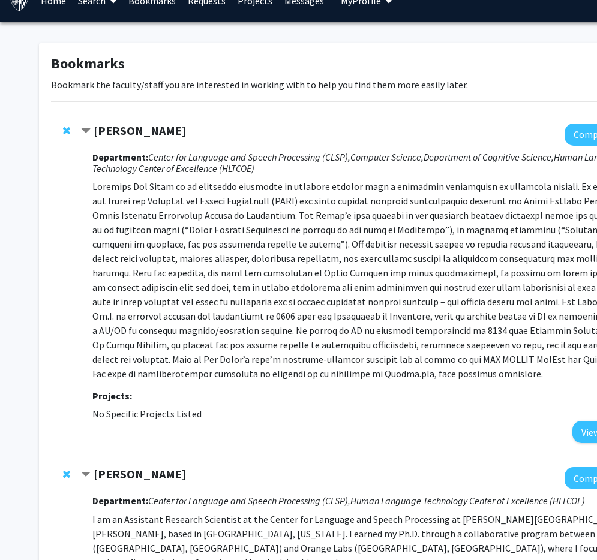
scroll to position [0, 0]
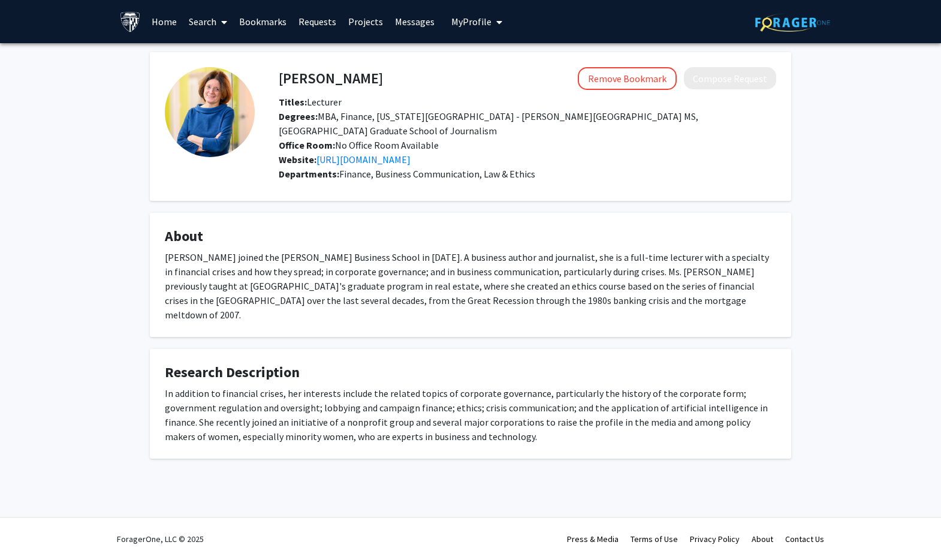
click at [319, 23] on link "Requests" at bounding box center [318, 22] width 50 height 42
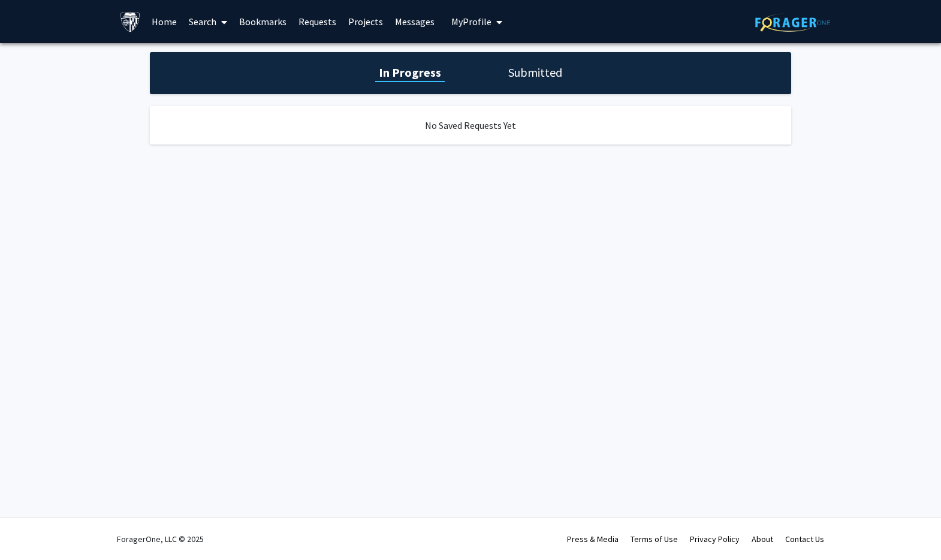
drag, startPoint x: 391, startPoint y: 25, endPoint x: 329, endPoint y: 26, distance: 61.8
click at [390, 25] on link "Messages" at bounding box center [415, 22] width 52 height 42
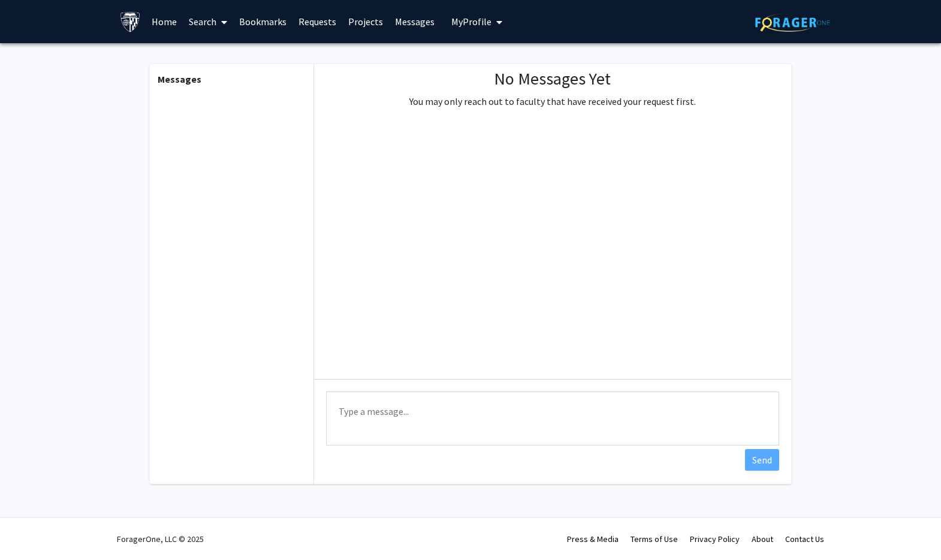
click at [375, 25] on link "Projects" at bounding box center [365, 22] width 47 height 42
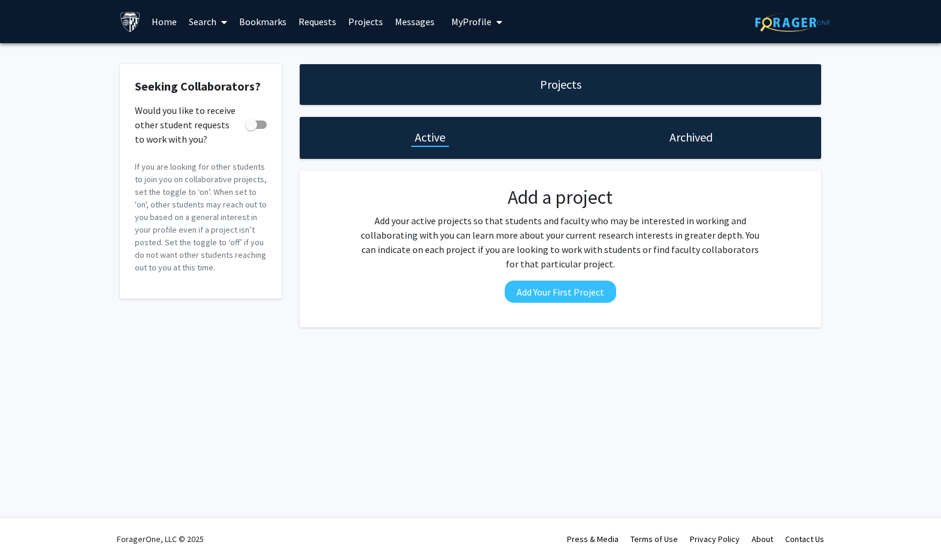
click at [482, 16] on span "My Profile" at bounding box center [472, 22] width 40 height 12
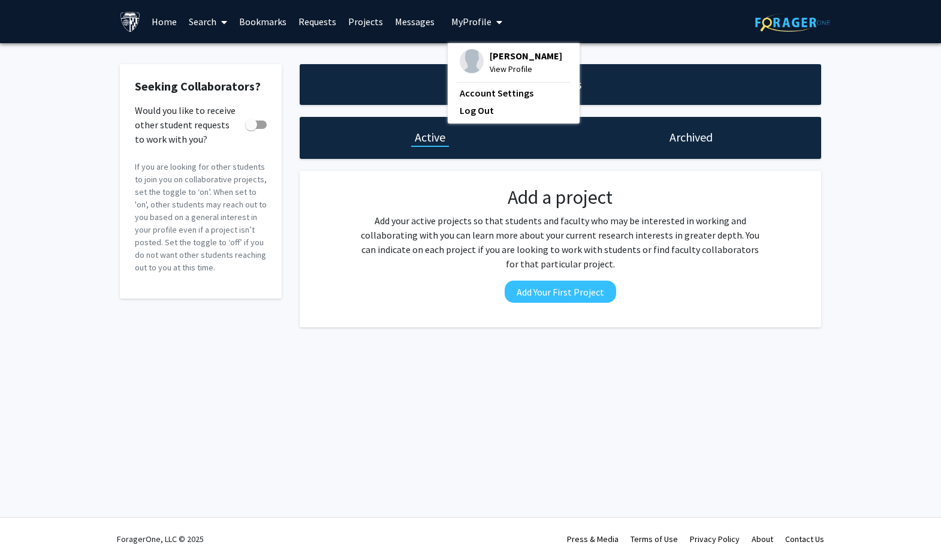
click at [490, 60] on span "[PERSON_NAME]" at bounding box center [526, 55] width 73 height 13
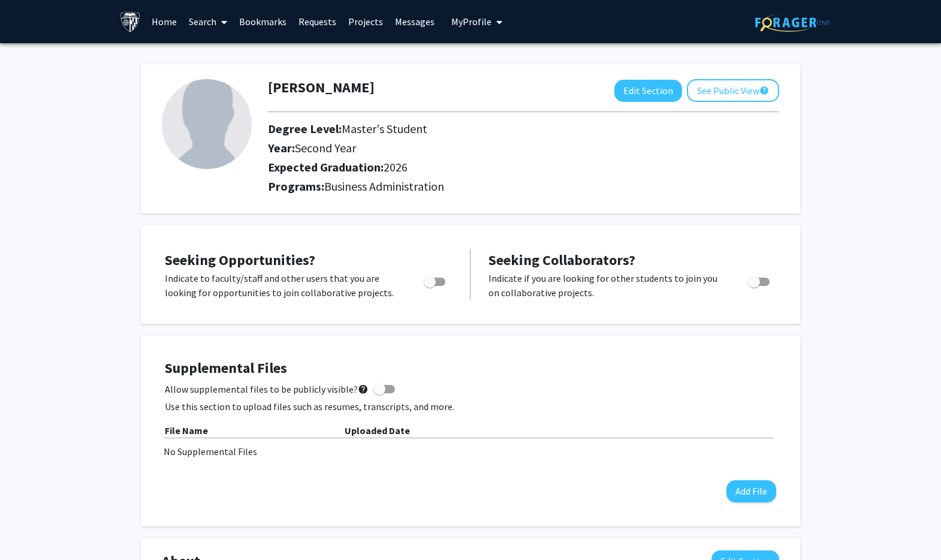
click at [432, 281] on span "Toggle" at bounding box center [430, 282] width 12 height 12
click at [430, 286] on input "Are you actively seeking opportunities?" at bounding box center [429, 286] width 1 height 1
checkbox input "true"
click at [252, 17] on link "Bookmarks" at bounding box center [262, 22] width 59 height 42
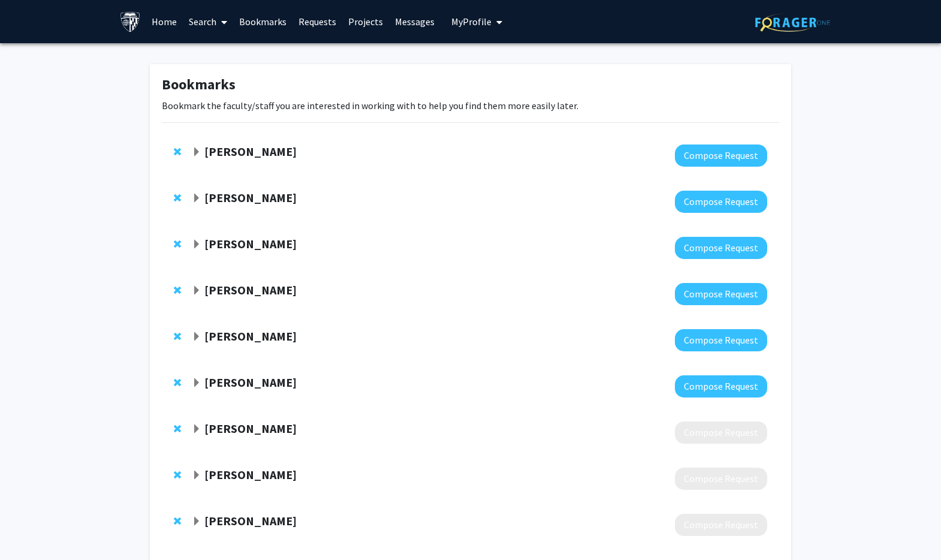
click at [200, 155] on span "Expand Ben Van Durme Bookmark" at bounding box center [197, 153] width 10 height 10
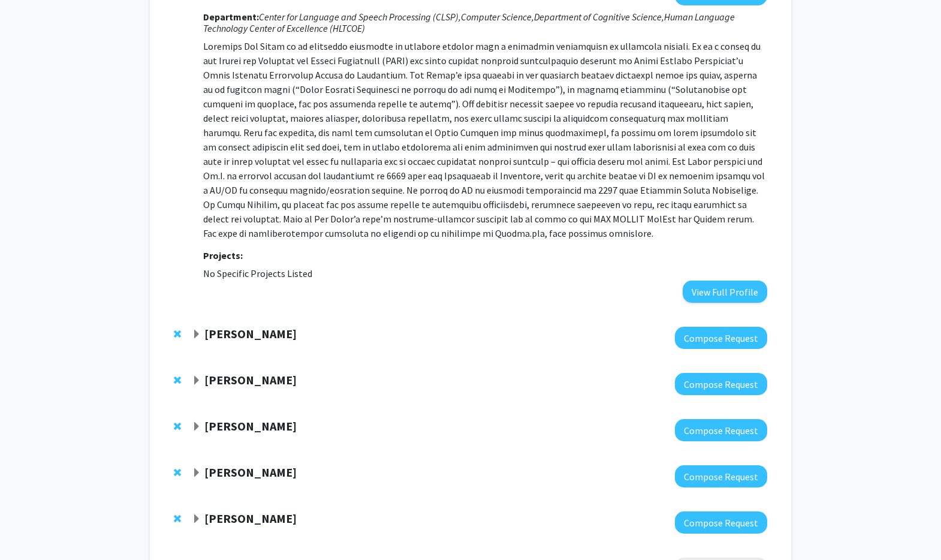
scroll to position [213, 0]
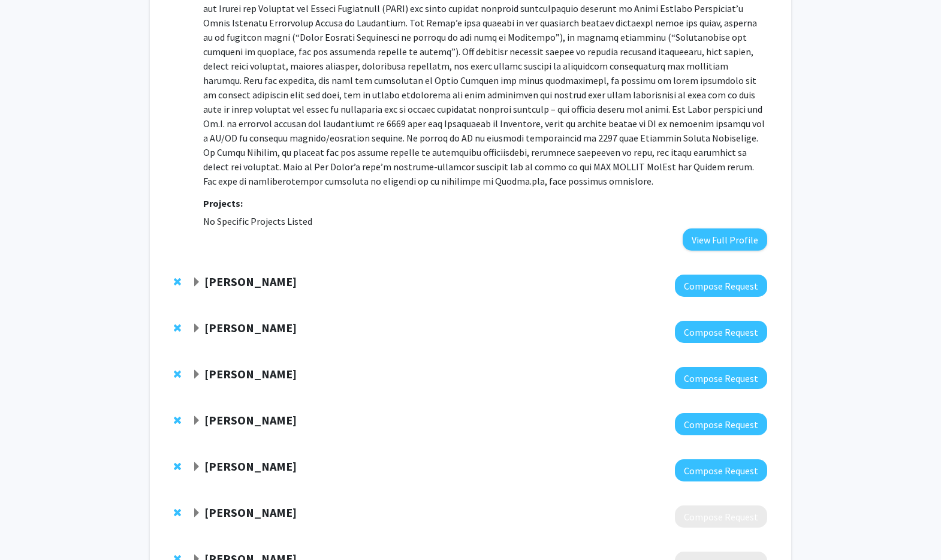
click at [203, 281] on div "[PERSON_NAME]" at bounding box center [321, 282] width 259 height 15
click at [200, 283] on span "Expand Thomas Thebaud Bookmark" at bounding box center [197, 283] width 10 height 10
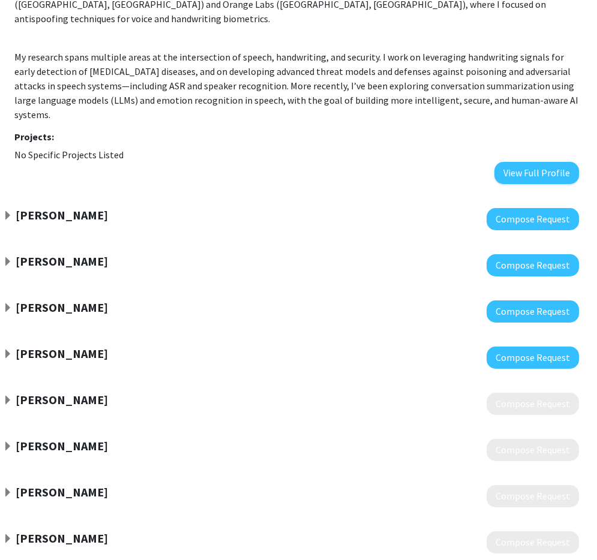
scroll to position [564, 78]
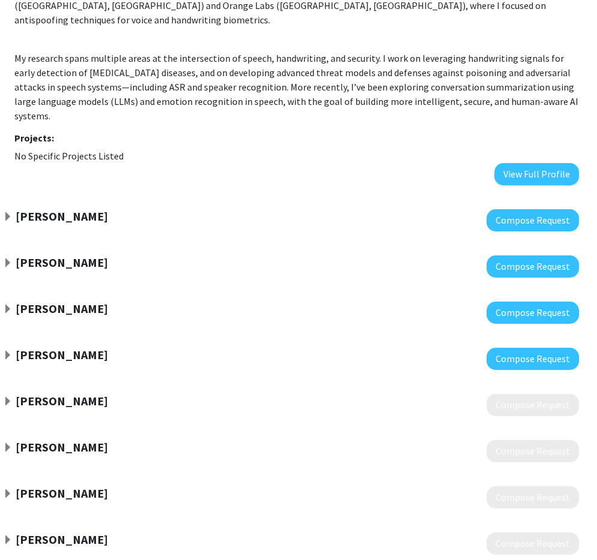
click at [68, 209] on strong "[PERSON_NAME]" at bounding box center [62, 216] width 92 height 15
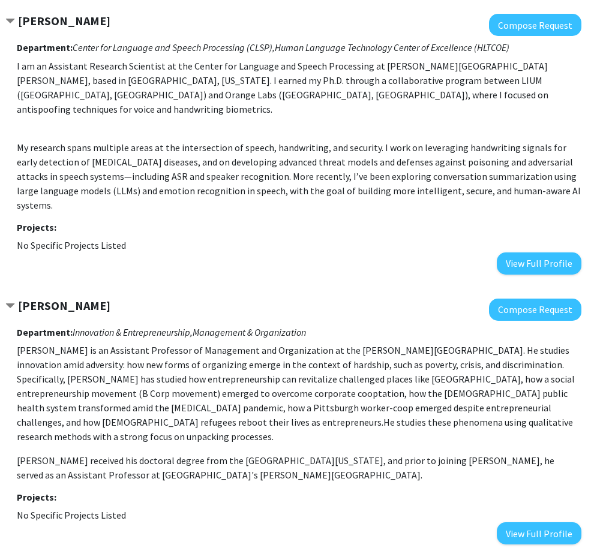
scroll to position [480, 76]
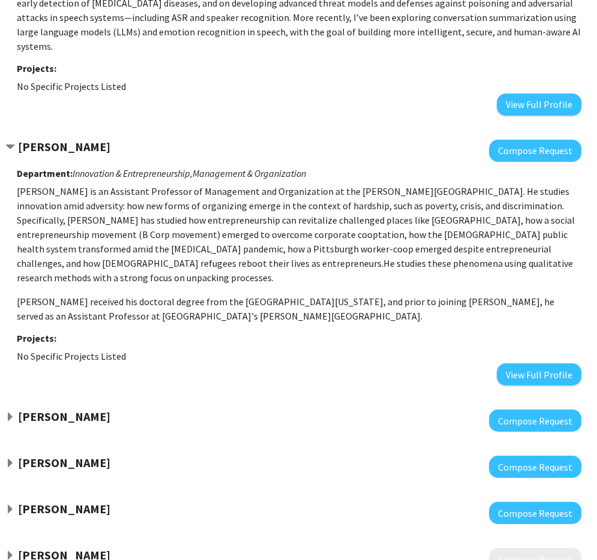
click at [49, 409] on strong "[PERSON_NAME]" at bounding box center [64, 416] width 92 height 15
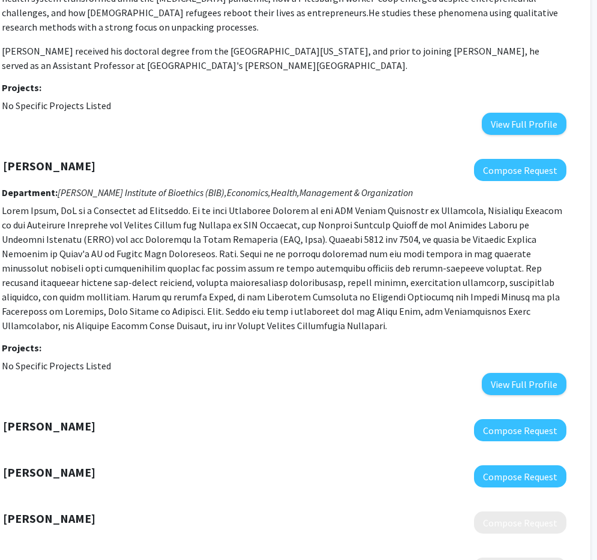
scroll to position [883, 91]
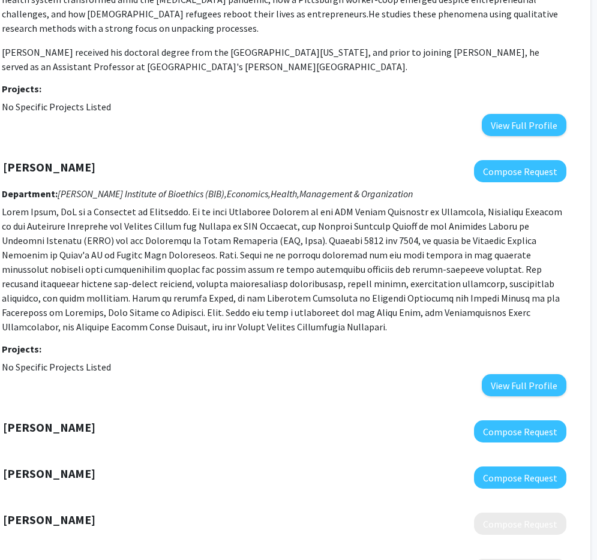
click at [71, 420] on strong "[PERSON_NAME]" at bounding box center [49, 427] width 92 height 15
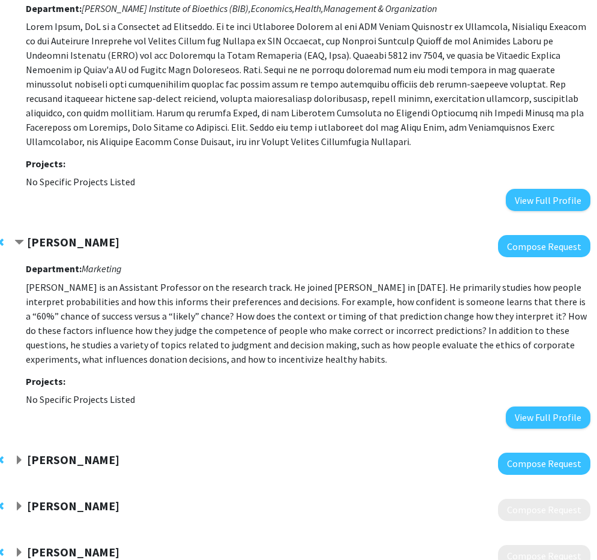
scroll to position [1075, 67]
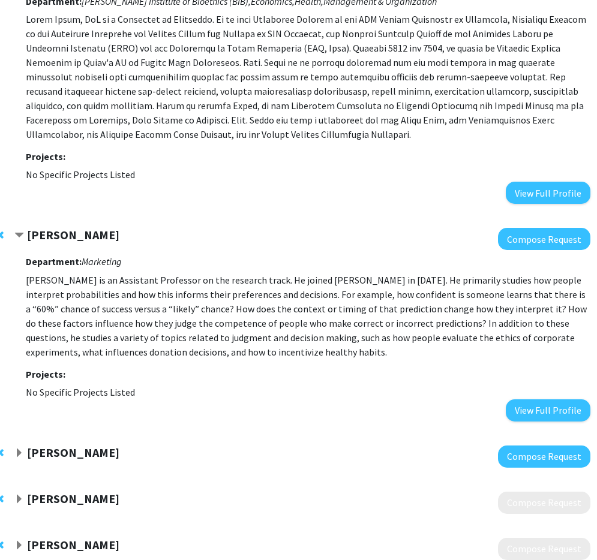
click at [155, 446] on div "[PERSON_NAME]" at bounding box center [143, 453] width 259 height 15
drag, startPoint x: 88, startPoint y: 411, endPoint x: 133, endPoint y: 418, distance: 46.0
click at [88, 445] on strong "[PERSON_NAME]" at bounding box center [73, 452] width 92 height 15
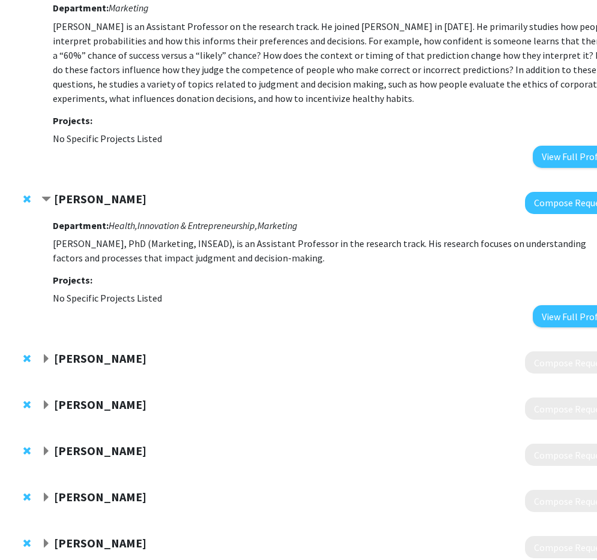
scroll to position [1330, 40]
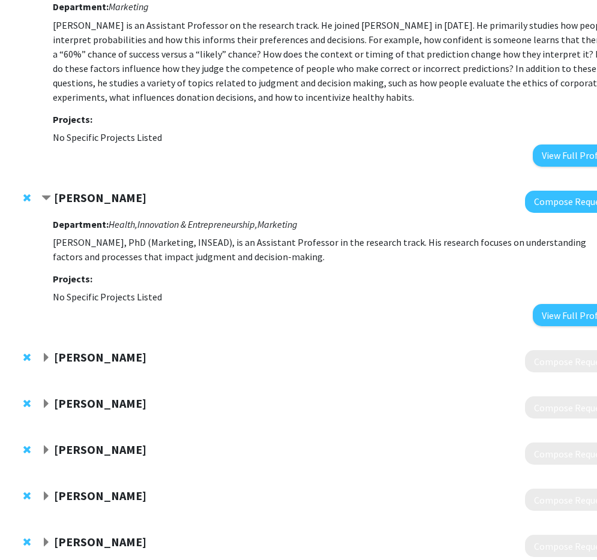
click at [74, 396] on strong "[PERSON_NAME]" at bounding box center [100, 403] width 92 height 15
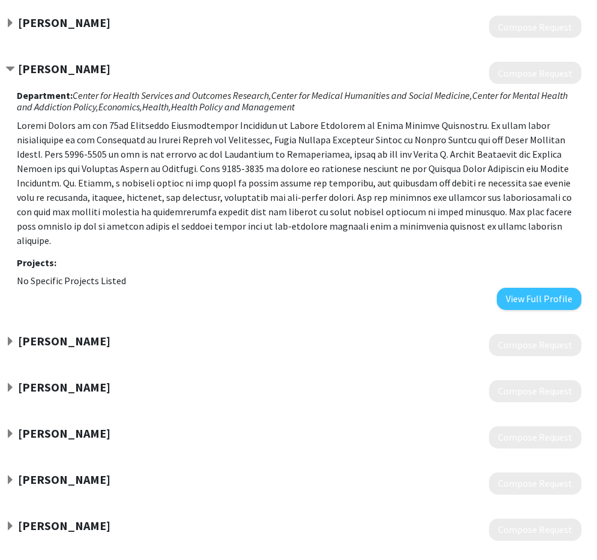
scroll to position [1674, 76]
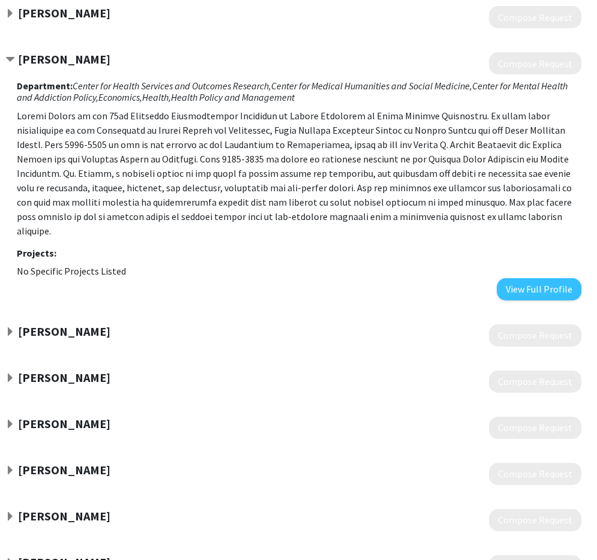
click at [65, 324] on strong "[PERSON_NAME]" at bounding box center [64, 331] width 92 height 15
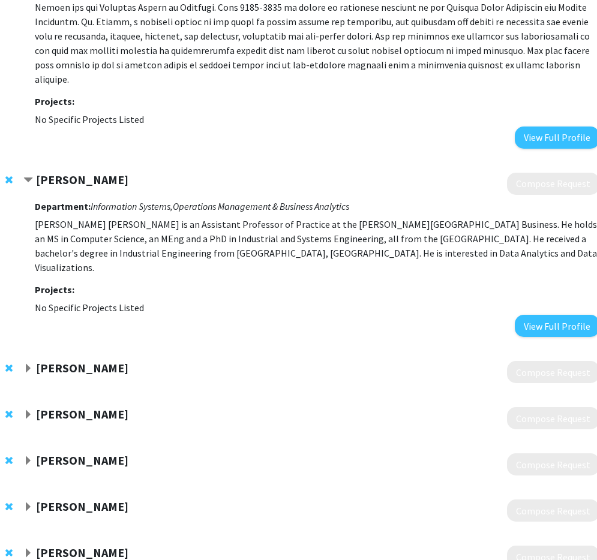
scroll to position [1857, 58]
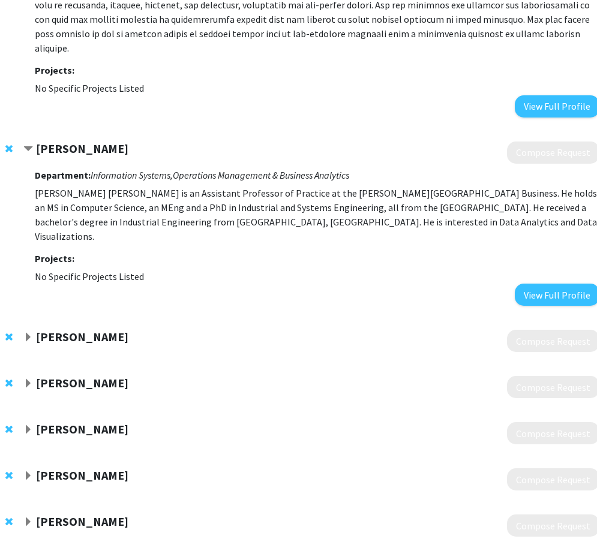
click at [67, 329] on strong "[PERSON_NAME]" at bounding box center [82, 336] width 92 height 15
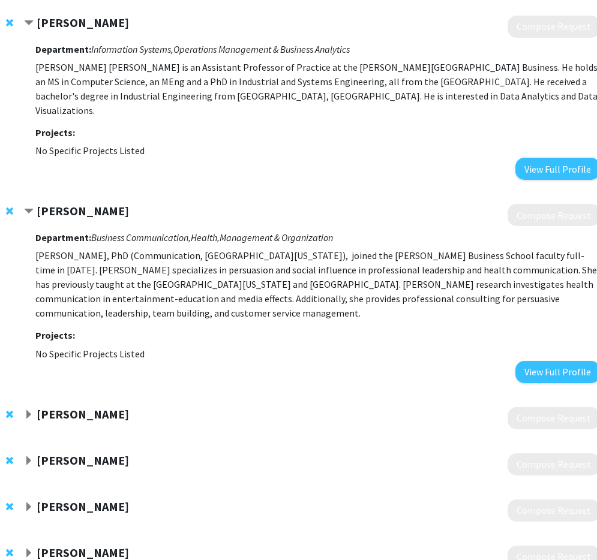
scroll to position [1984, 57]
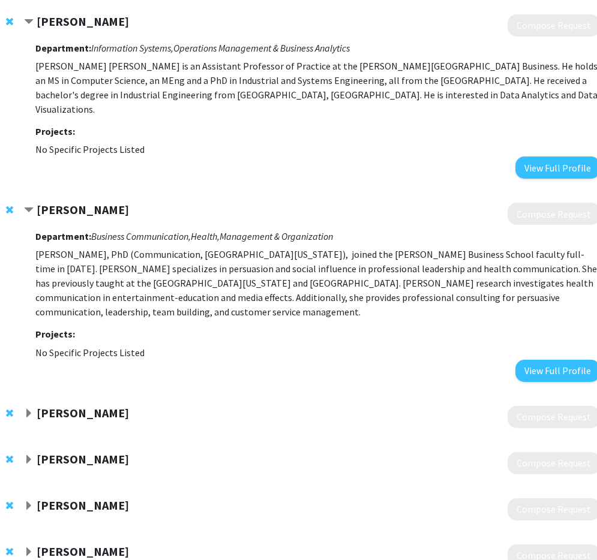
click at [106, 405] on strong "[PERSON_NAME]" at bounding box center [83, 412] width 92 height 15
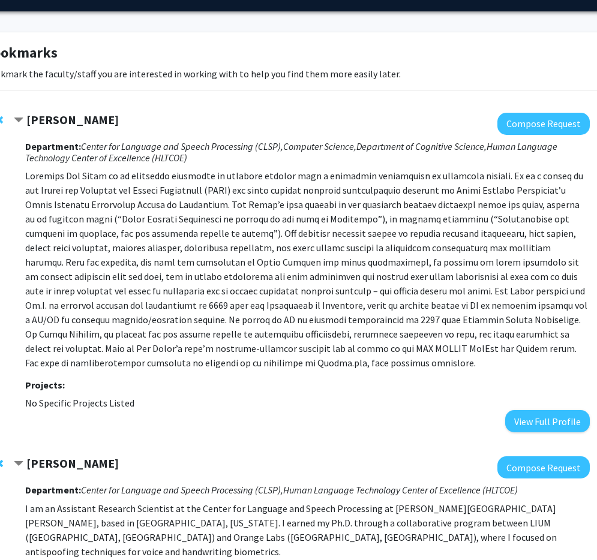
scroll to position [0, 67]
